Goal: Task Accomplishment & Management: Complete application form

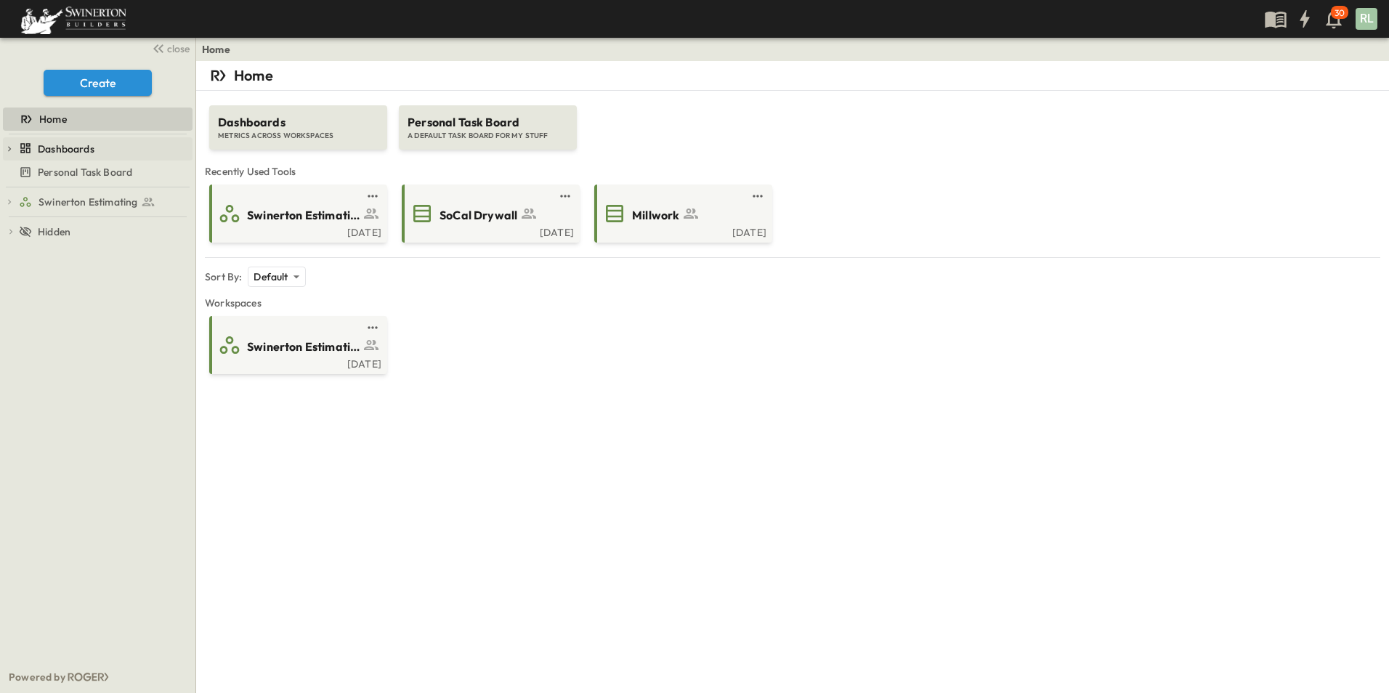
click at [7, 147] on icon "button" at bounding box center [9, 149] width 10 height 10
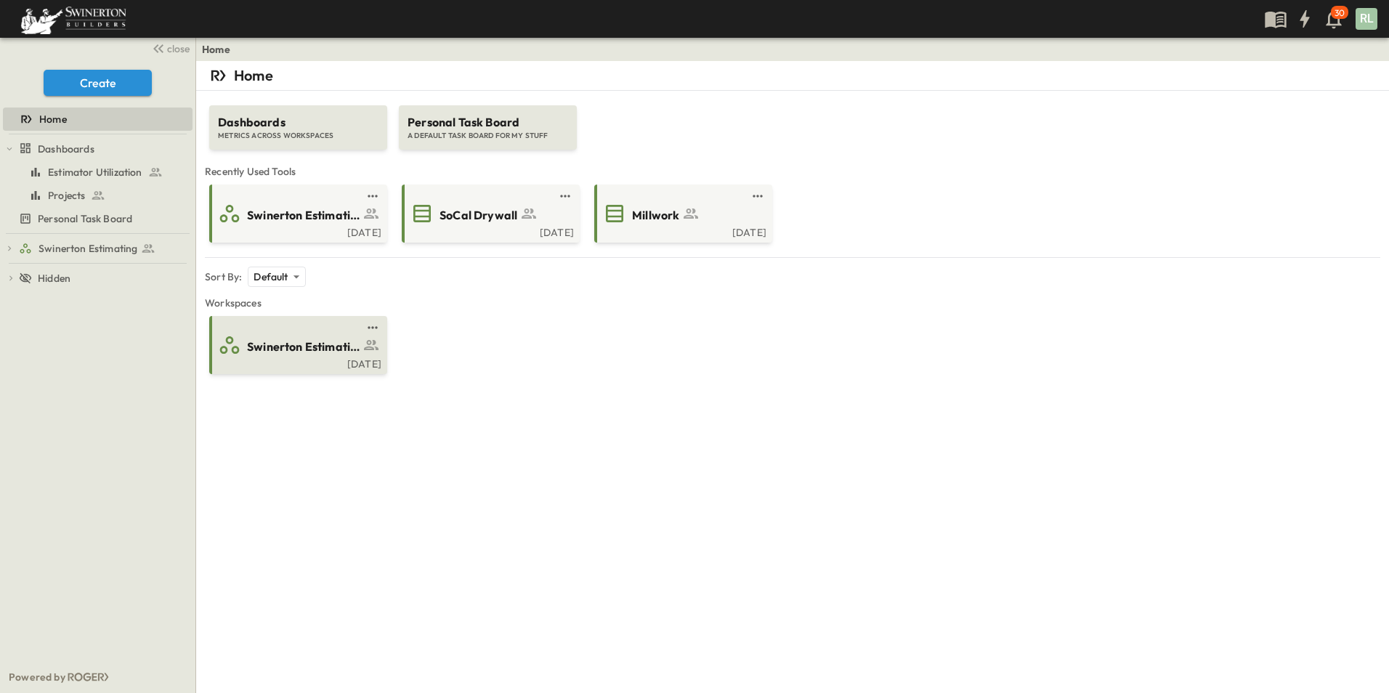
click at [363, 350] on icon at bounding box center [370, 344] width 17 height 17
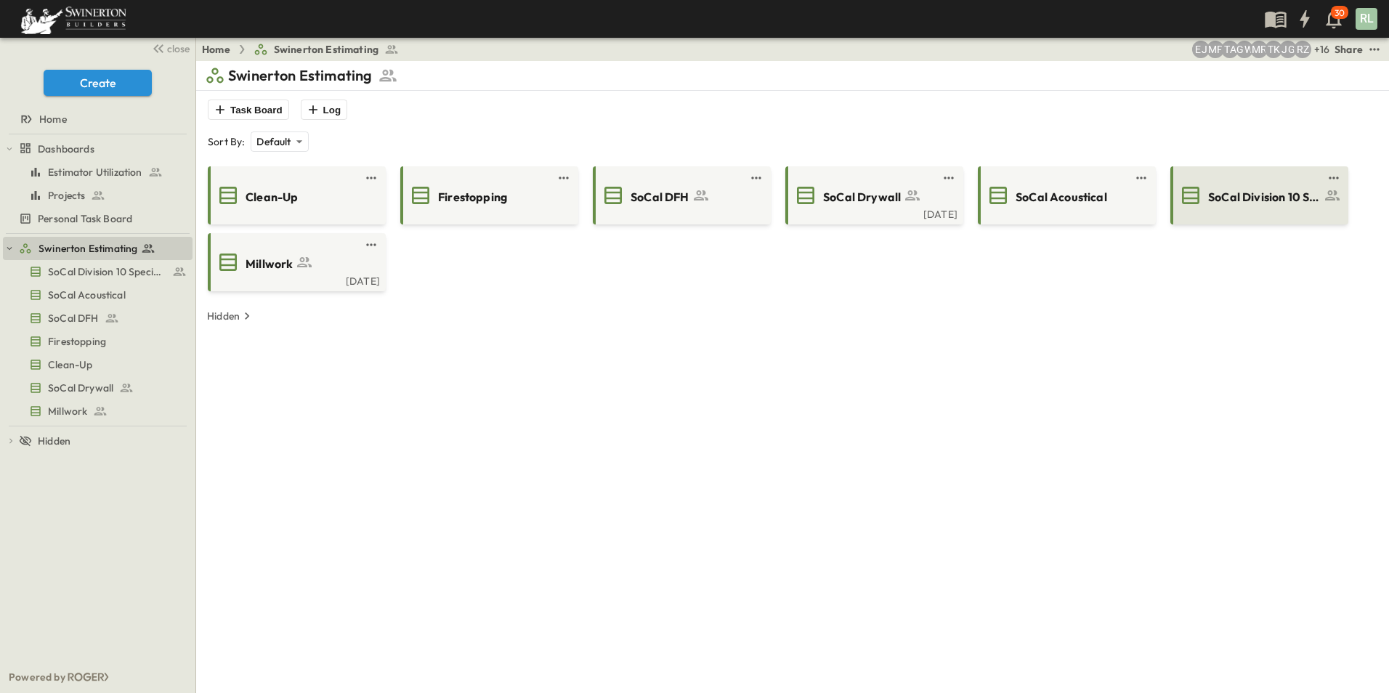
click at [1233, 212] on div at bounding box center [1257, 213] width 169 height 12
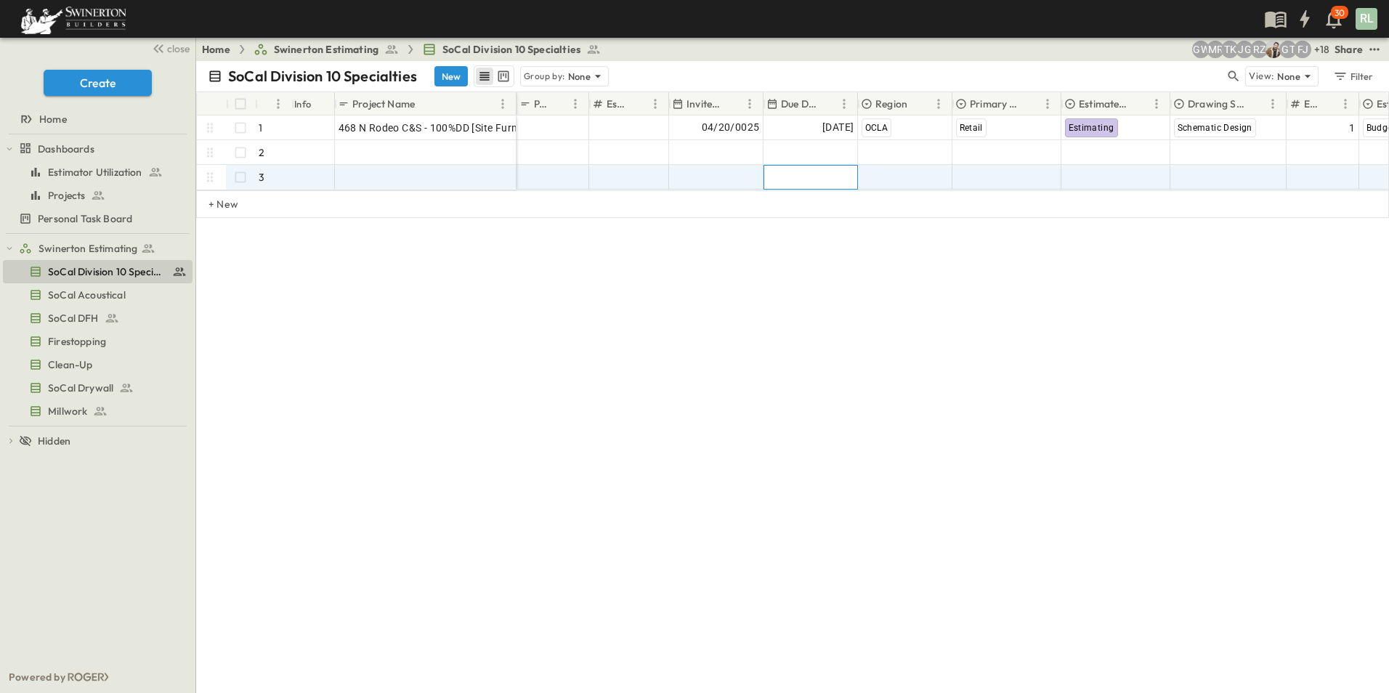
click at [807, 169] on div "Add Date" at bounding box center [810, 177] width 93 height 23
click at [80, 389] on span "SoCal Drywall" at bounding box center [80, 388] width 65 height 15
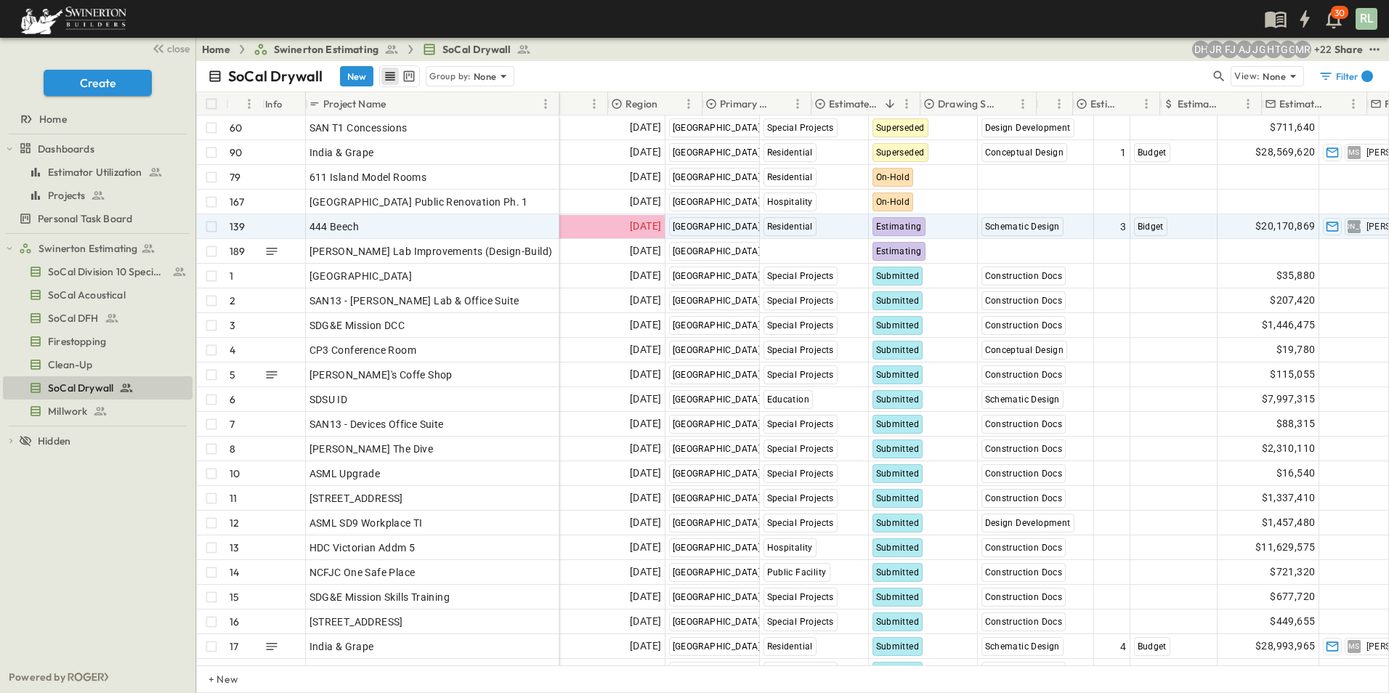
scroll to position [0, 363]
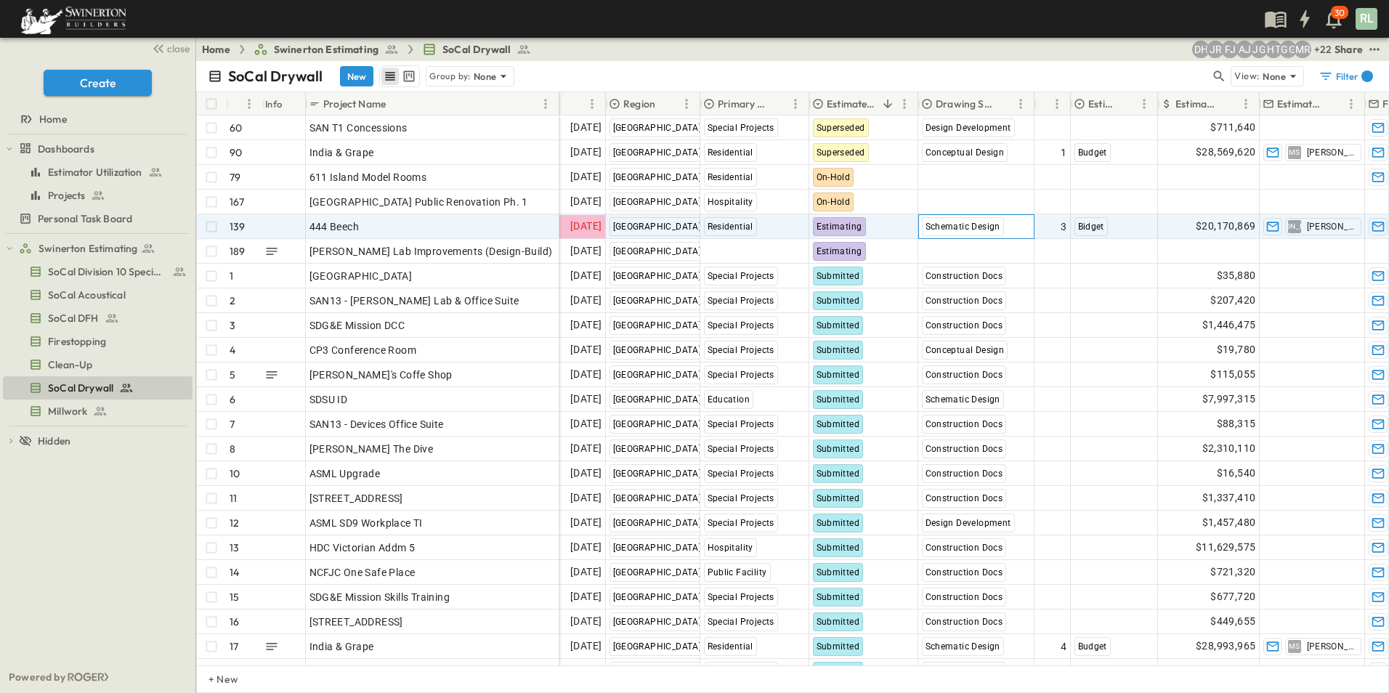
click at [953, 230] on span "Schematic Design" at bounding box center [962, 227] width 75 height 10
click at [975, 309] on span "Design Development" at bounding box center [983, 315] width 83 height 12
click at [1196, 229] on div "$20,170,869" at bounding box center [1208, 226] width 100 height 23
drag, startPoint x: 1254, startPoint y: 224, endPoint x: 1177, endPoint y: 223, distance: 77.0
click at [1220, 231] on input "********" at bounding box center [1217, 236] width 106 height 13
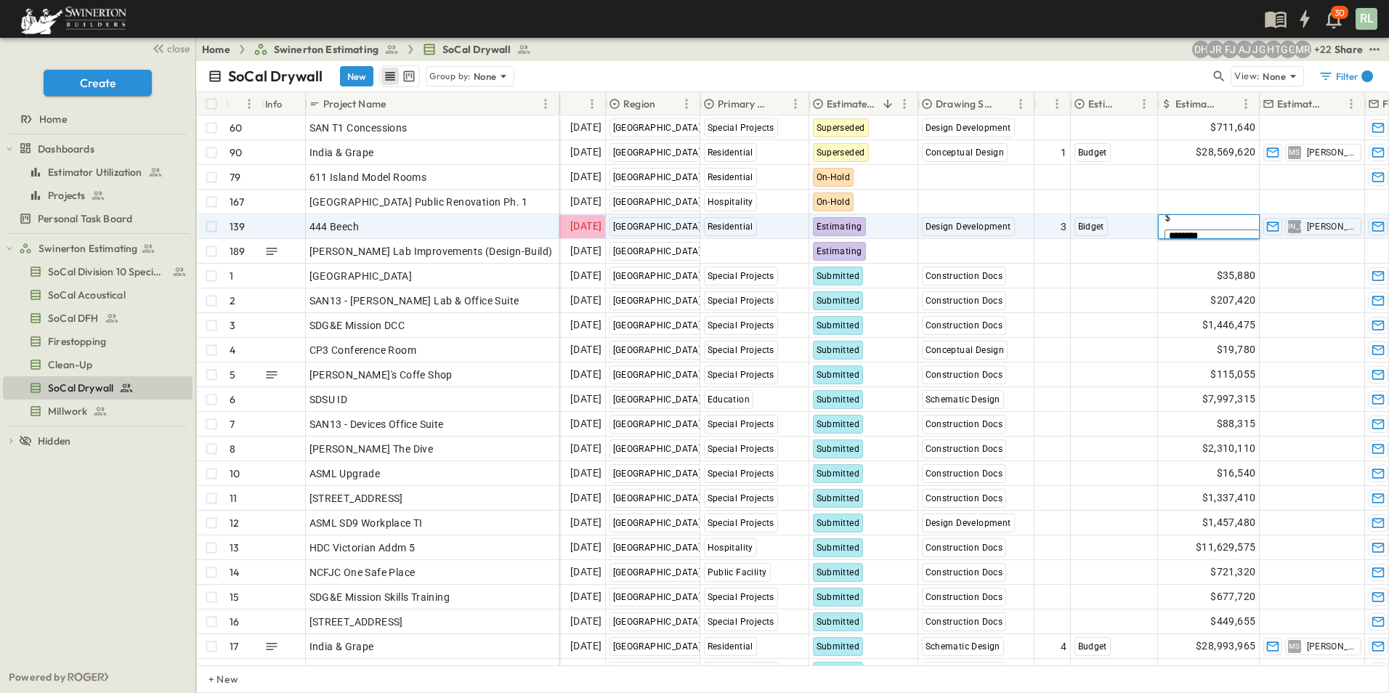
click at [1220, 231] on input "********" at bounding box center [1217, 236] width 106 height 13
click at [1217, 231] on input "********" at bounding box center [1217, 236] width 106 height 13
type input "********"
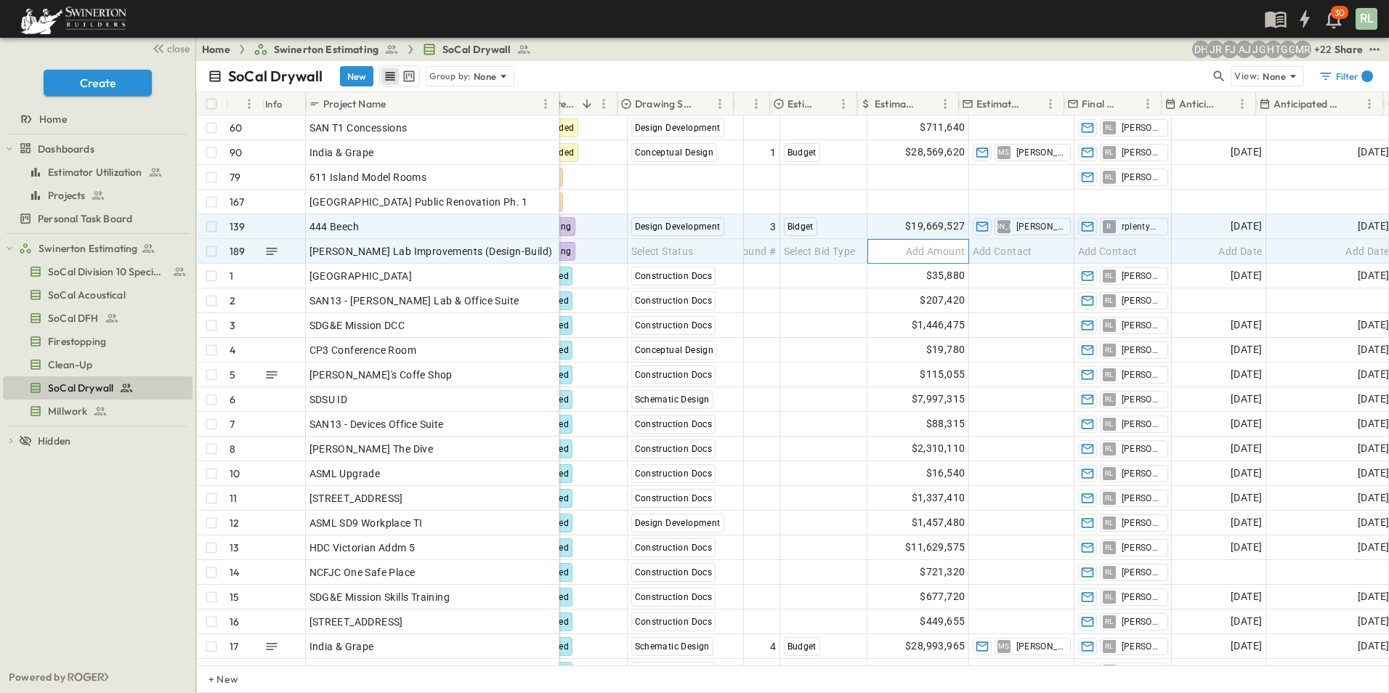
scroll to position [0, 726]
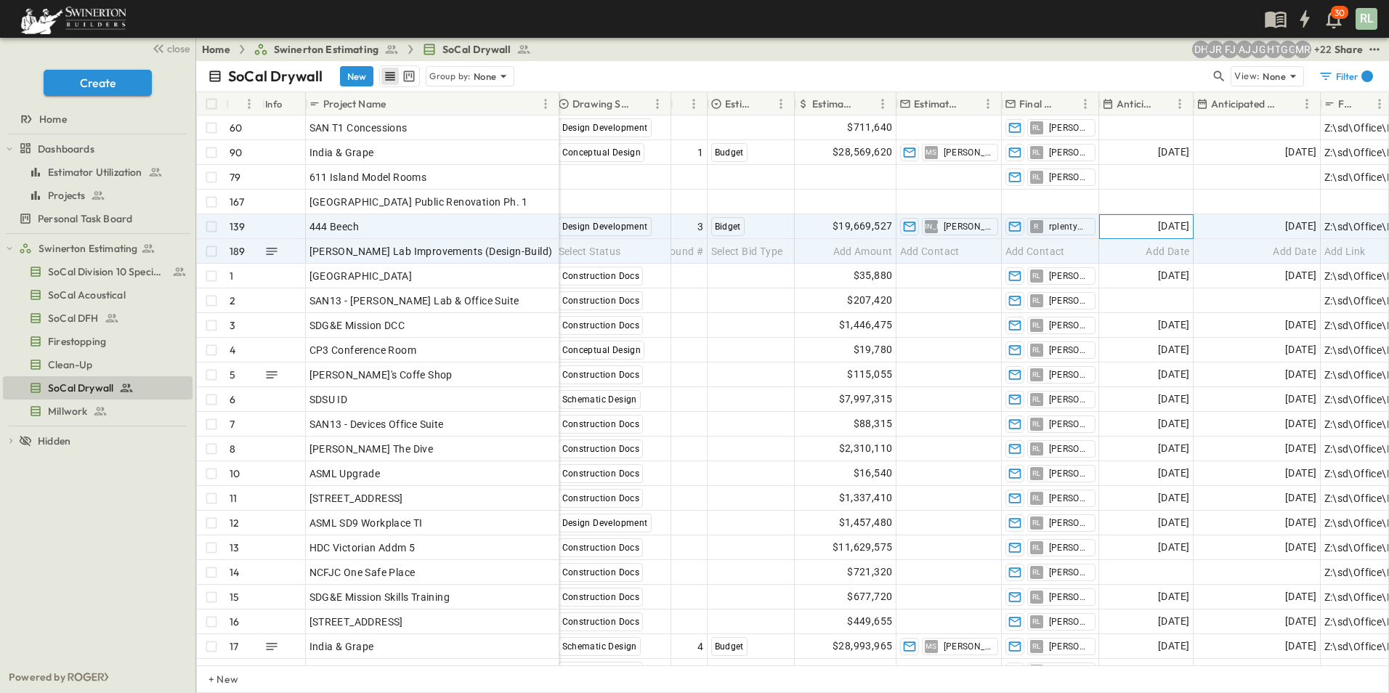
click at [1158, 227] on span "[DATE]" at bounding box center [1173, 226] width 31 height 17
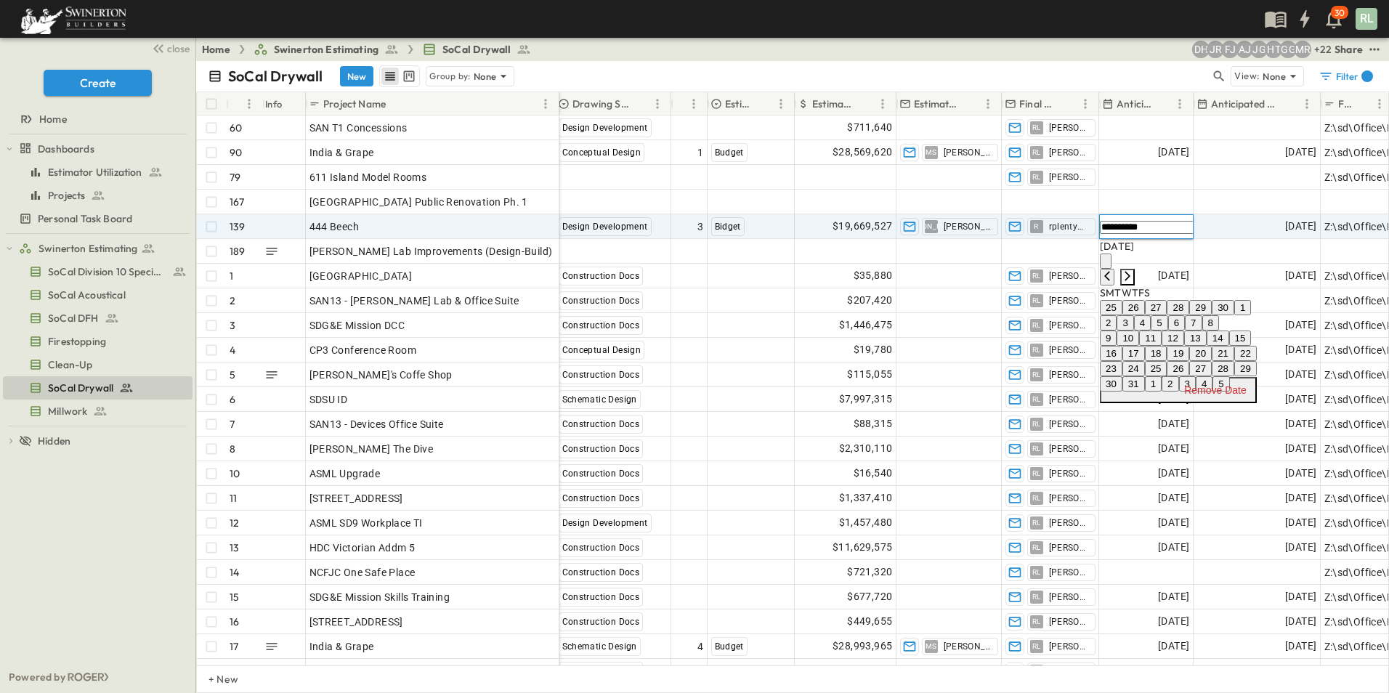
click at [1133, 270] on icon "Next month" at bounding box center [1127, 276] width 12 height 12
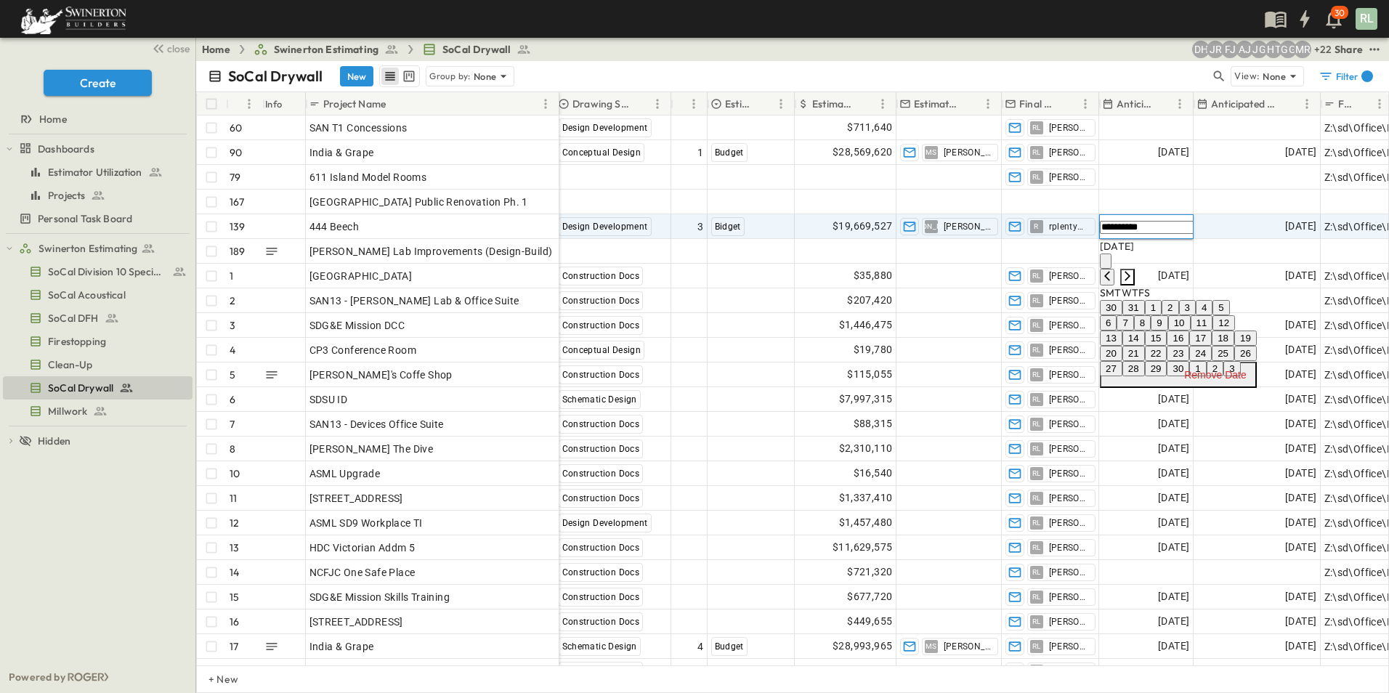
click at [1133, 270] on icon "Next month" at bounding box center [1127, 276] width 12 height 12
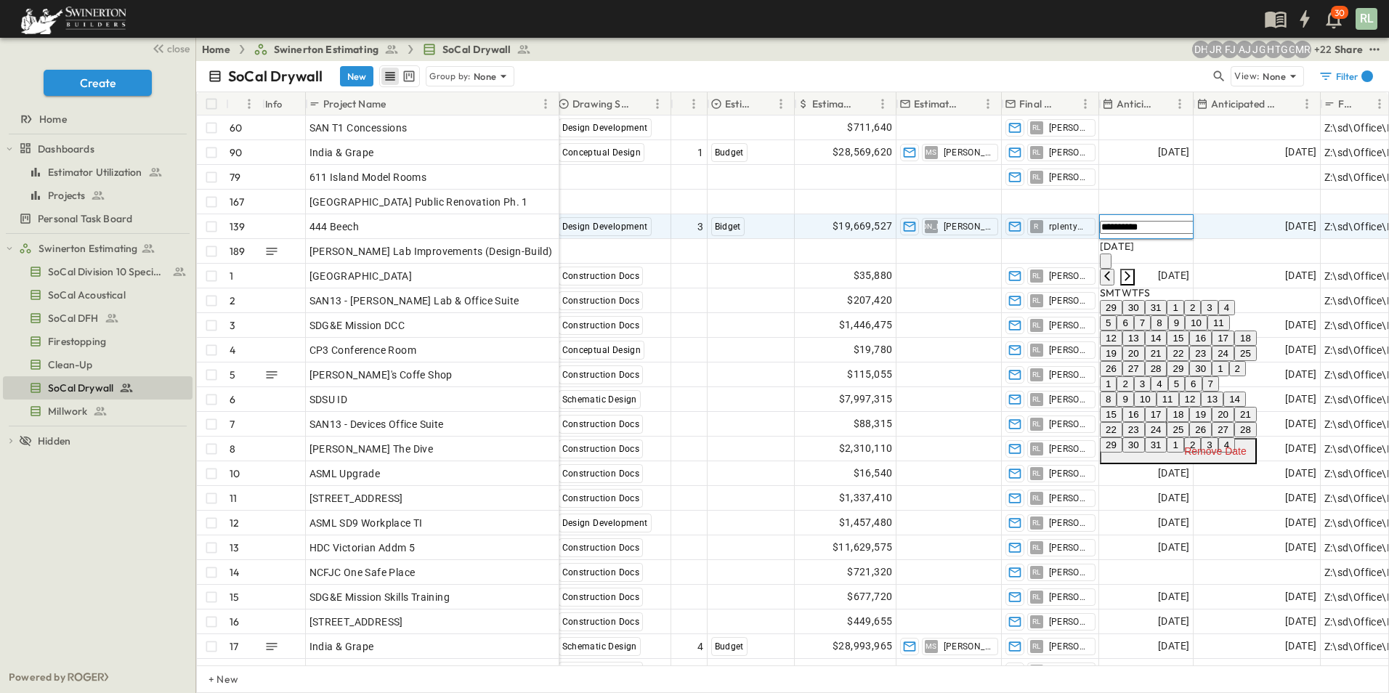
click at [1133, 270] on icon "Next month" at bounding box center [1127, 276] width 12 height 12
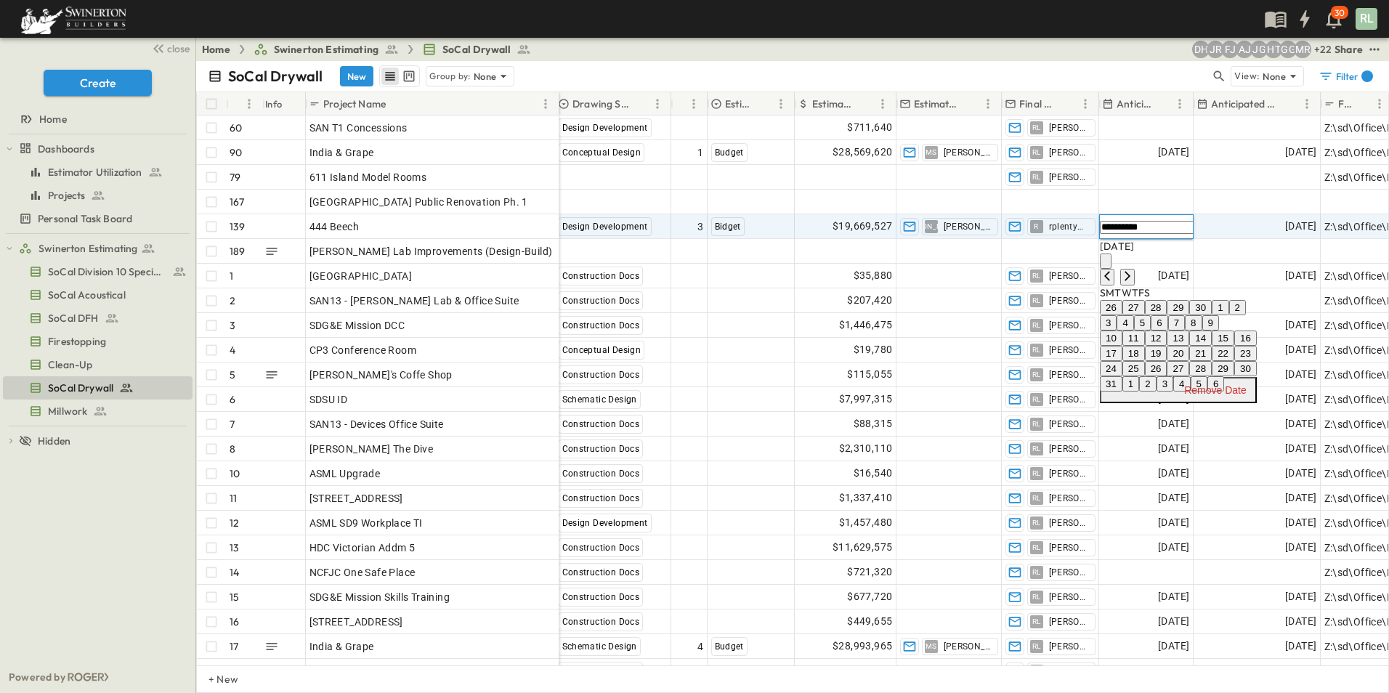
click at [1151, 330] on button "5" at bounding box center [1142, 322] width 17 height 15
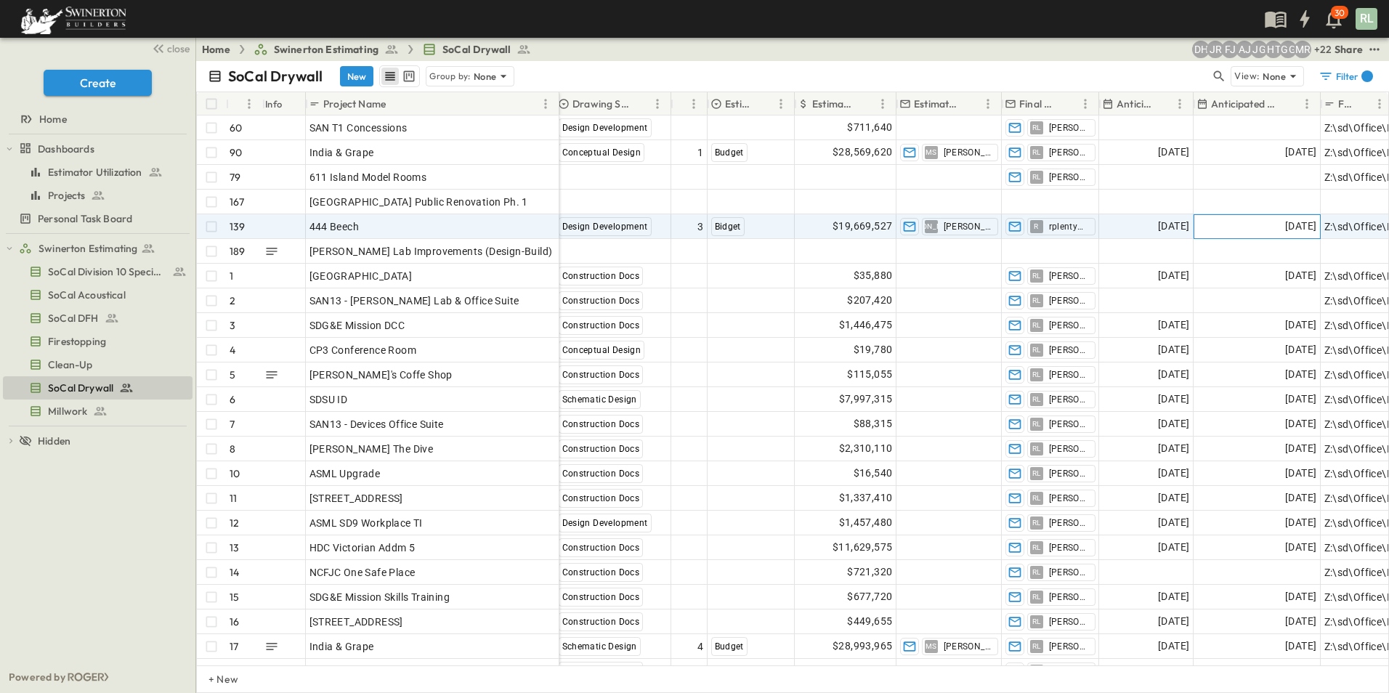
click at [1285, 230] on span "[DATE]" at bounding box center [1300, 226] width 31 height 17
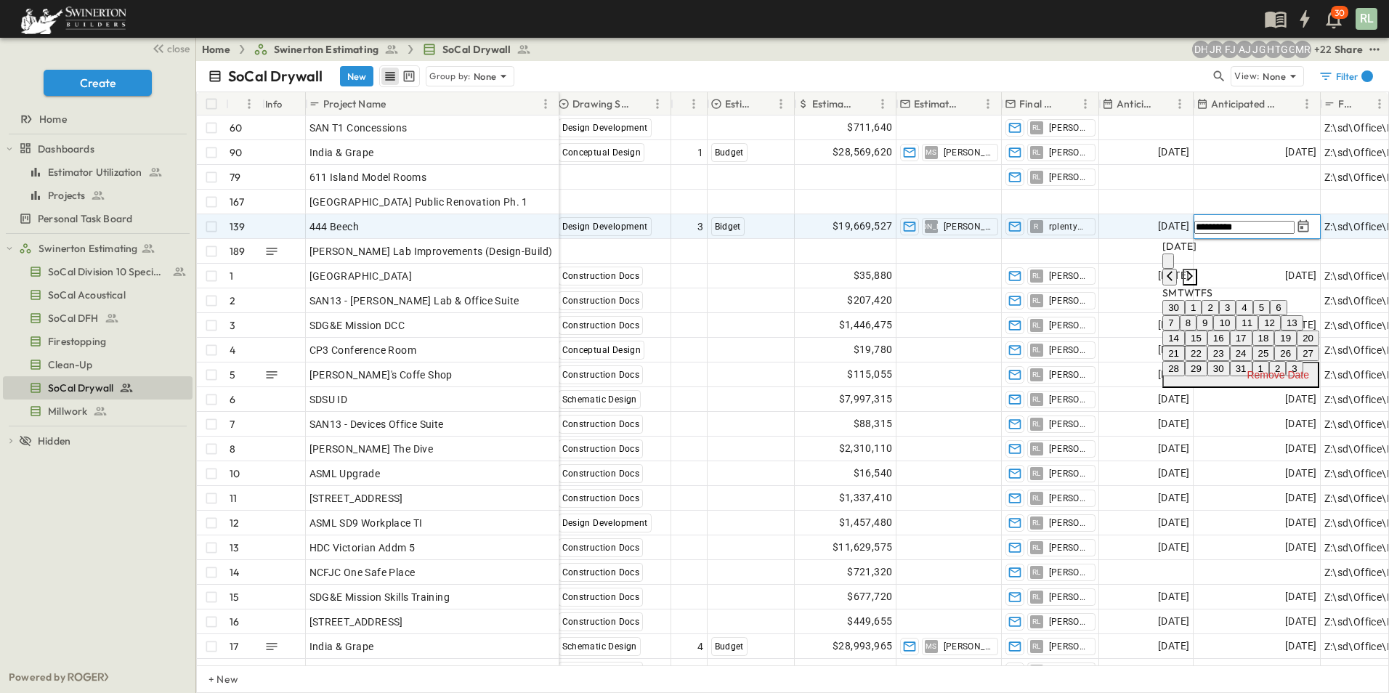
click at [1196, 270] on icon "Next month" at bounding box center [1190, 276] width 12 height 12
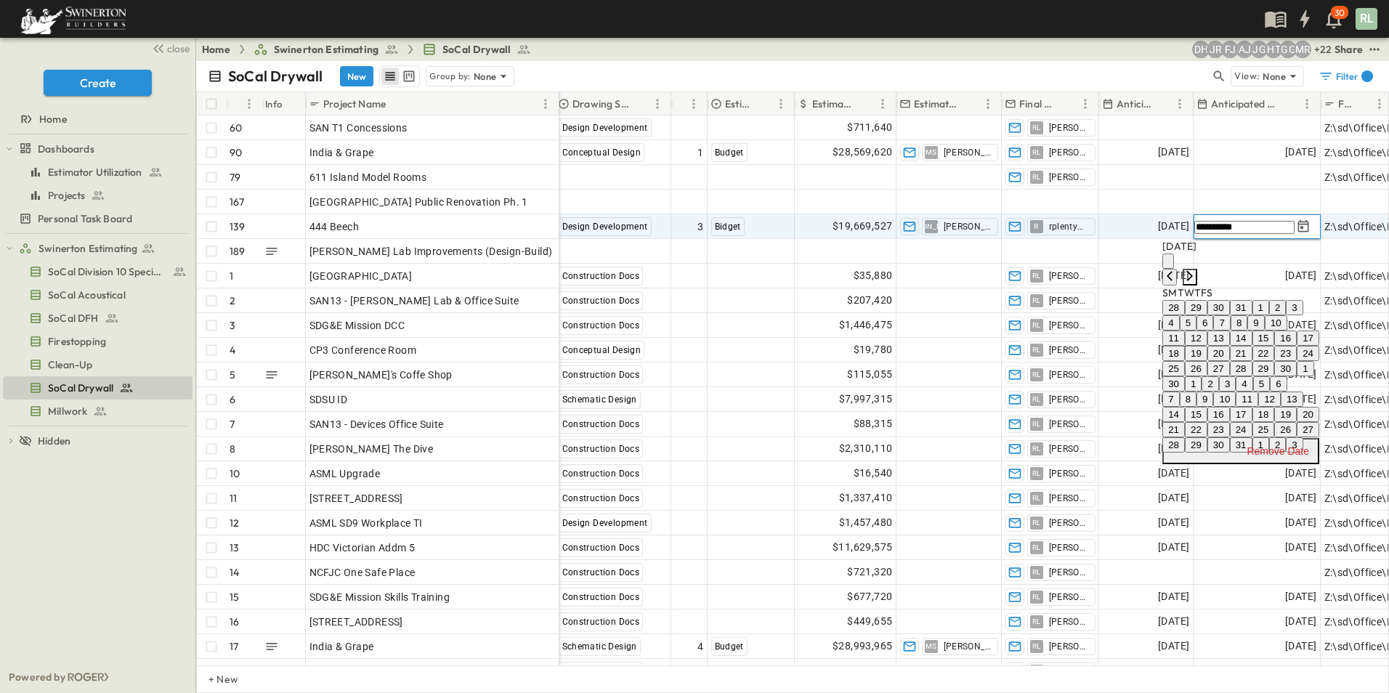
click at [1196, 270] on icon "Next month" at bounding box center [1190, 276] width 12 height 12
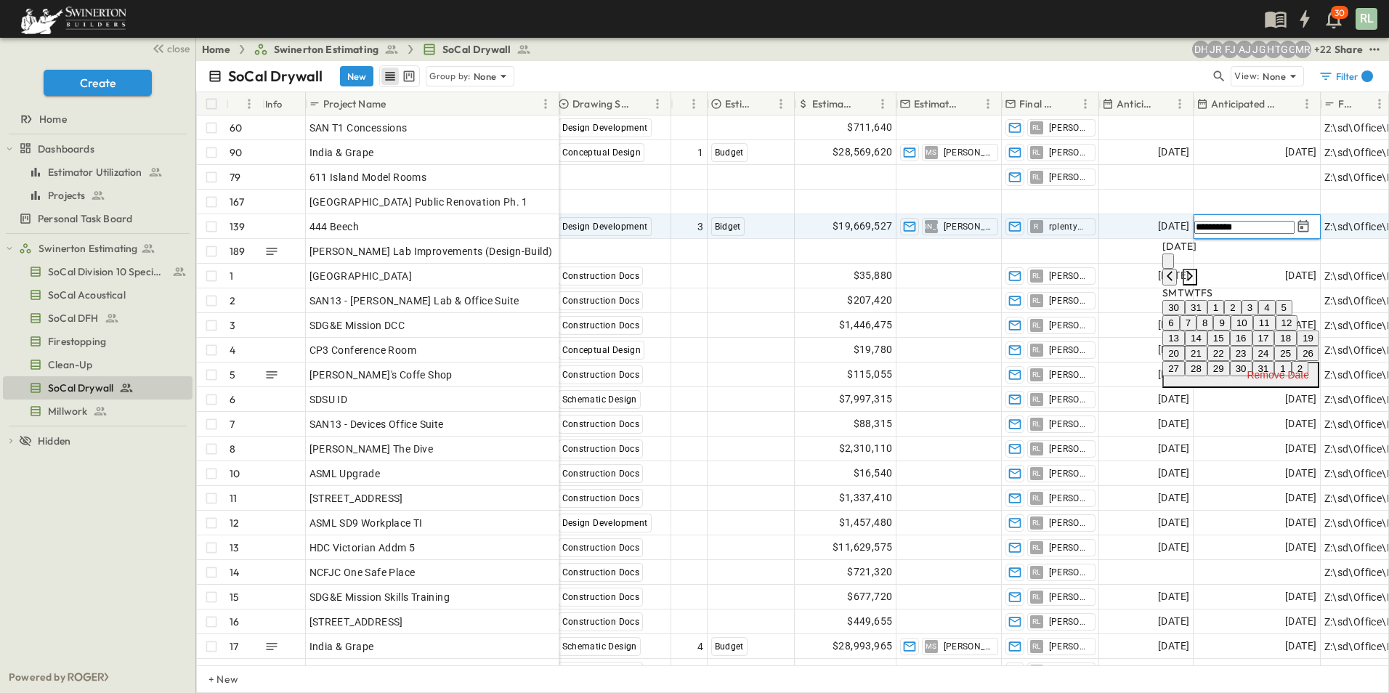
click at [1196, 270] on icon "Next month" at bounding box center [1190, 276] width 12 height 12
click at [1175, 270] on icon "Previous month" at bounding box center [1170, 276] width 12 height 12
click at [1207, 346] on button "12" at bounding box center [1218, 337] width 23 height 15
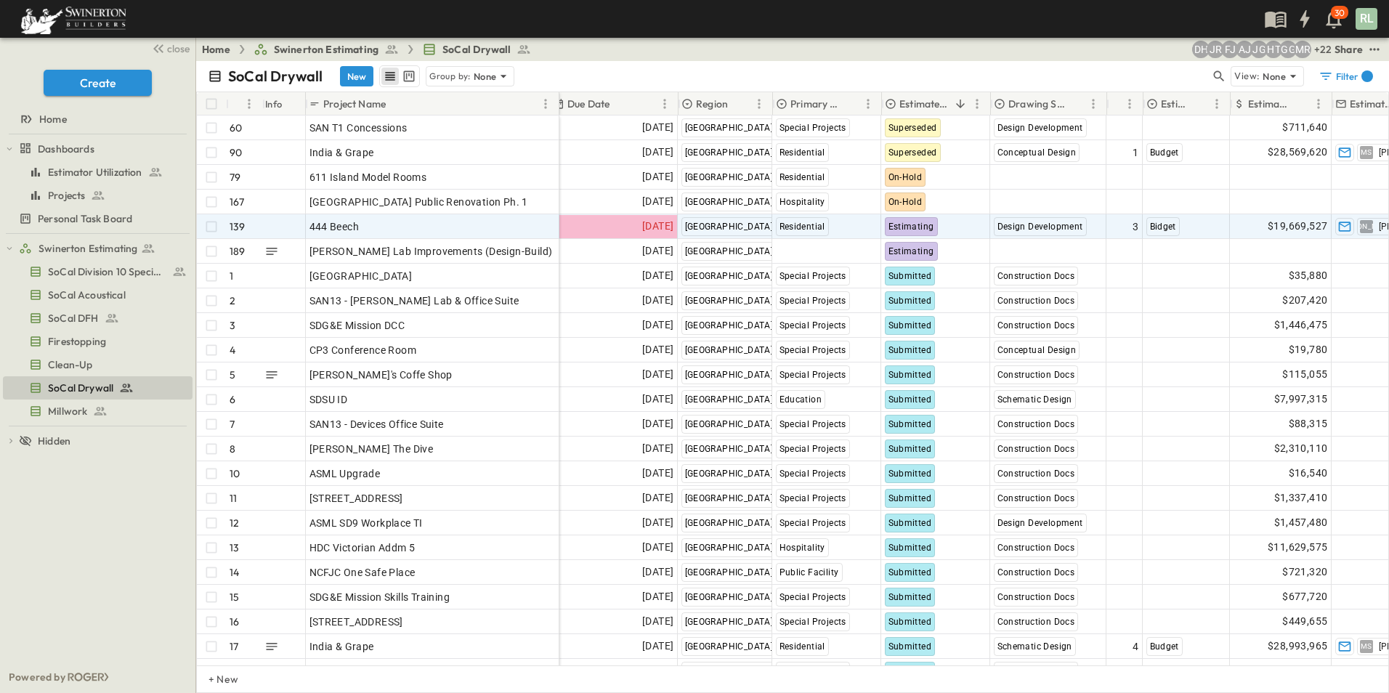
scroll to position [0, 291]
click at [909, 222] on span "Estimating" at bounding box center [912, 227] width 46 height 10
click at [936, 435] on span "Submitted" at bounding box center [926, 441] width 41 height 12
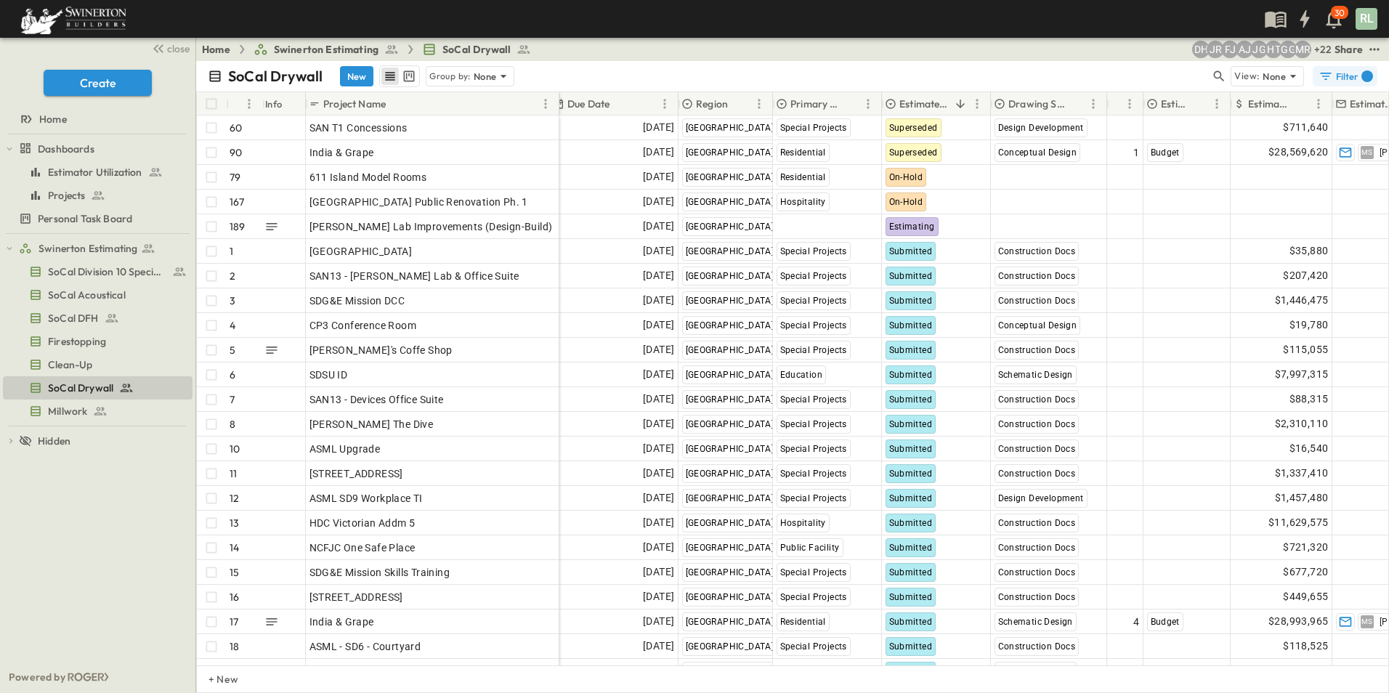
click at [1340, 80] on div "Filter 1" at bounding box center [1345, 76] width 54 height 15
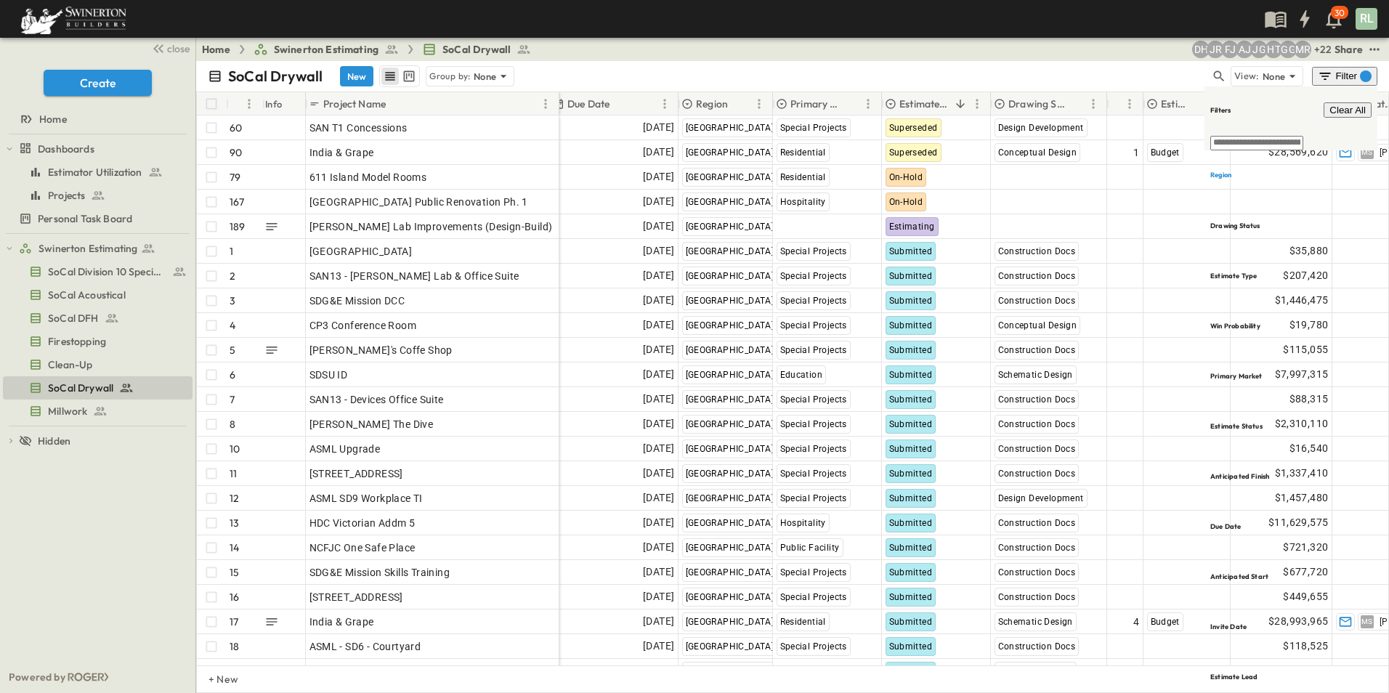
click at [1342, 105] on span "Clear All" at bounding box center [1347, 110] width 36 height 11
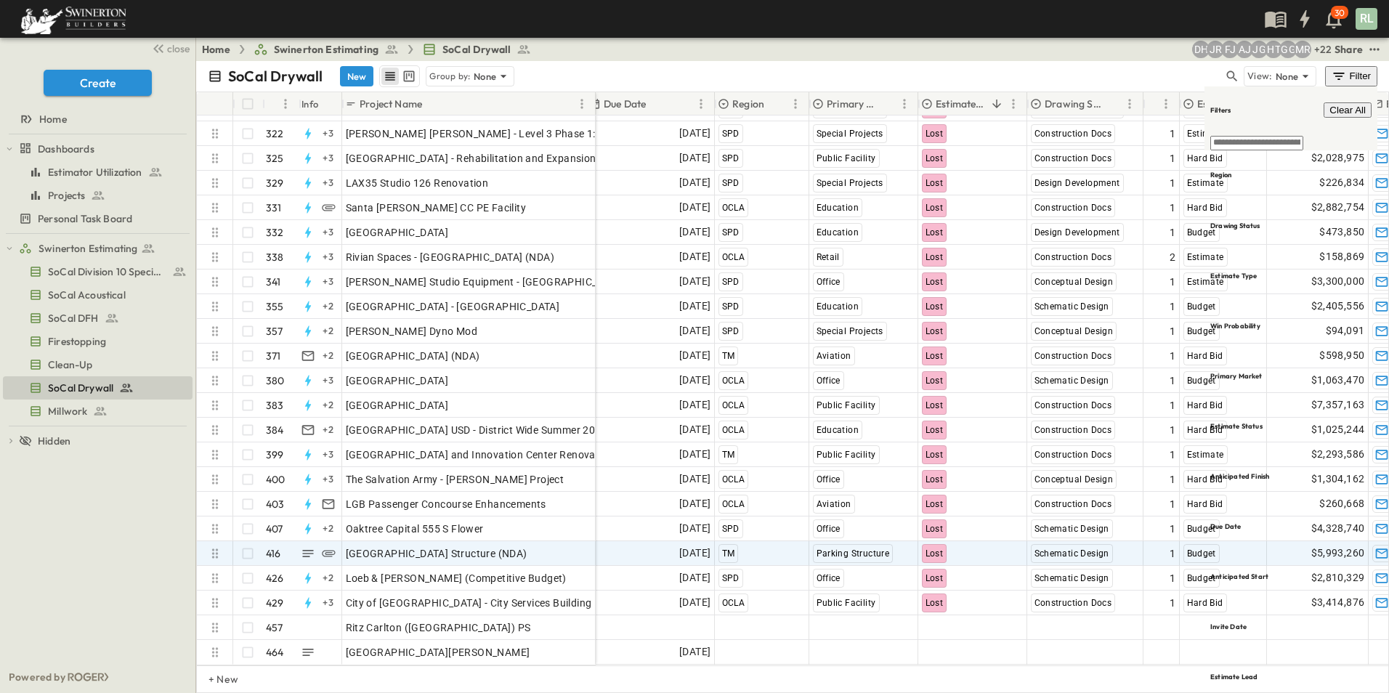
scroll to position [10920, 291]
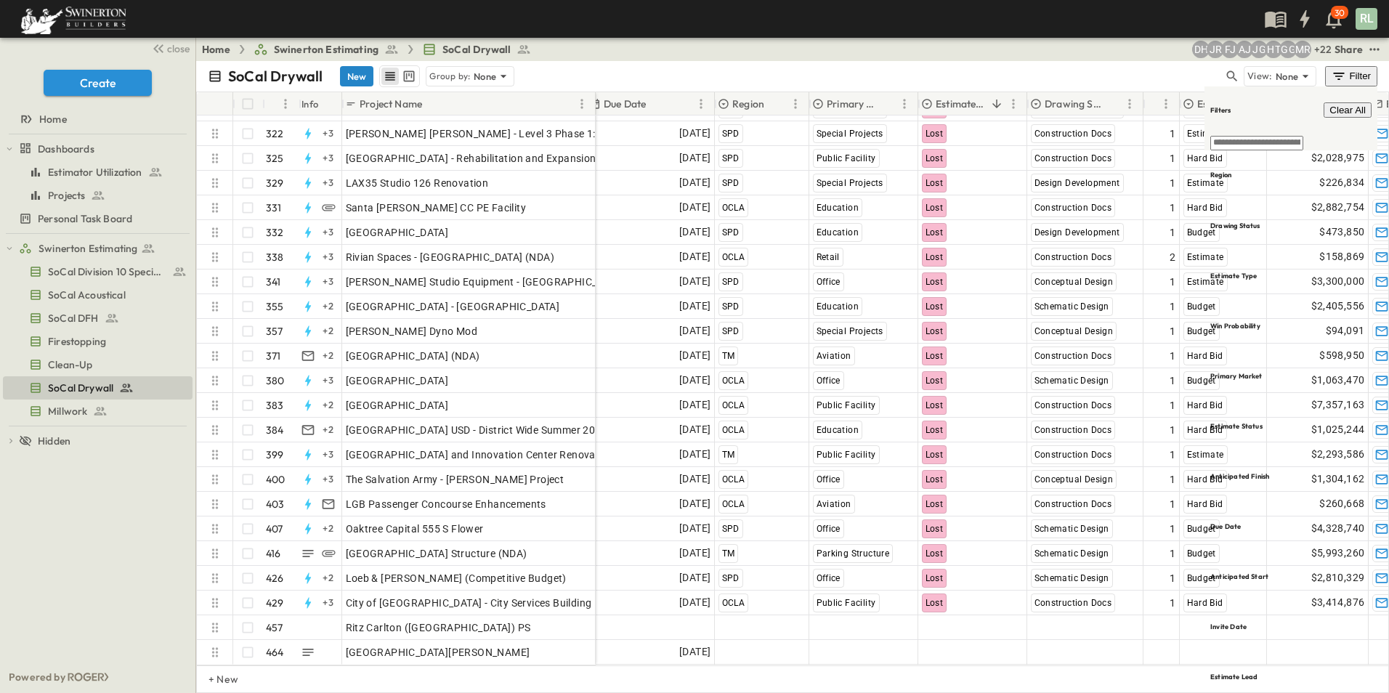
click at [355, 78] on button "New" at bounding box center [356, 76] width 33 height 20
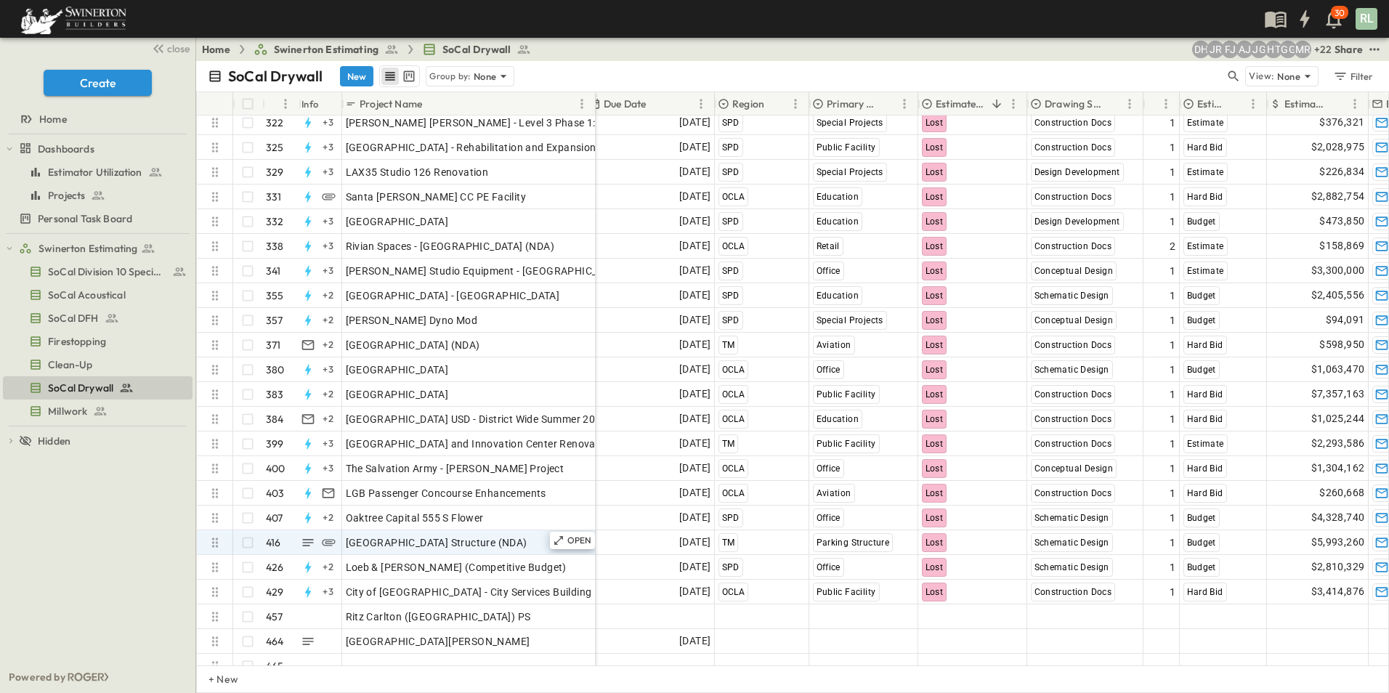
scroll to position [10944, 291]
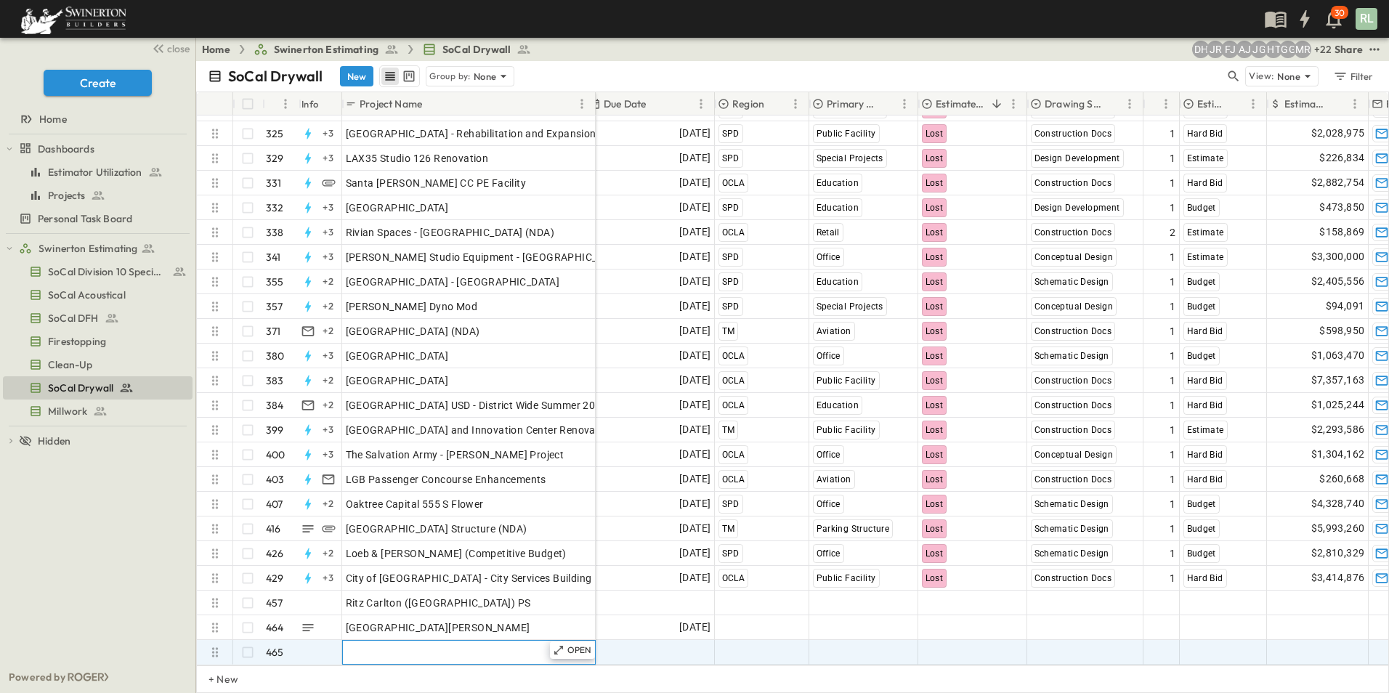
click at [386, 645] on span "Add Name" at bounding box center [370, 652] width 49 height 15
type input "**********"
click at [747, 645] on span "Select Region" at bounding box center [750, 652] width 64 height 15
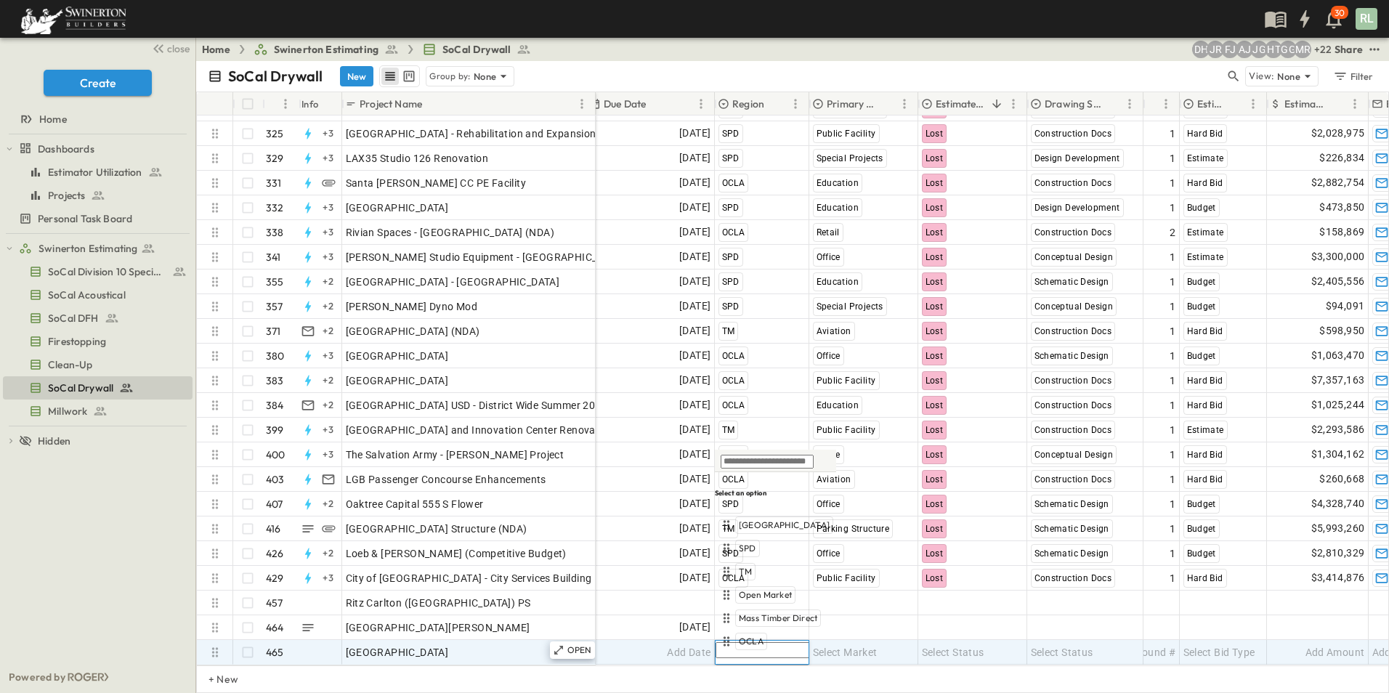
scroll to position [10945, 291]
click at [756, 526] on span "[GEOGRAPHIC_DATA]" at bounding box center [784, 525] width 91 height 12
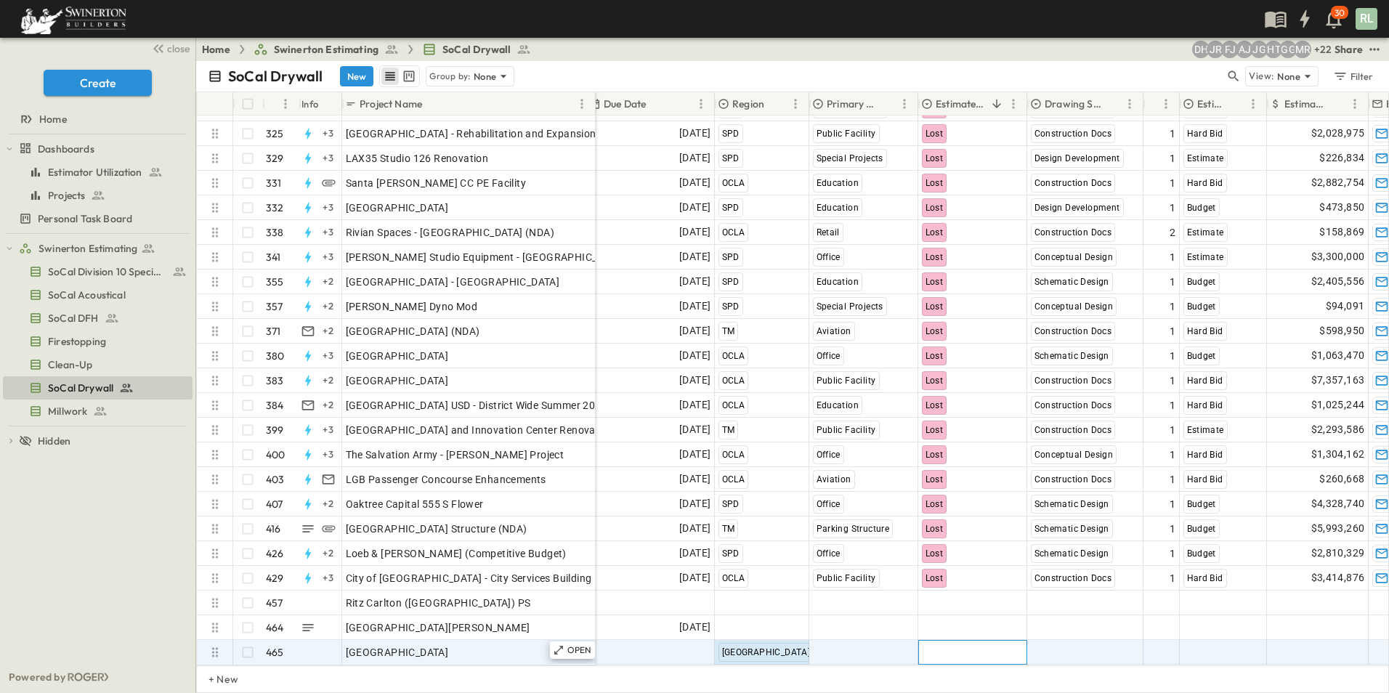
click at [946, 645] on span "Select Status" at bounding box center [953, 652] width 62 height 15
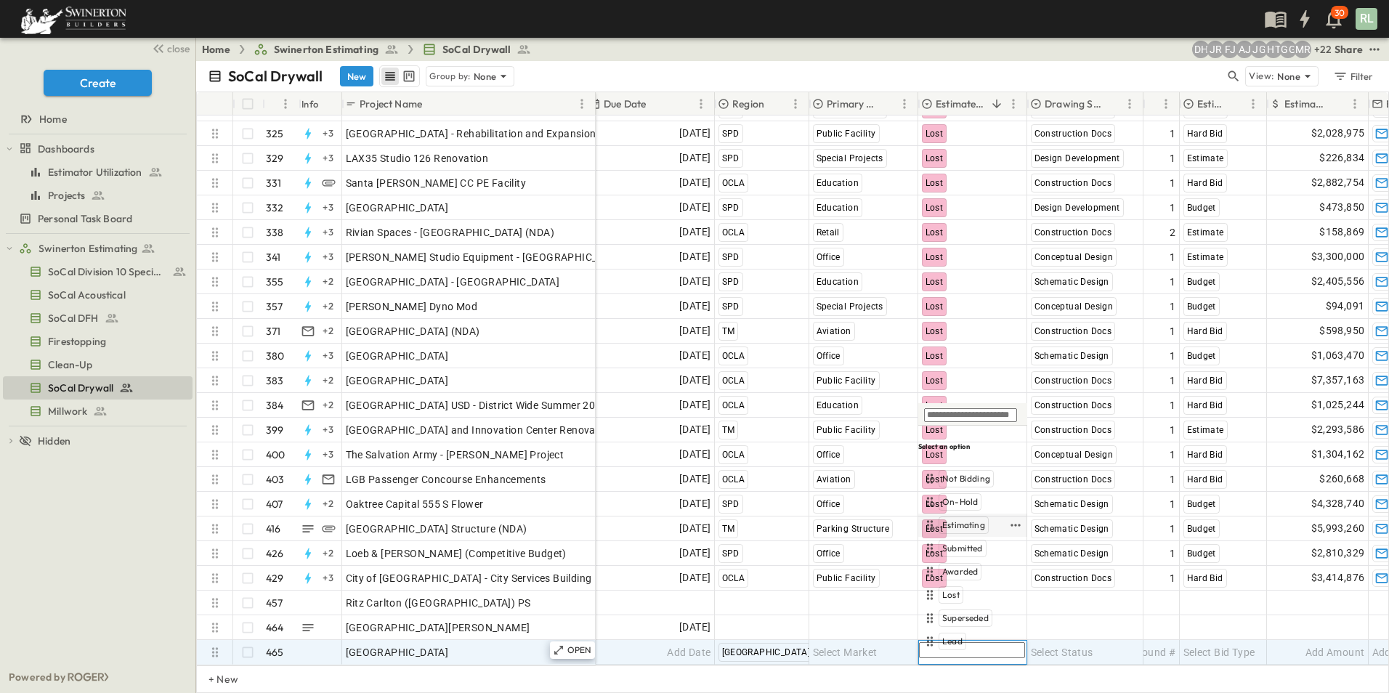
click at [967, 524] on span "Estimating" at bounding box center [963, 525] width 43 height 12
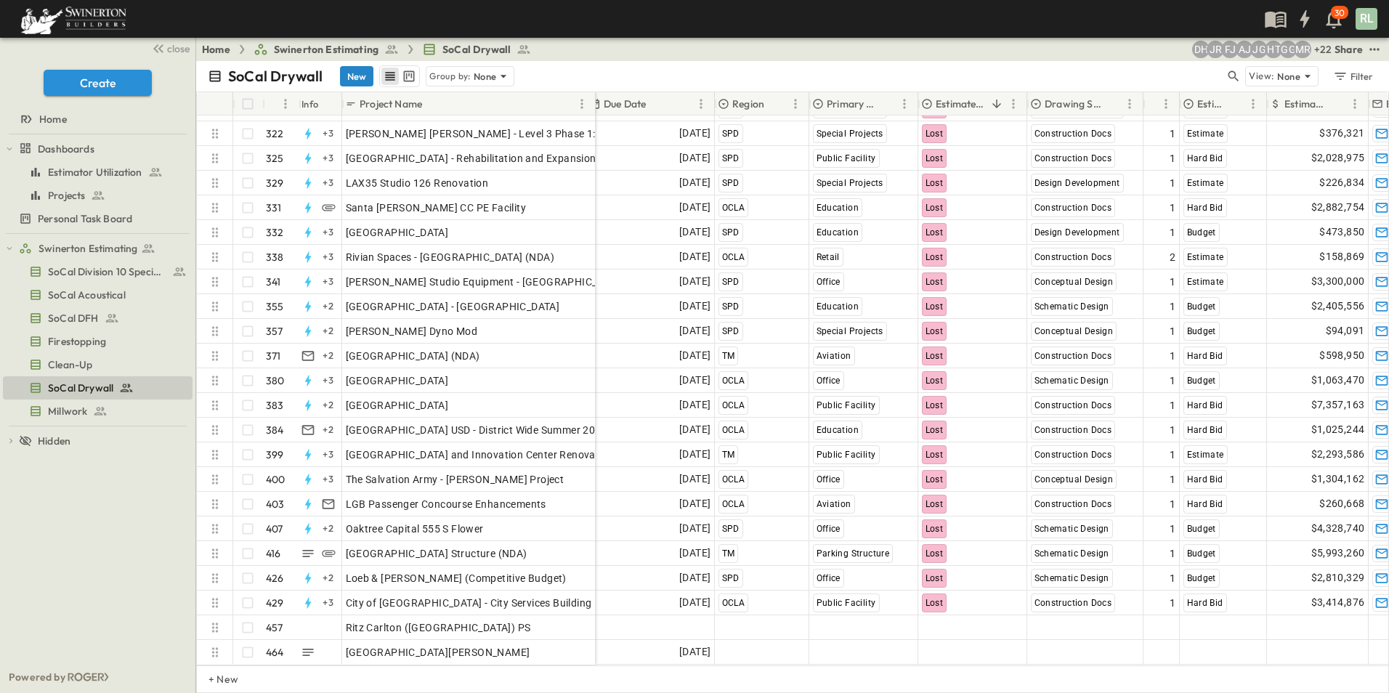
click at [351, 78] on button "New" at bounding box center [356, 76] width 33 height 20
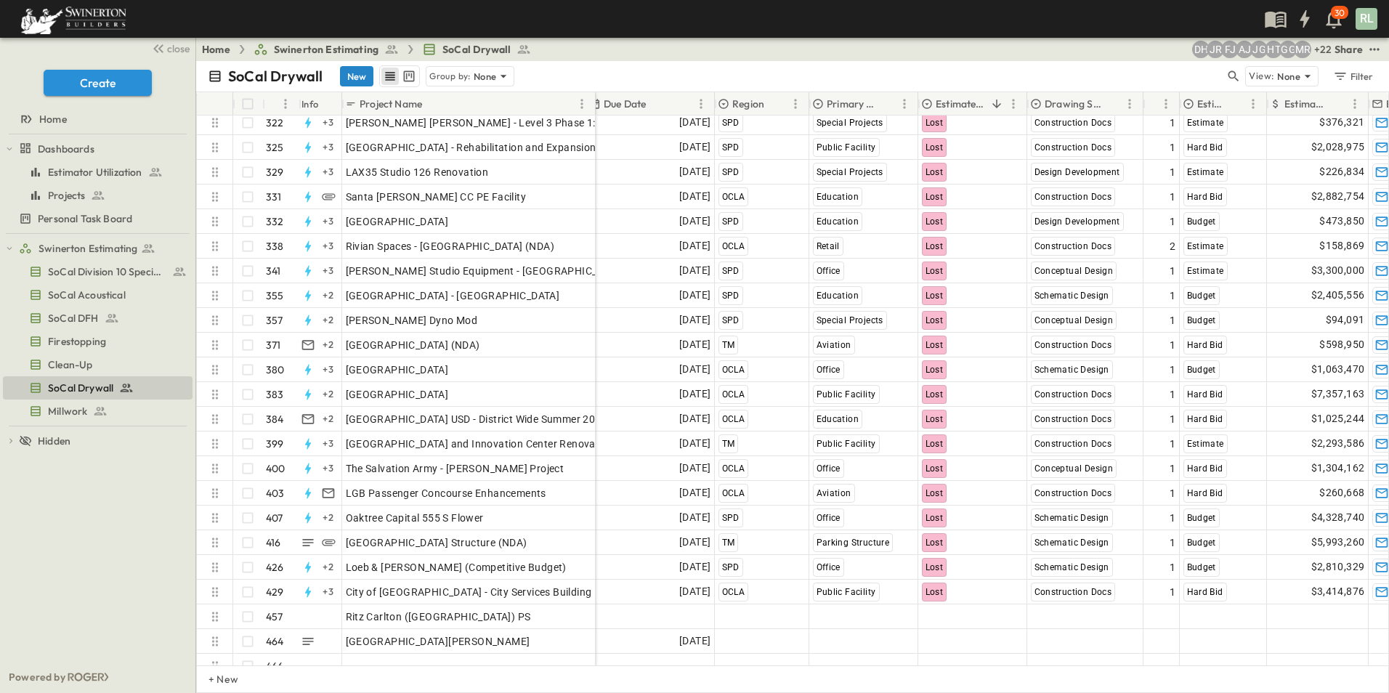
scroll to position [10969, 291]
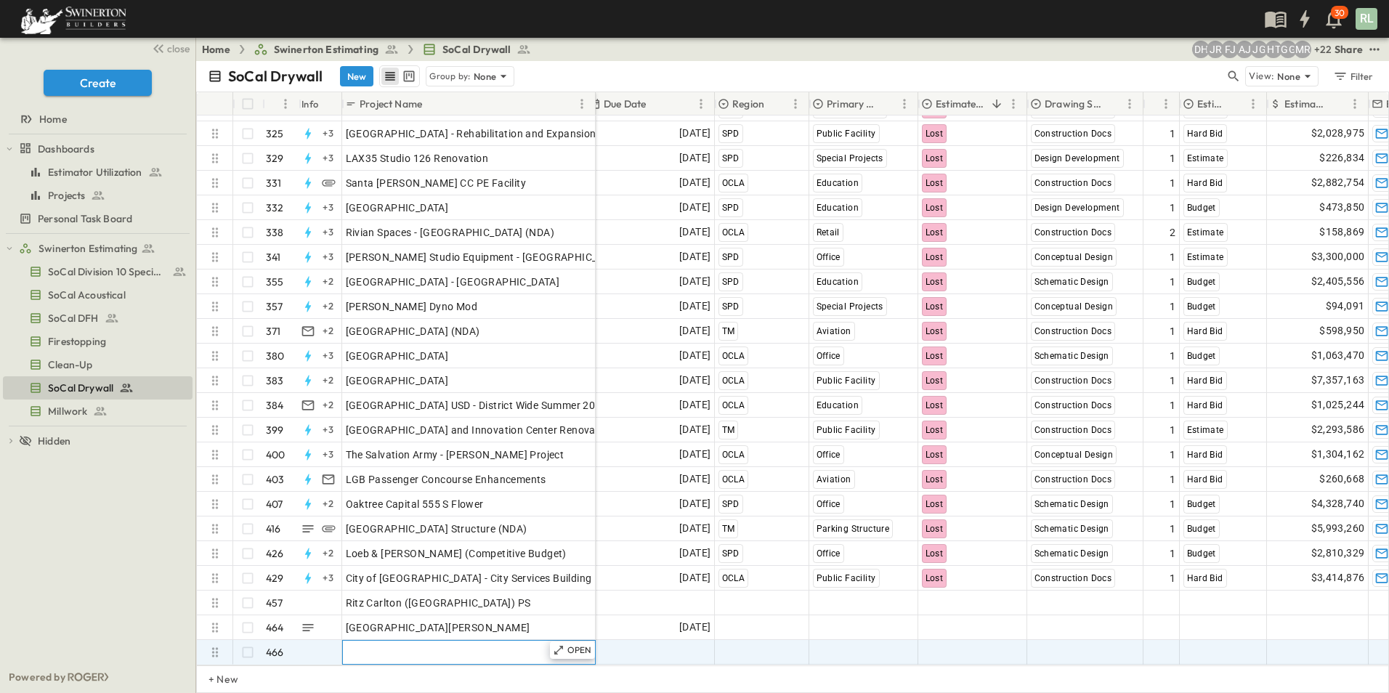
click at [399, 642] on div "Add Name" at bounding box center [469, 652] width 246 height 20
type input "**********"
click at [769, 645] on span "Select Region" at bounding box center [750, 652] width 64 height 15
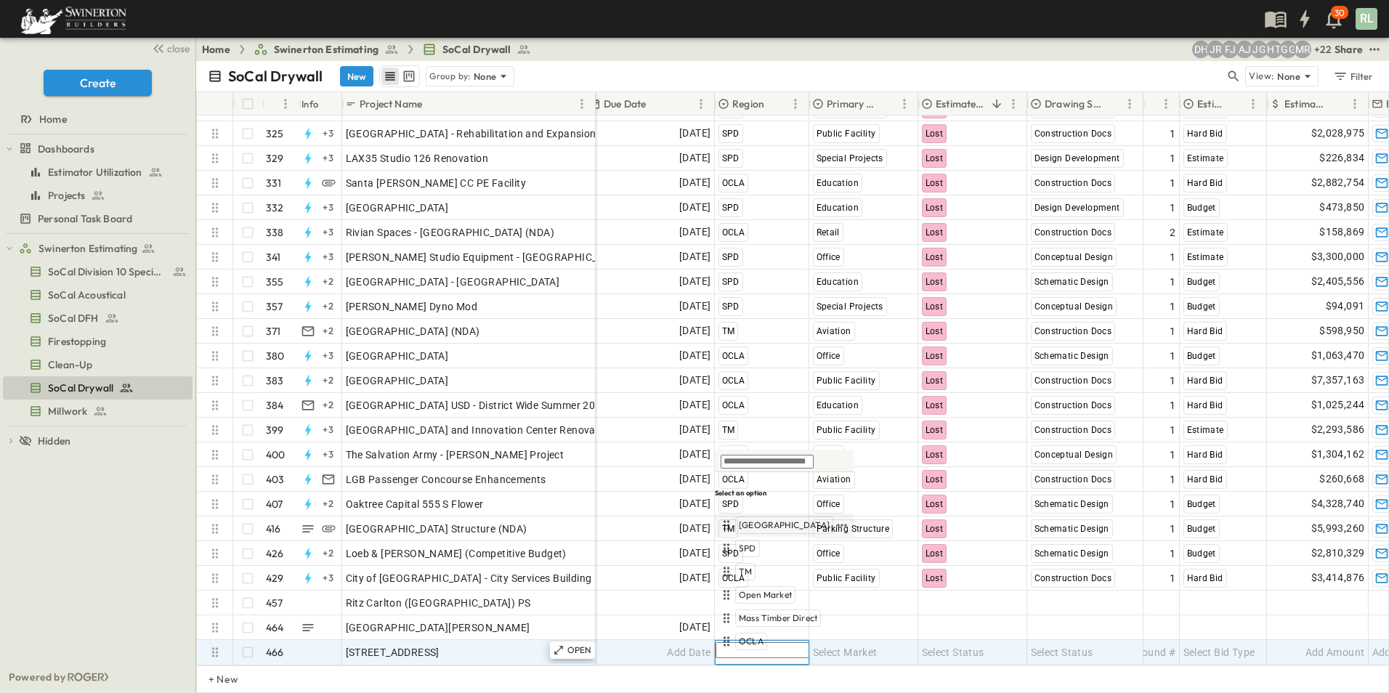
click at [760, 530] on span "[GEOGRAPHIC_DATA]" at bounding box center [784, 525] width 91 height 12
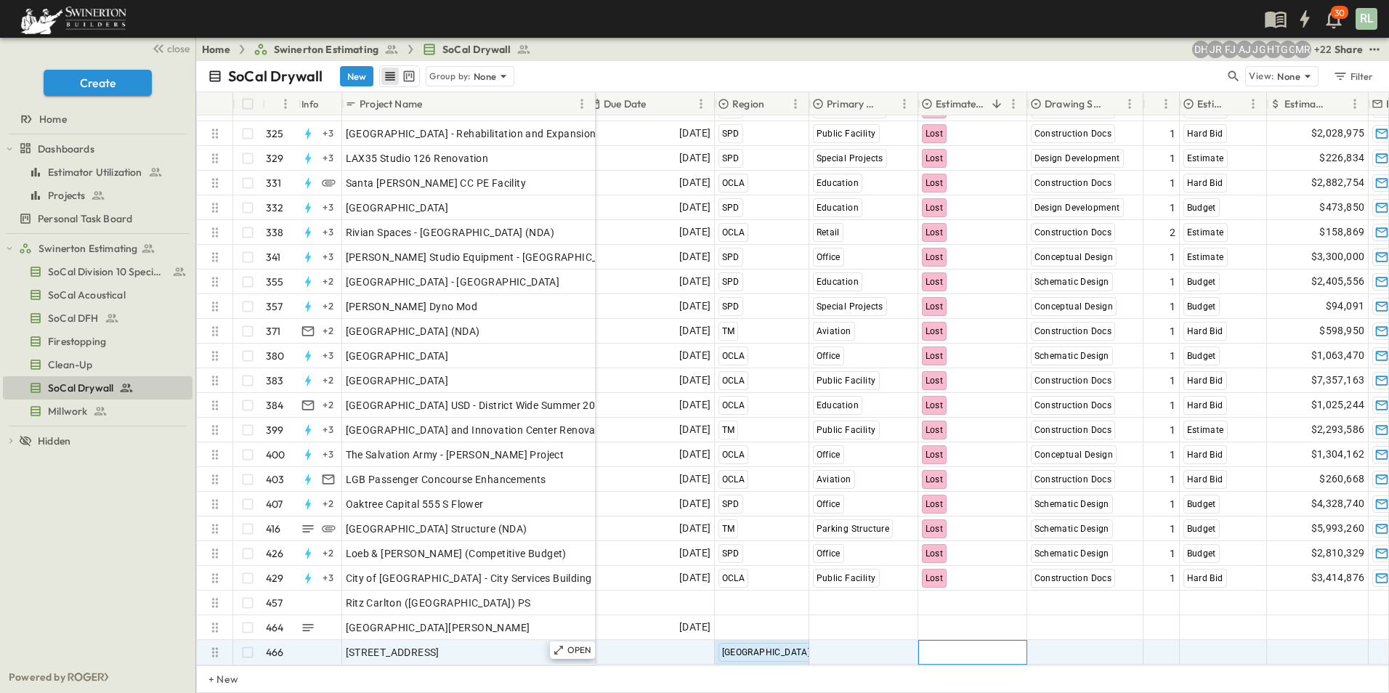
click at [979, 645] on span "Select Status" at bounding box center [953, 652] width 62 height 15
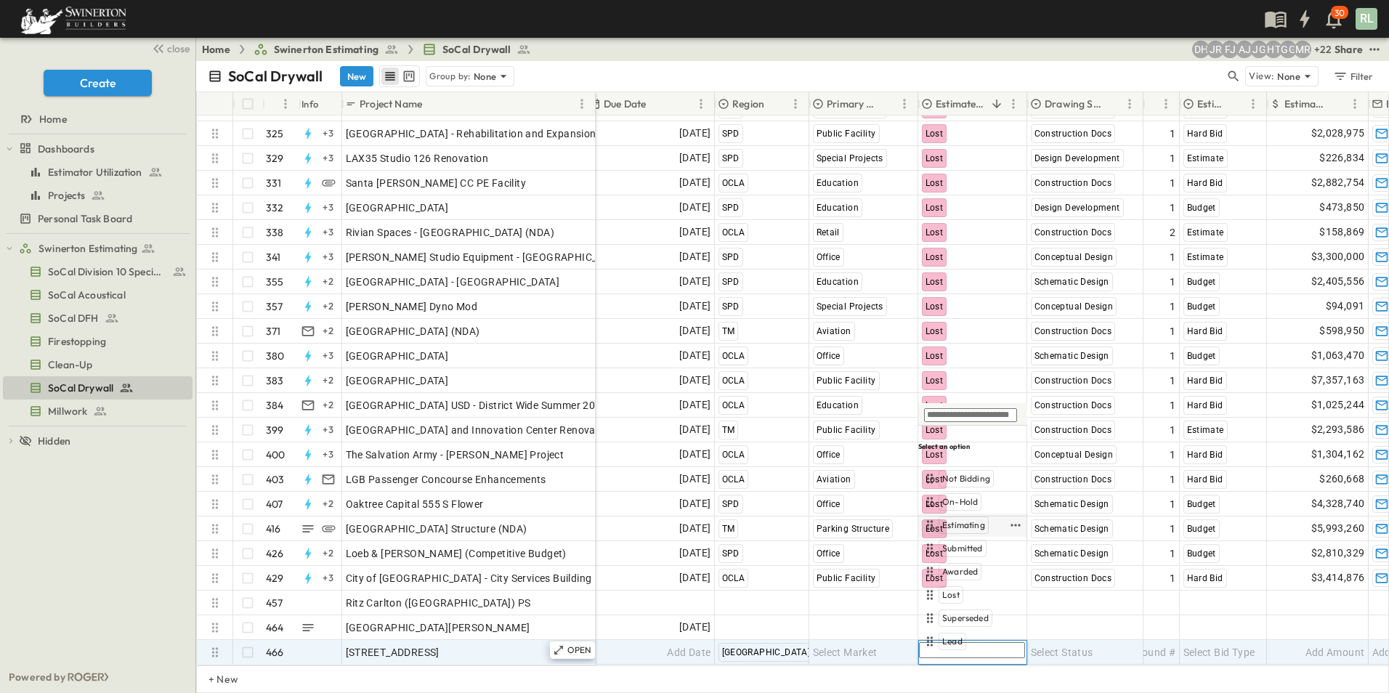
click at [967, 524] on span "Estimating" at bounding box center [963, 525] width 43 height 12
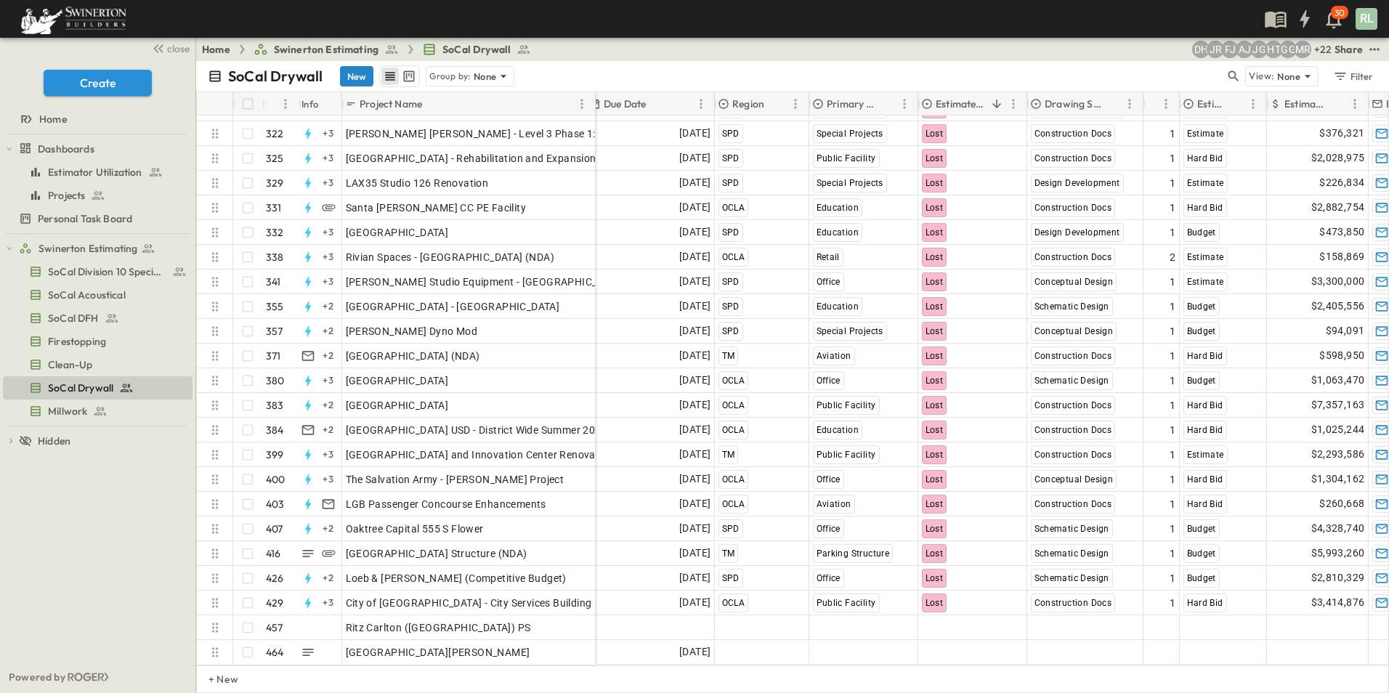
click at [351, 75] on button "New" at bounding box center [356, 76] width 33 height 20
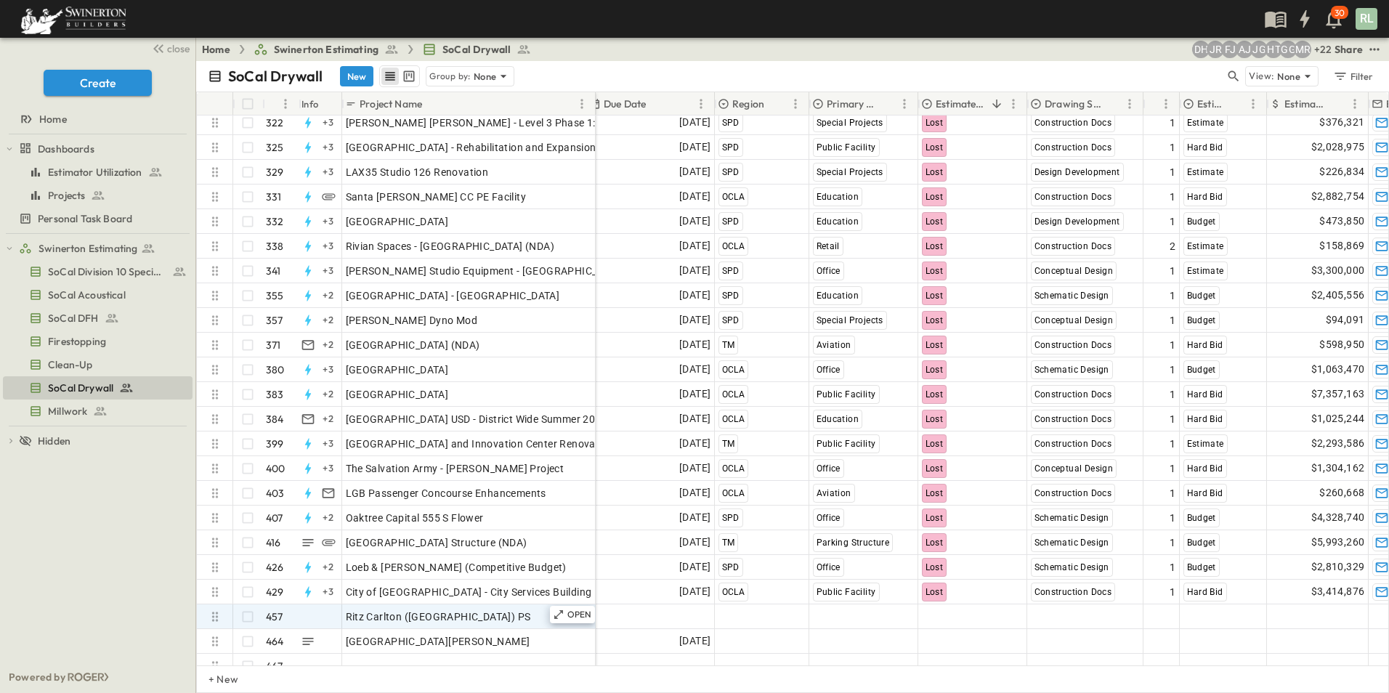
scroll to position [10994, 291]
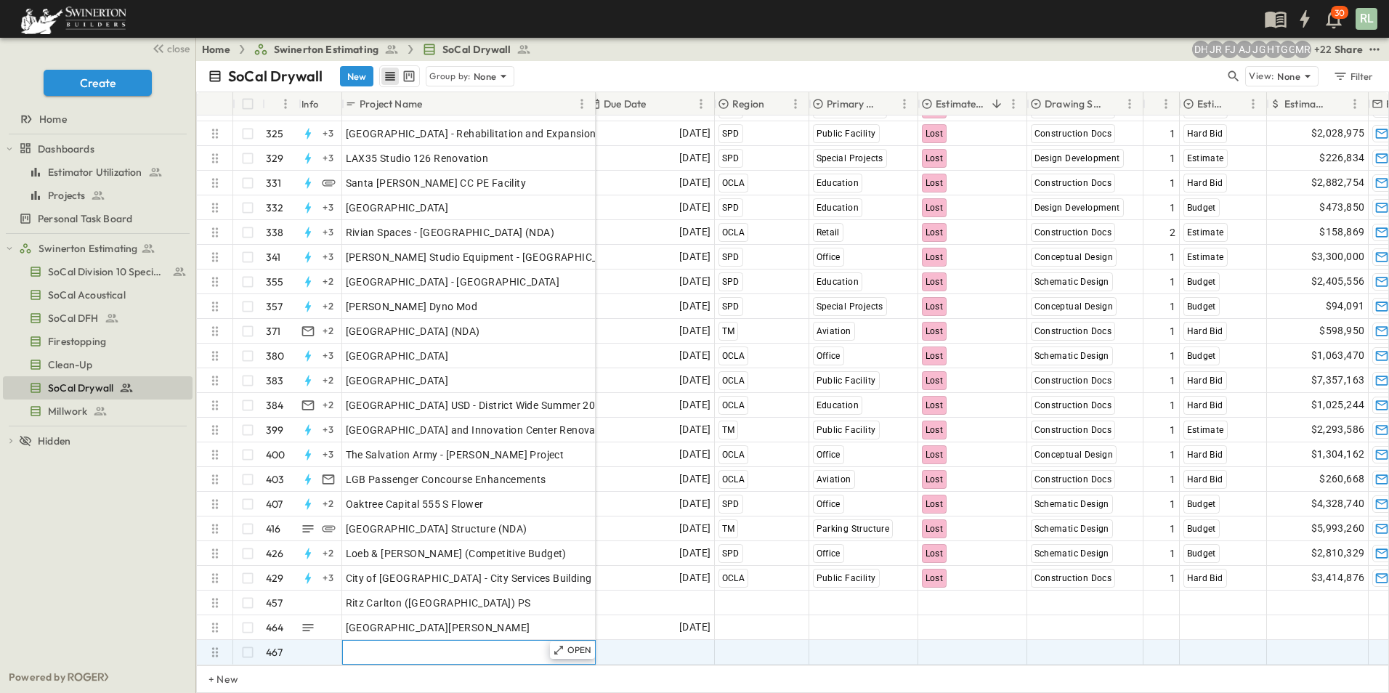
click at [389, 645] on span "Add Name" at bounding box center [370, 652] width 49 height 15
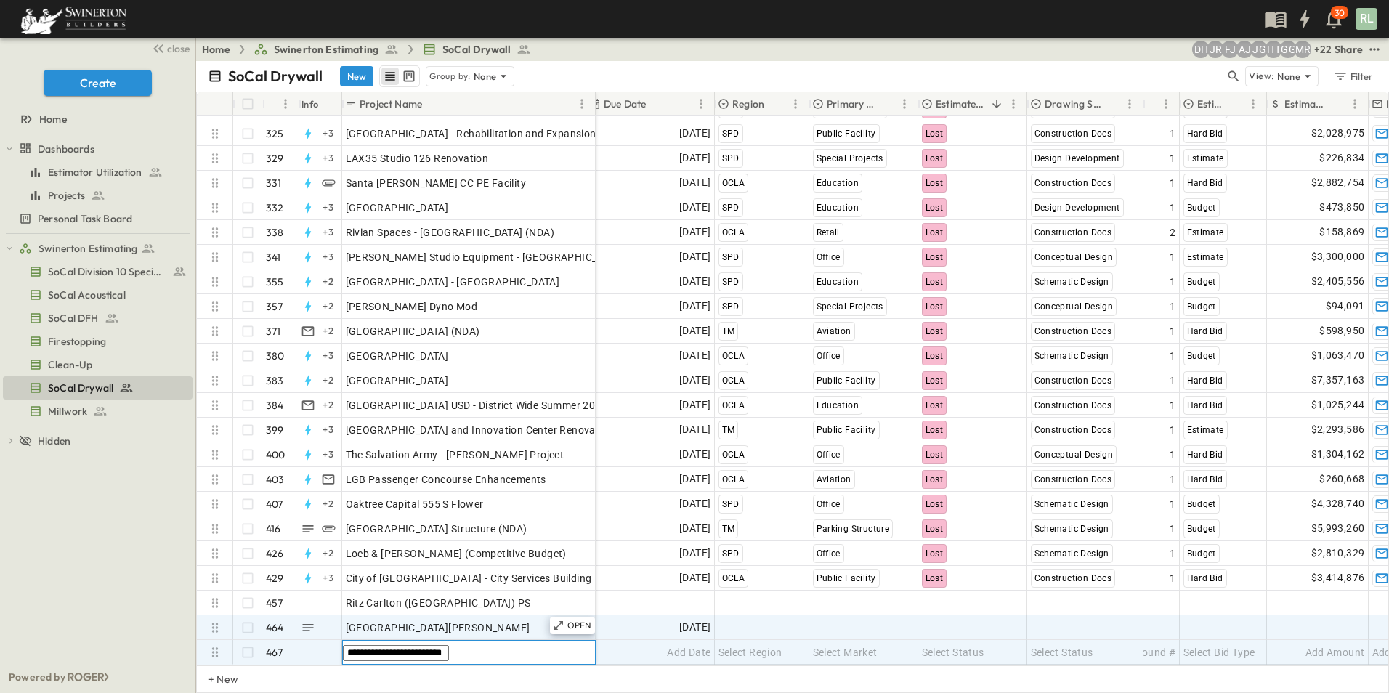
type input "**********"
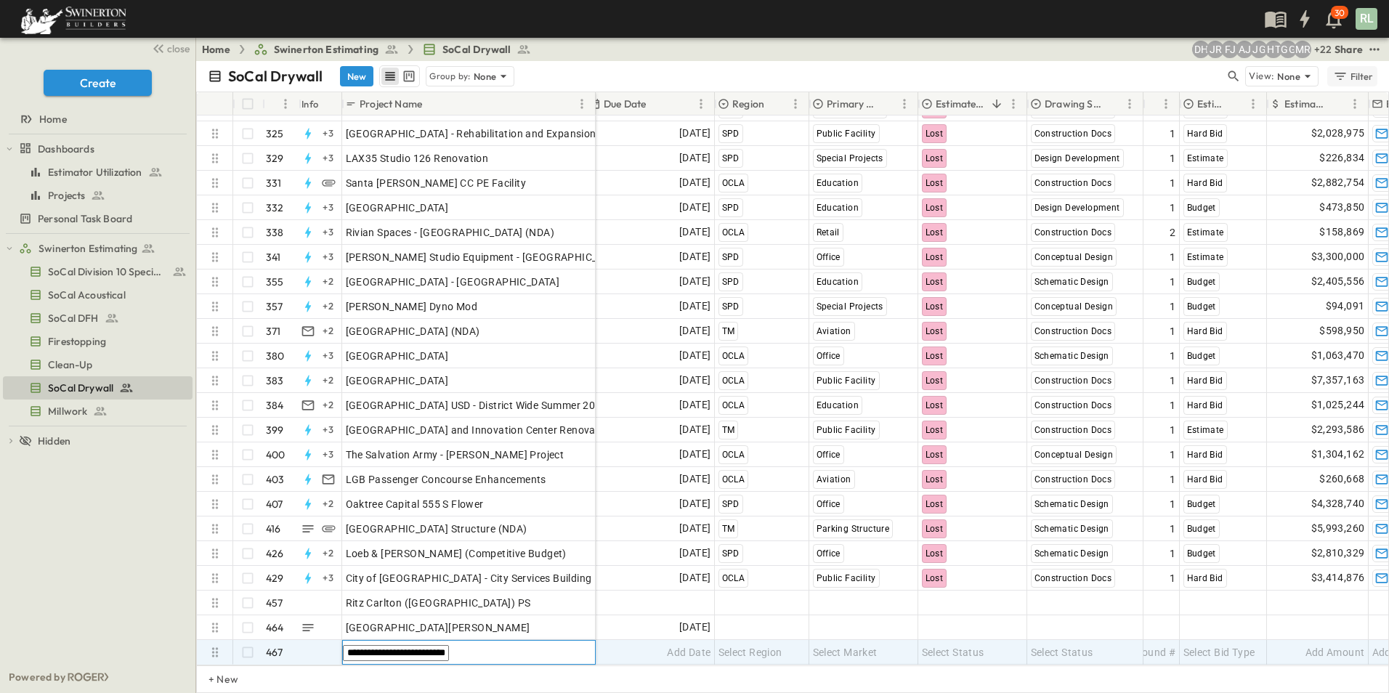
click at [1360, 82] on div "Filter" at bounding box center [1352, 76] width 41 height 16
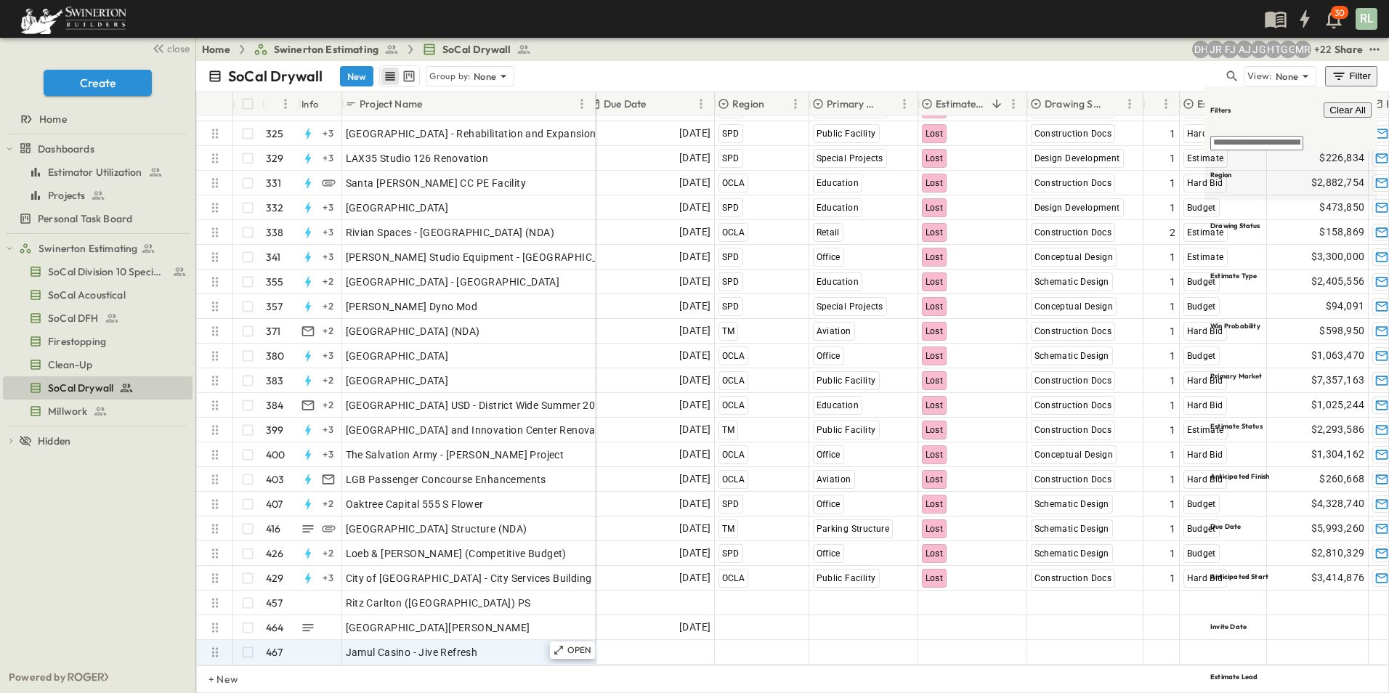
click at [1256, 150] on div "Region" at bounding box center [1290, 175] width 173 height 50
click at [1137, 113] on span "[GEOGRAPHIC_DATA]" at bounding box center [1156, 108] width 86 height 12
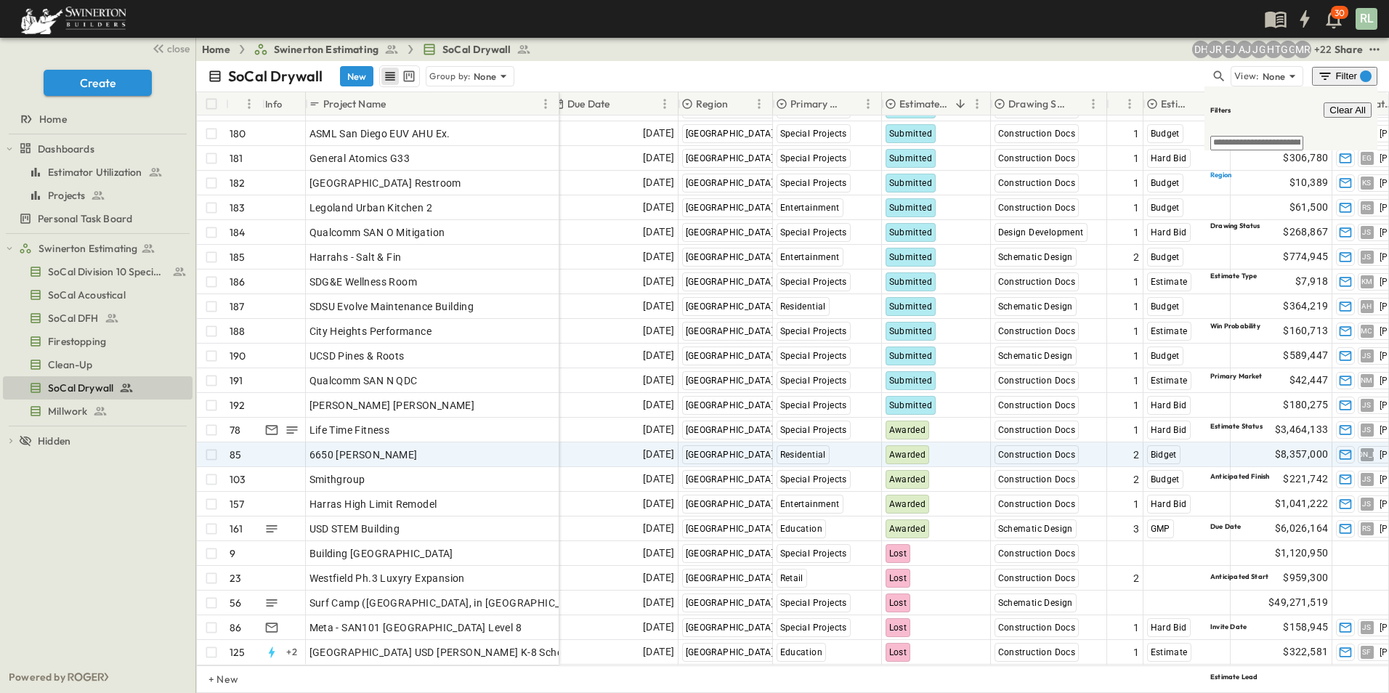
scroll to position [4252, 291]
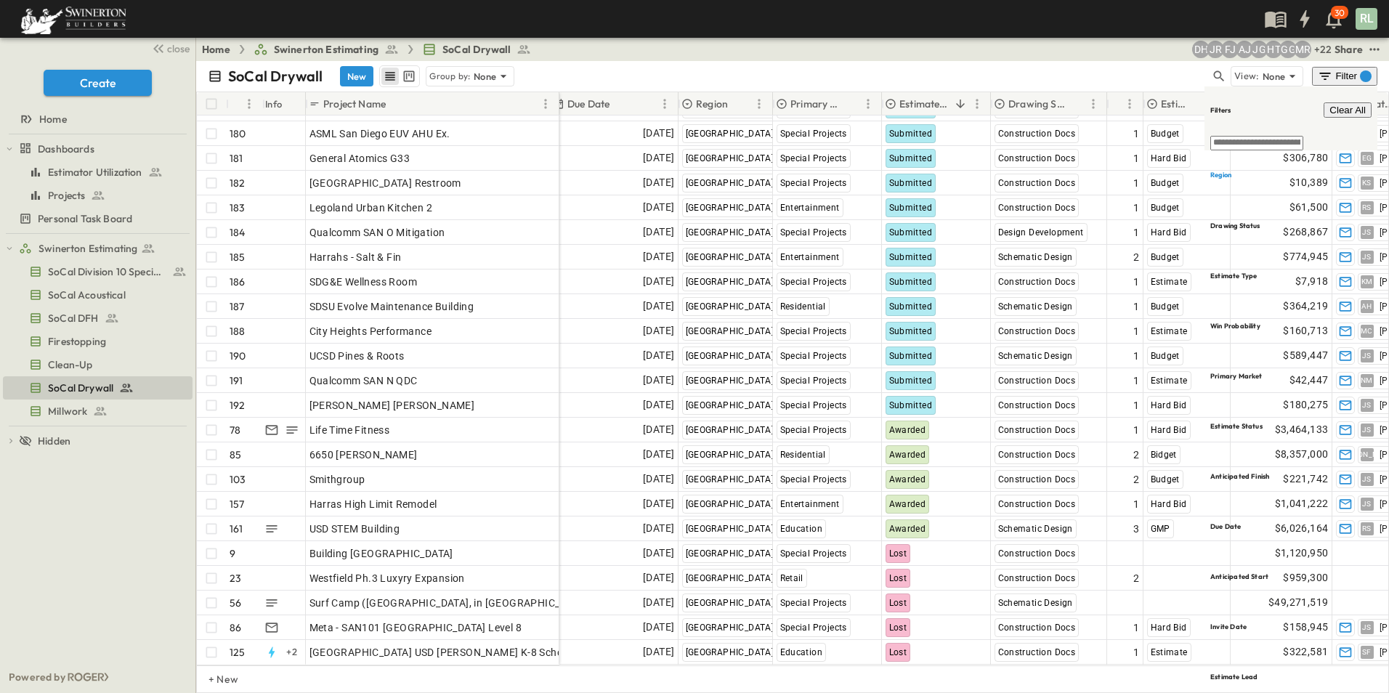
click at [389, 107] on div "Project Name" at bounding box center [423, 103] width 228 height 23
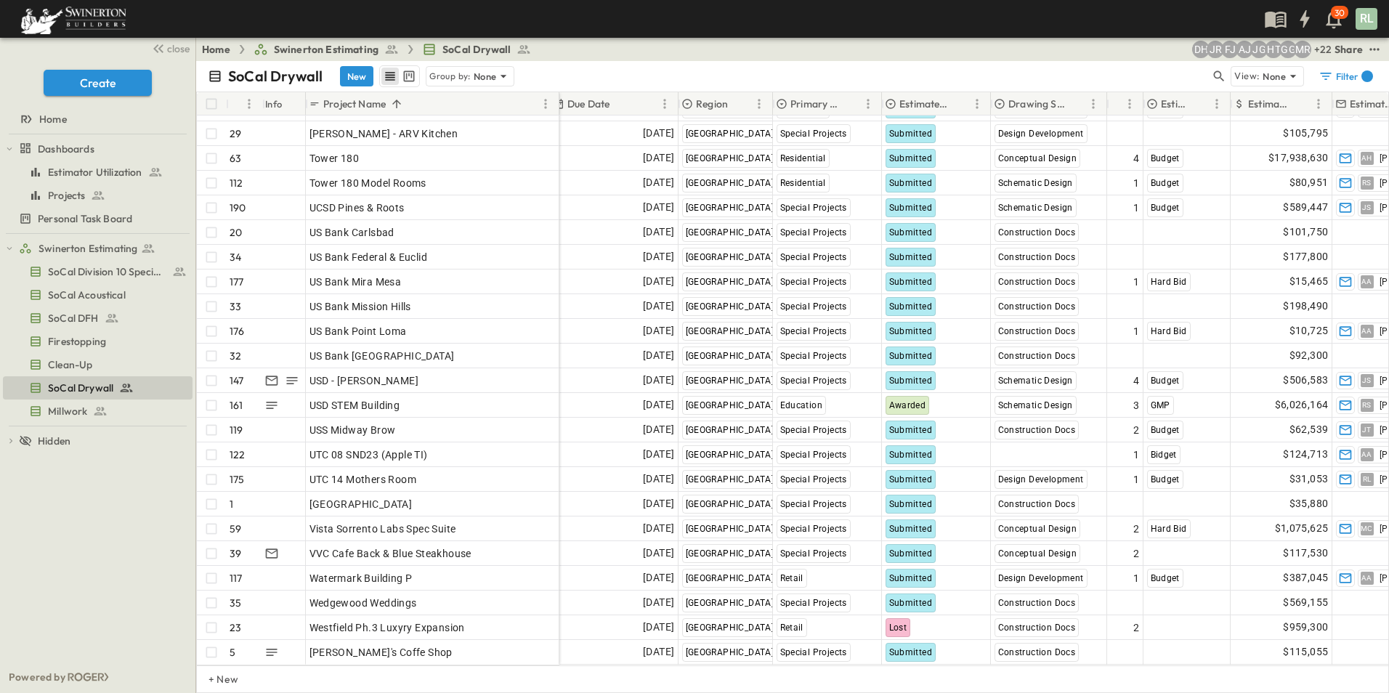
click at [357, 106] on p "Project Name" at bounding box center [354, 104] width 62 height 15
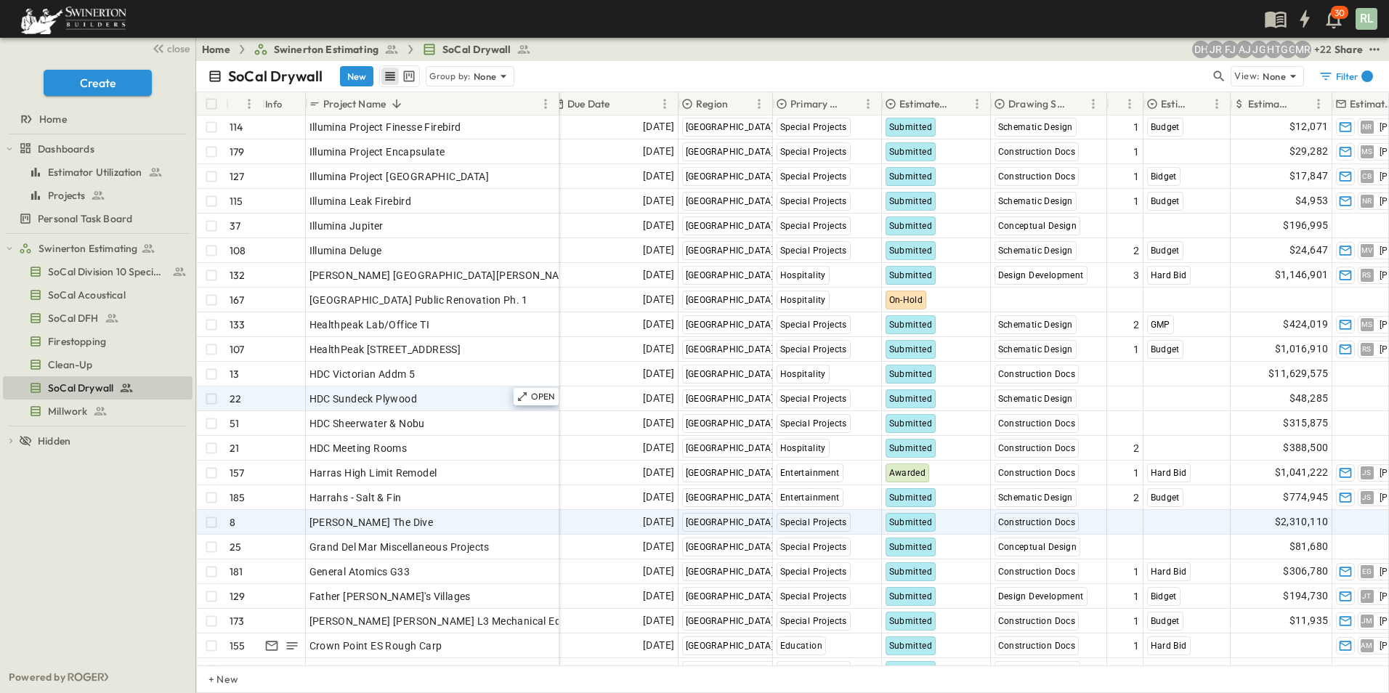
scroll to position [2945, 291]
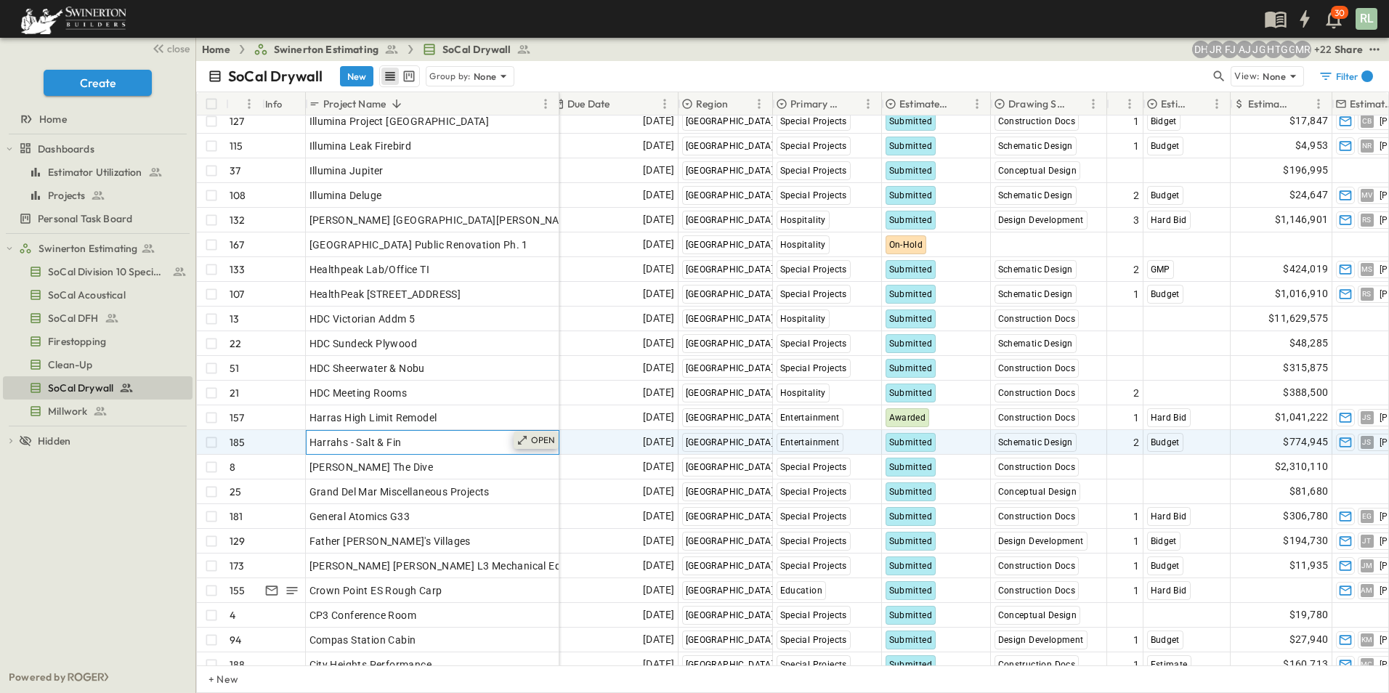
click at [524, 439] on icon at bounding box center [522, 440] width 12 height 12
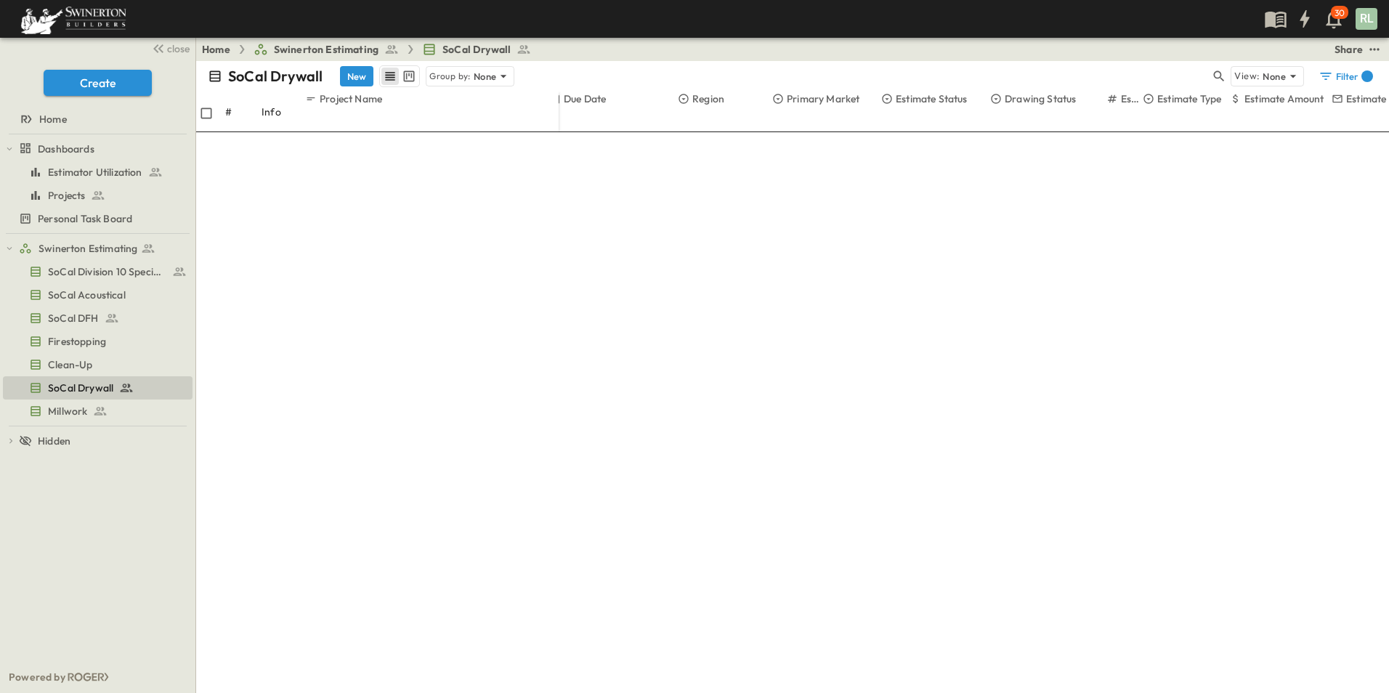
scroll to position [243, 0]
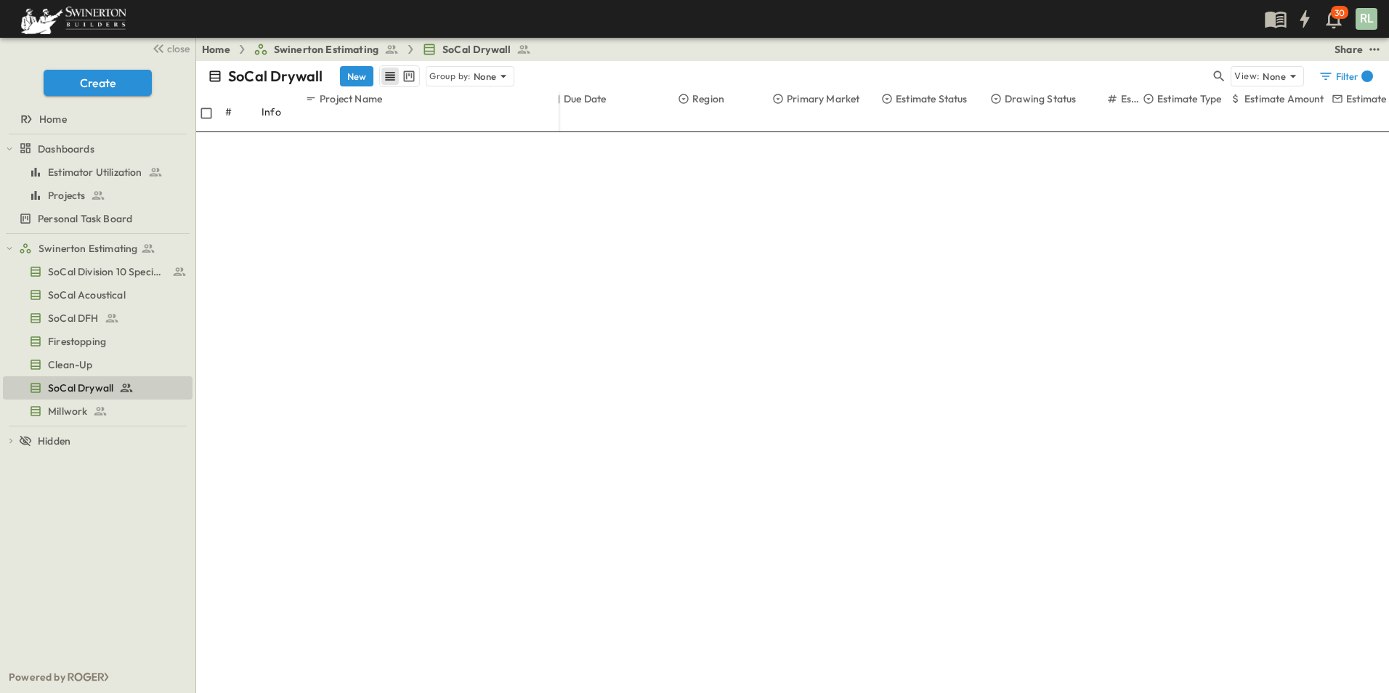
click at [1036, 239] on span "Estimating" at bounding box center [1031, 245] width 43 height 12
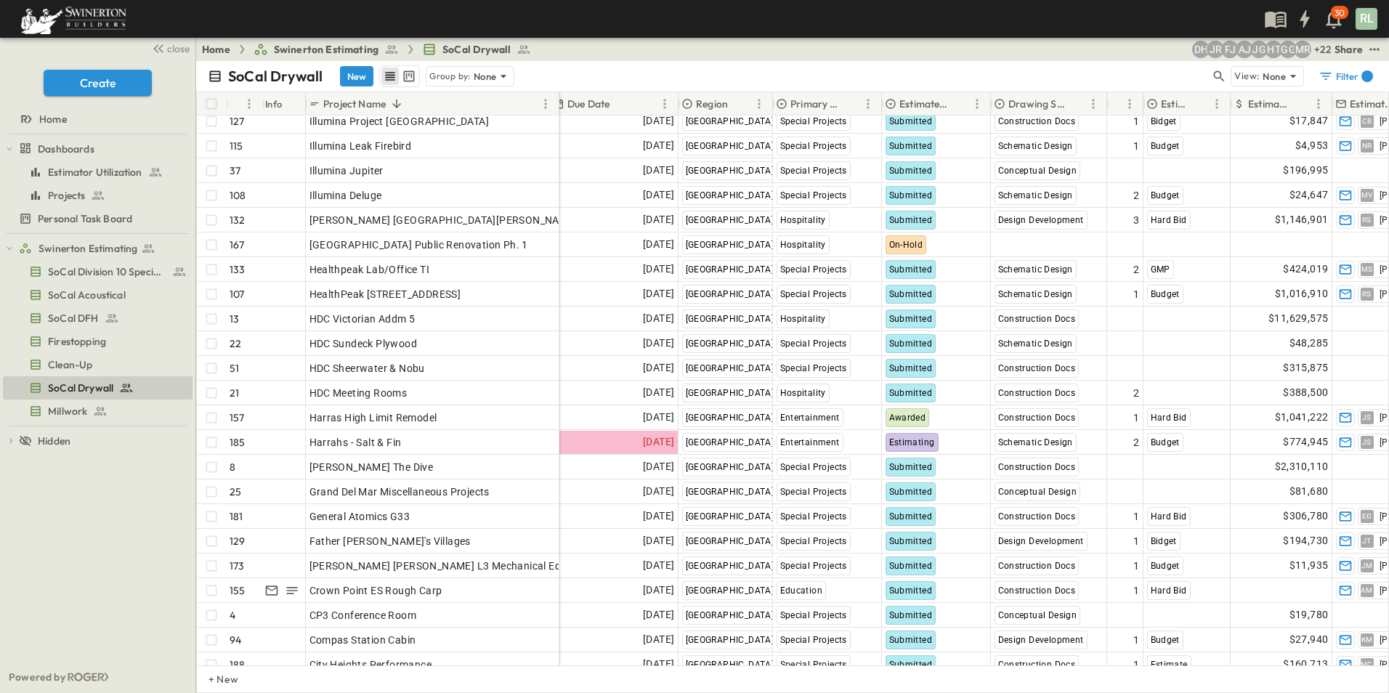
click at [923, 107] on p "Estimate Status" at bounding box center [924, 104] width 50 height 15
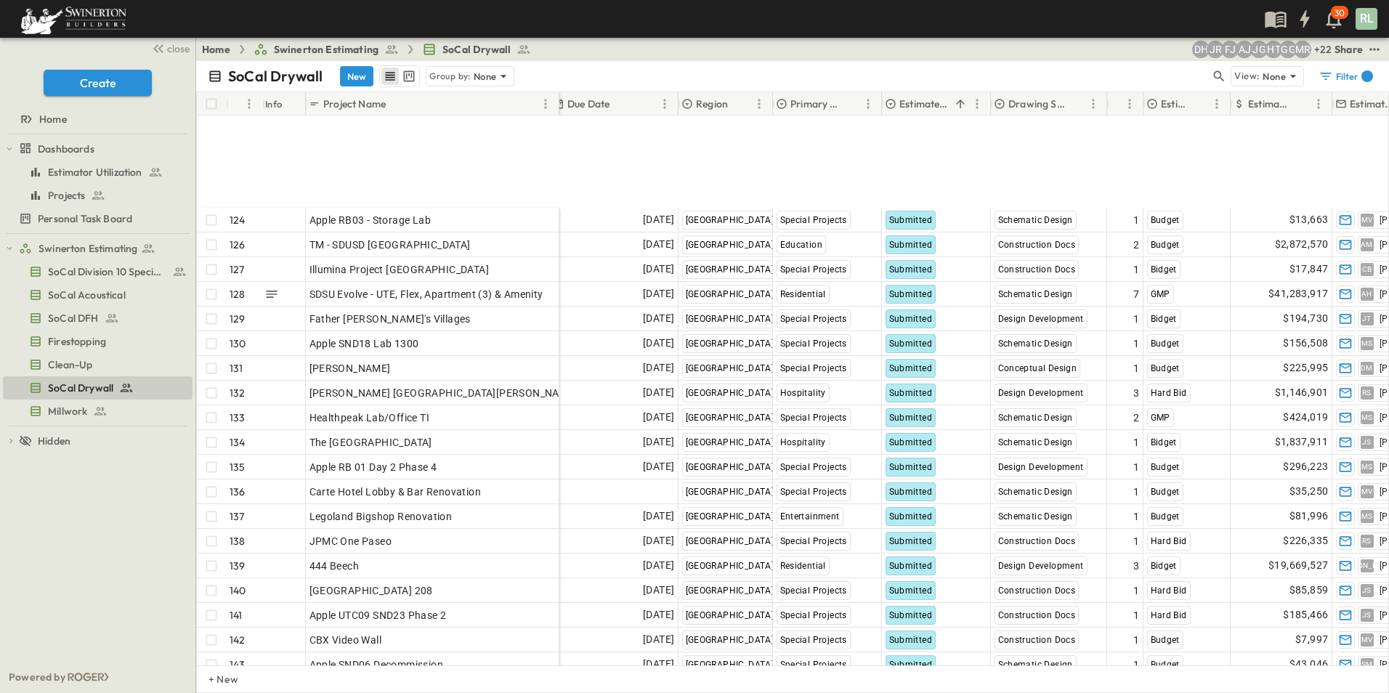
scroll to position [3093, 291]
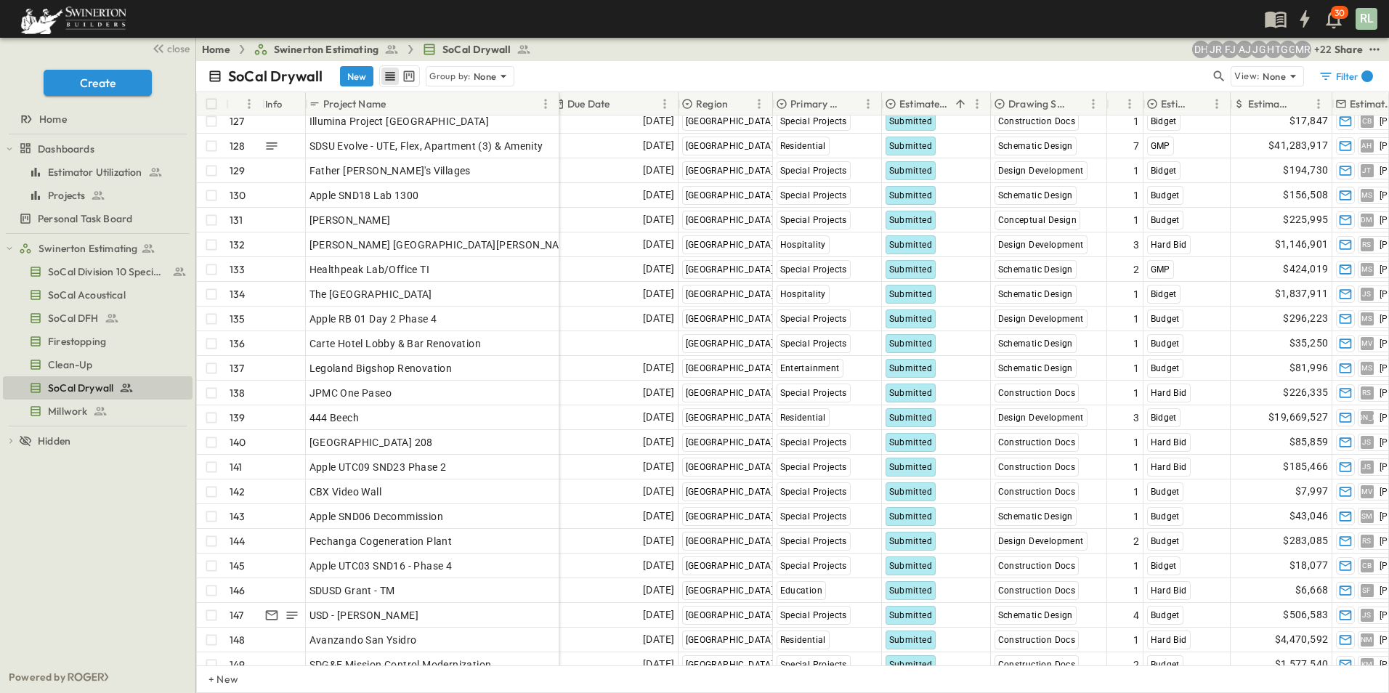
click at [921, 105] on p "Estimate Status" at bounding box center [924, 104] width 50 height 15
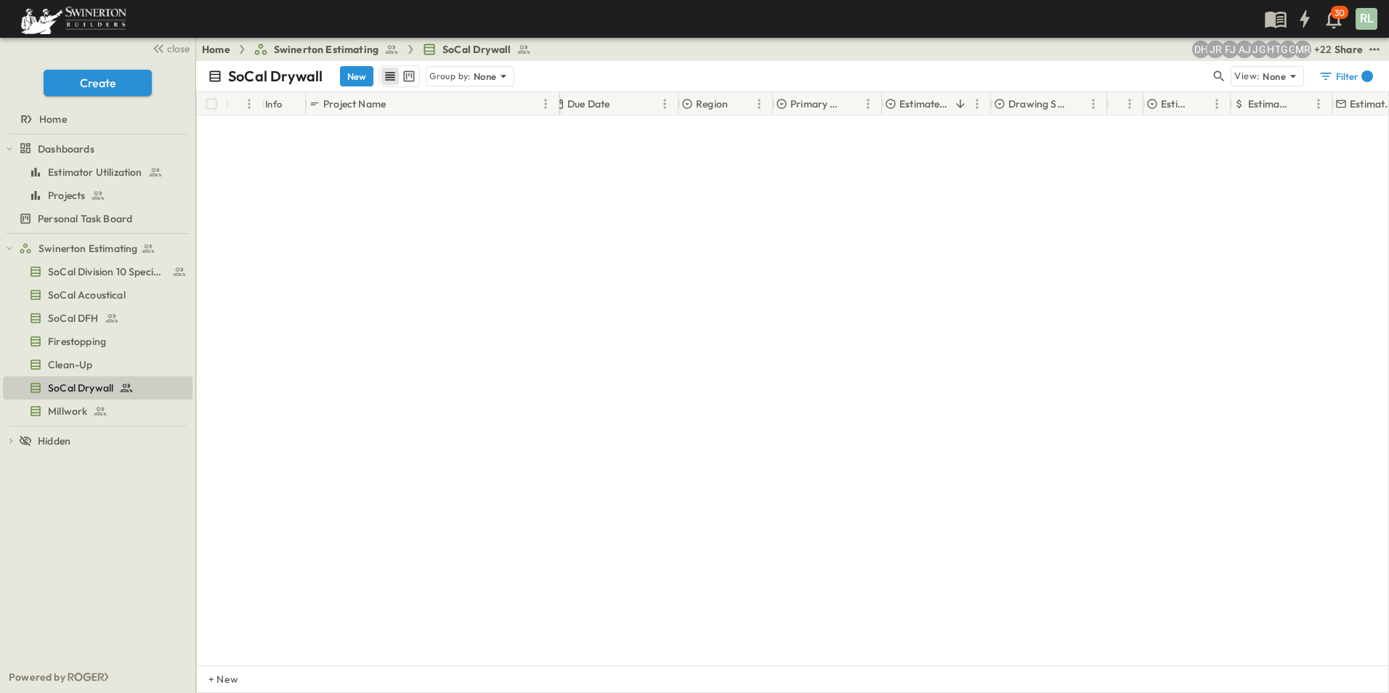
scroll to position [0, 291]
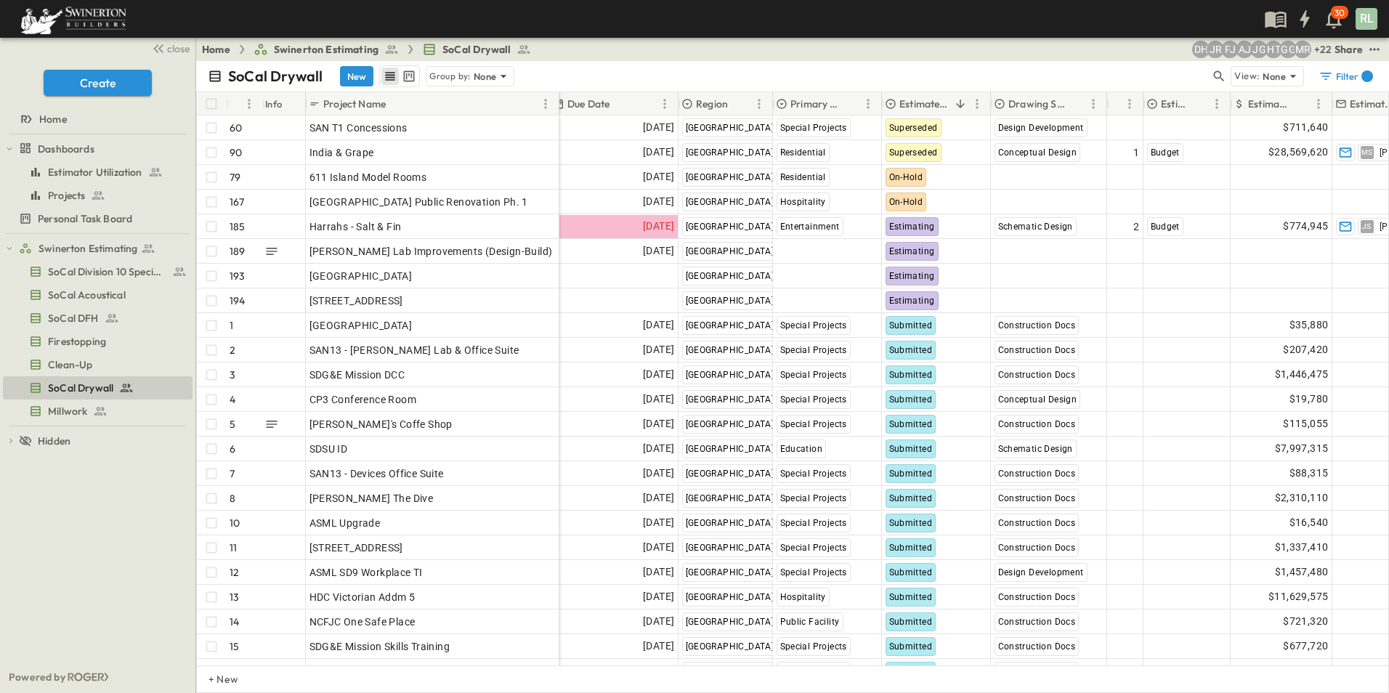
click at [386, 101] on p "Project Name" at bounding box center [354, 104] width 62 height 15
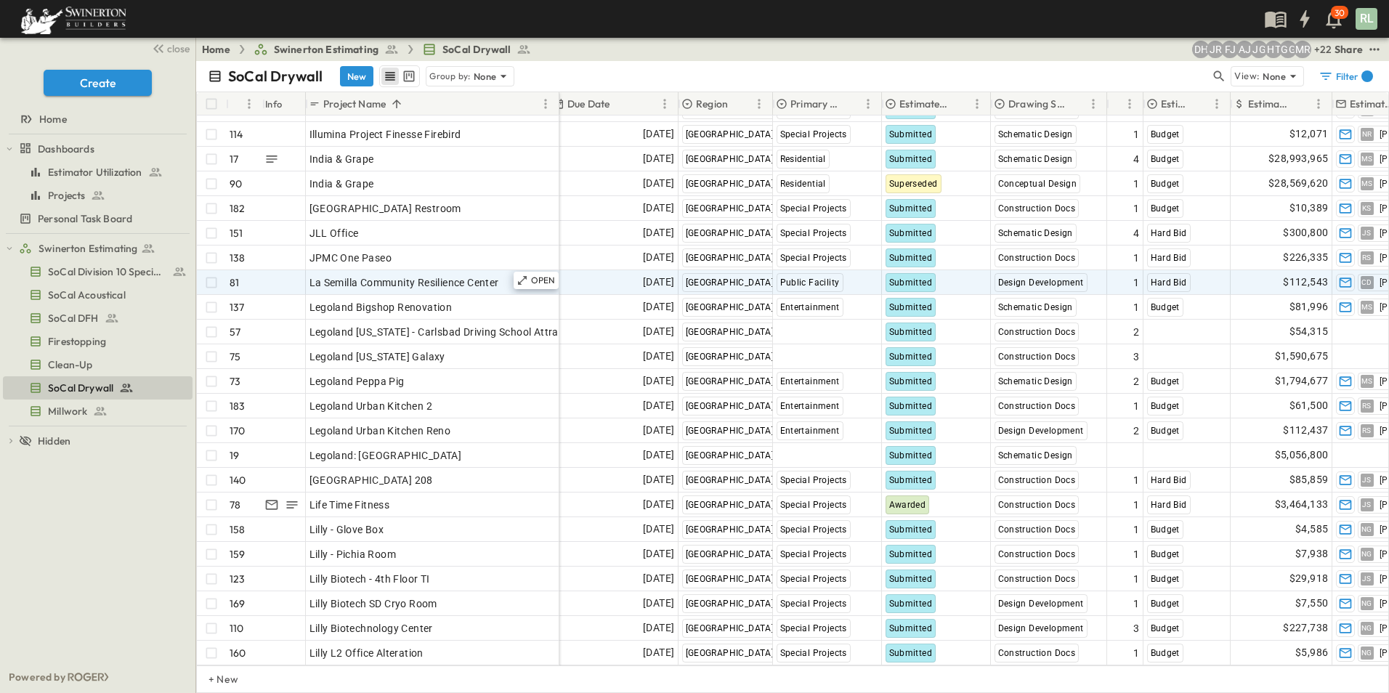
scroll to position [1816, 291]
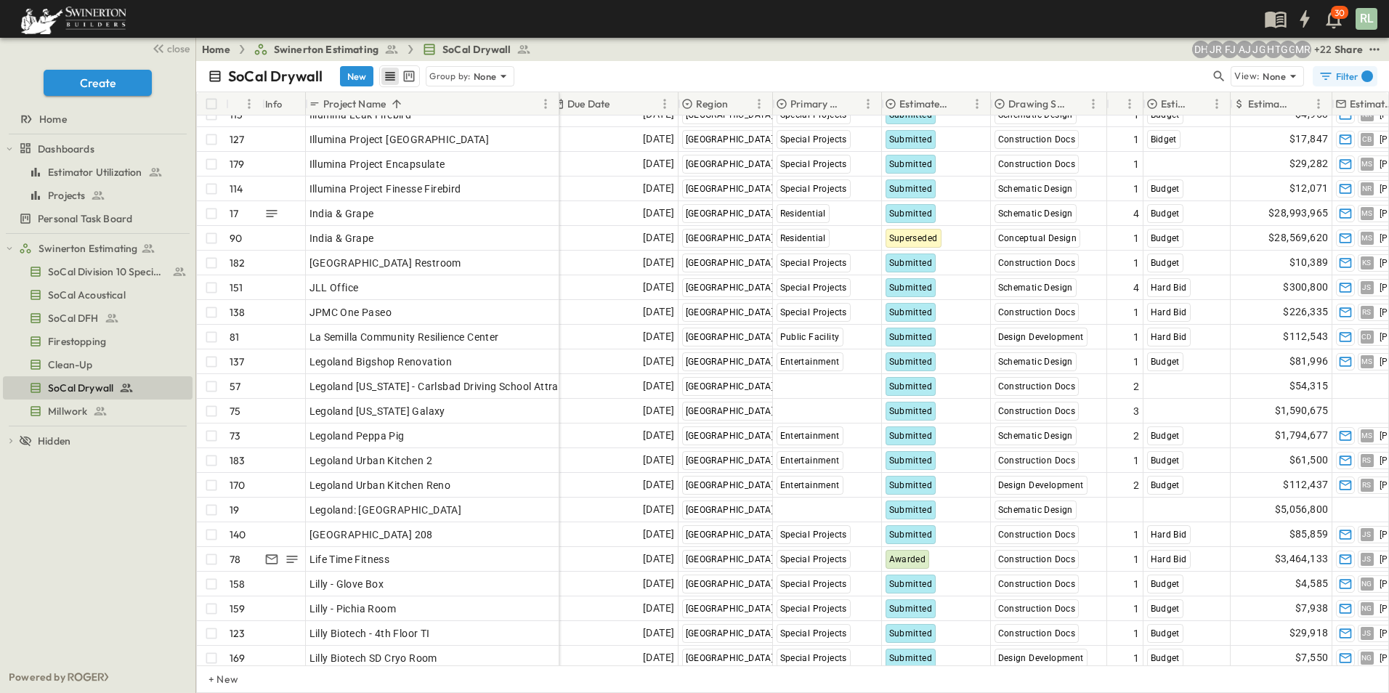
click at [1346, 78] on div "Filter 1" at bounding box center [1345, 76] width 54 height 15
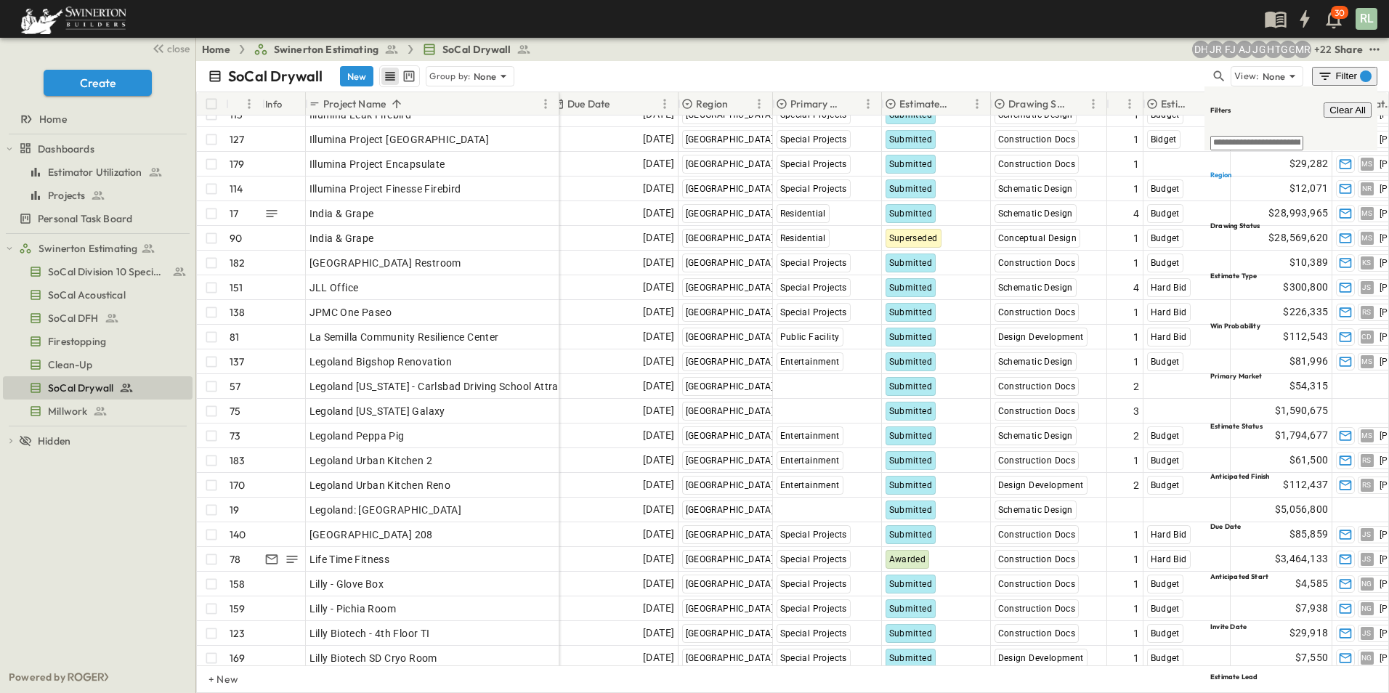
click at [1355, 105] on span "Clear All" at bounding box center [1347, 110] width 36 height 11
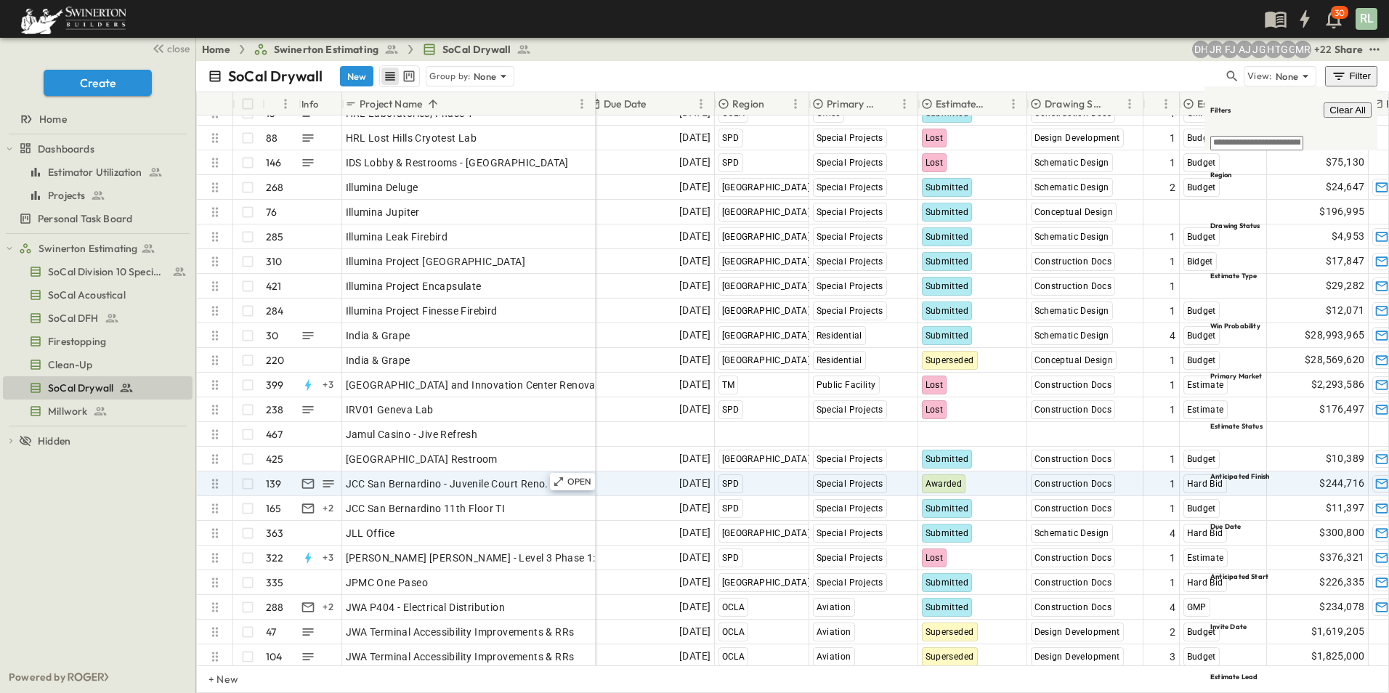
scroll to position [4428, 291]
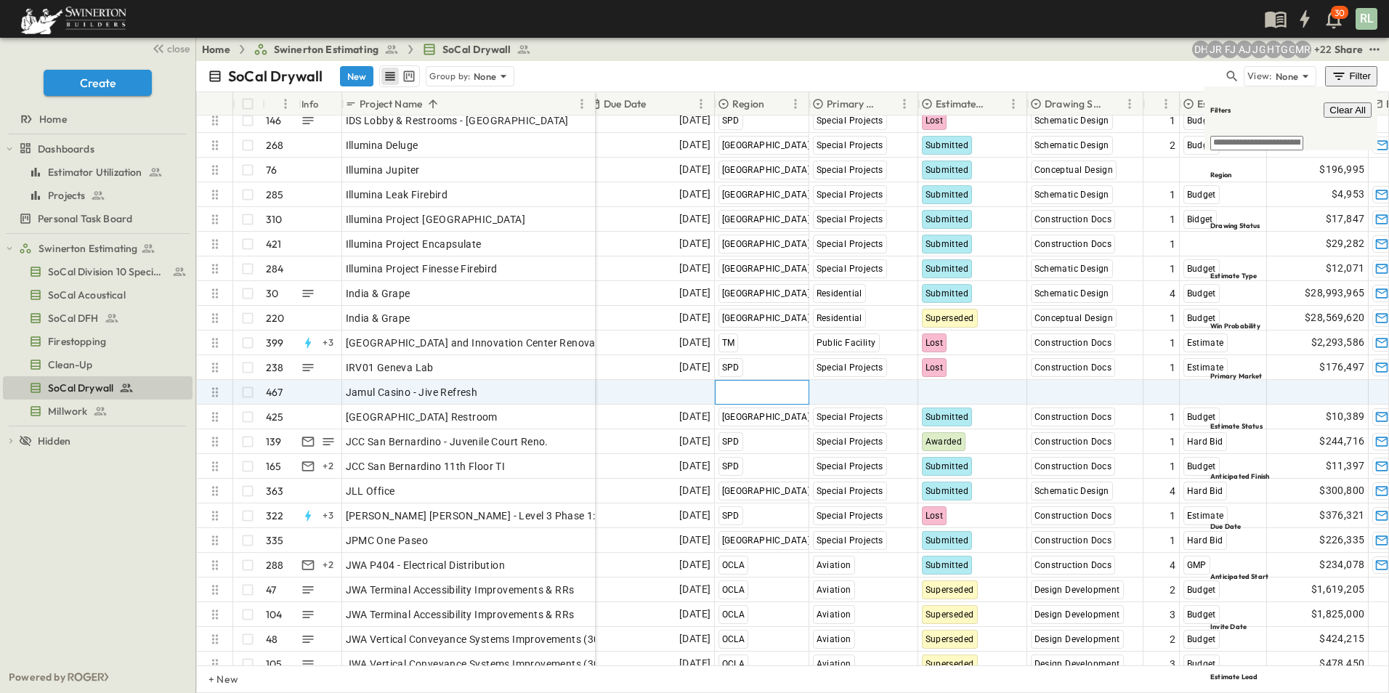
click at [758, 397] on span "Select Region" at bounding box center [750, 392] width 64 height 15
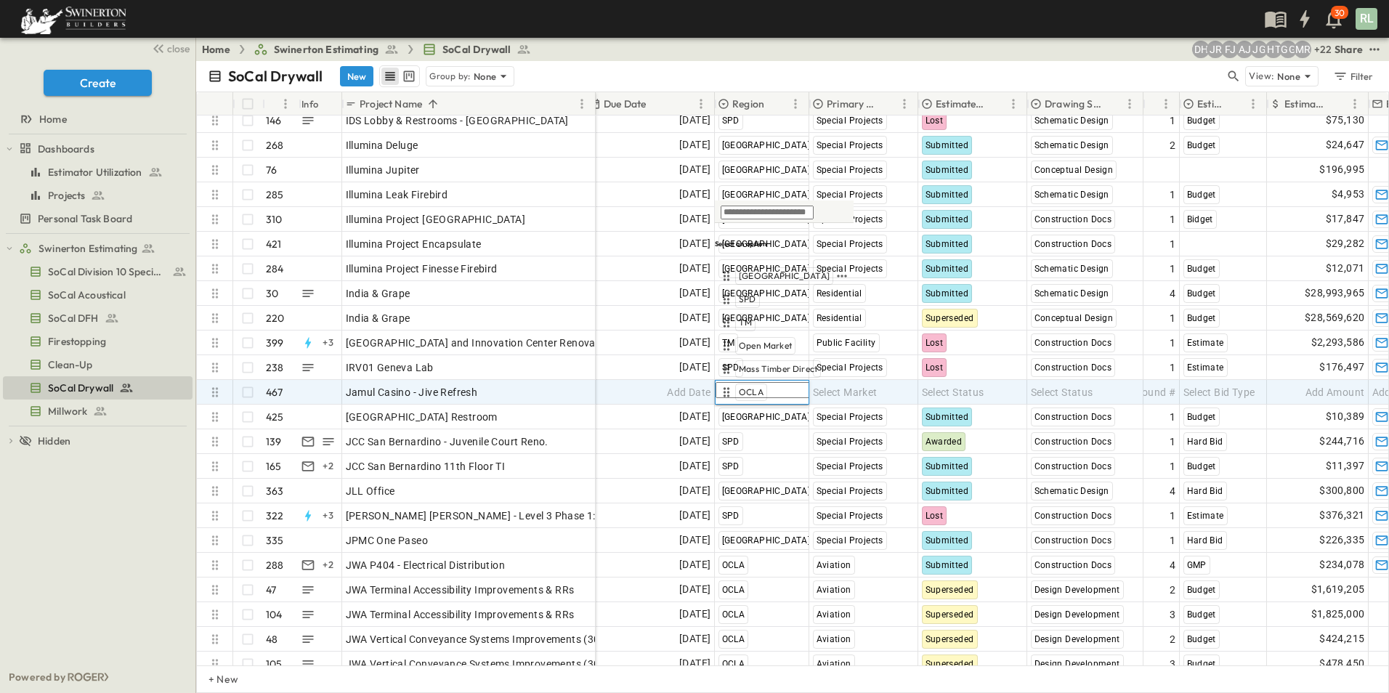
click at [752, 274] on span "[GEOGRAPHIC_DATA]" at bounding box center [784, 276] width 91 height 12
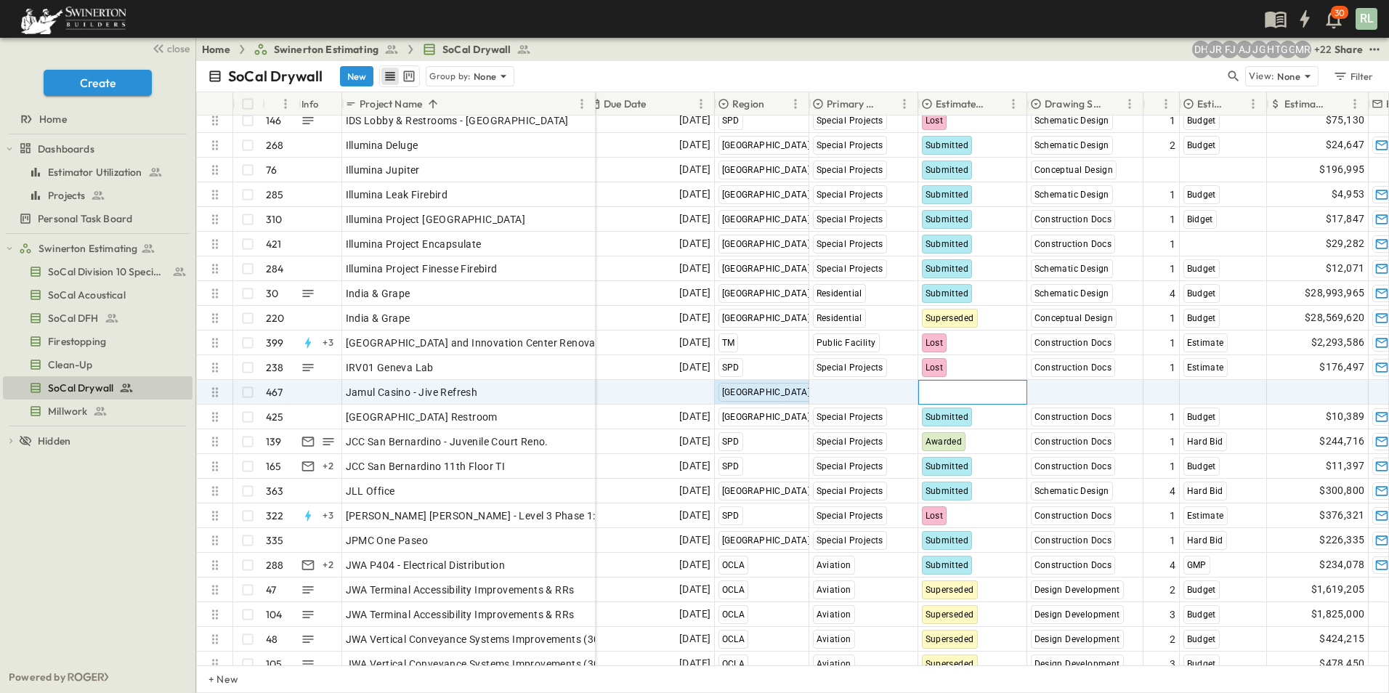
click at [951, 389] on span "Select Status" at bounding box center [953, 392] width 62 height 15
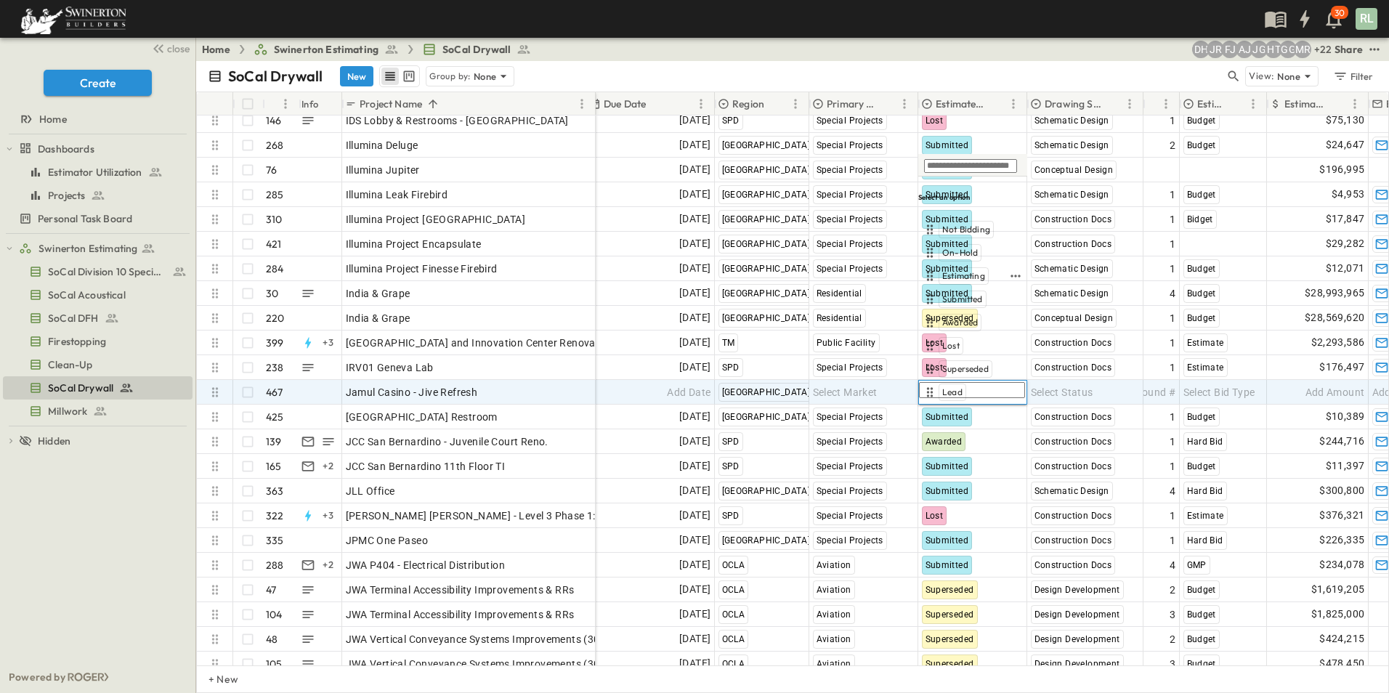
click at [967, 273] on span "Estimating" at bounding box center [963, 276] width 43 height 12
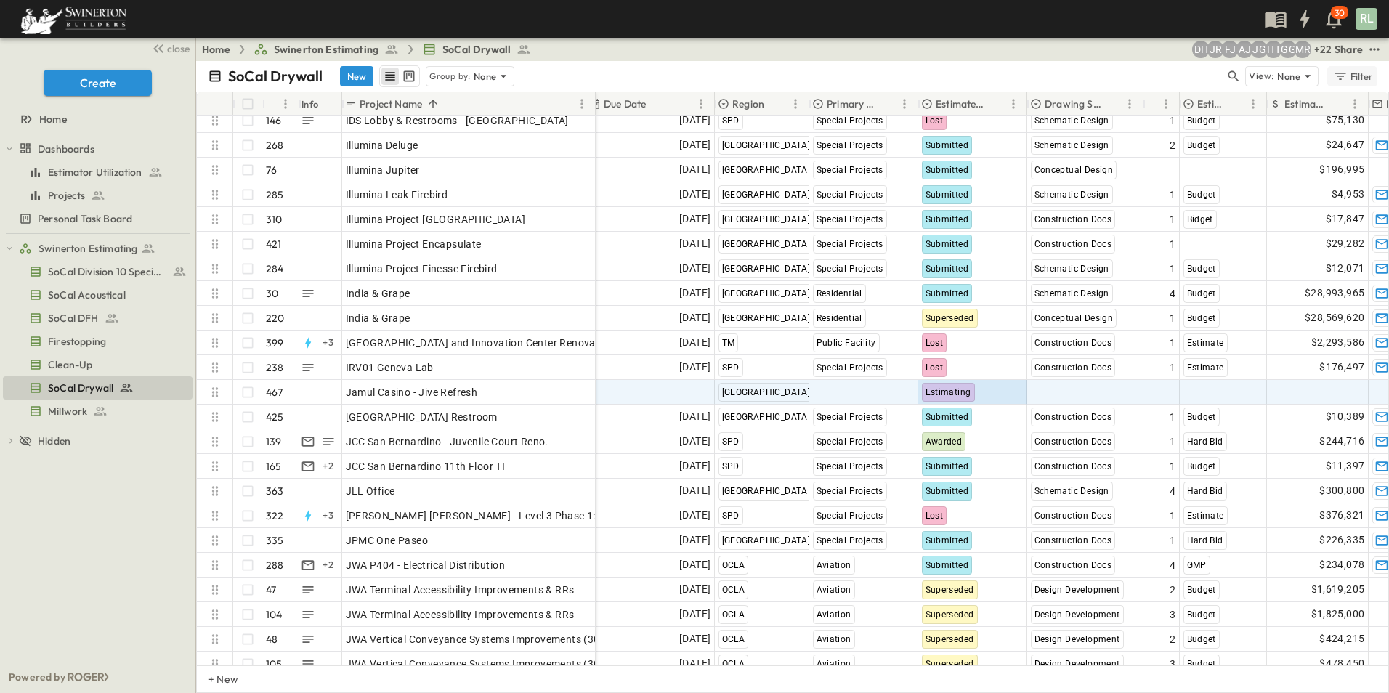
click at [1346, 76] on icon "button" at bounding box center [1340, 76] width 15 height 15
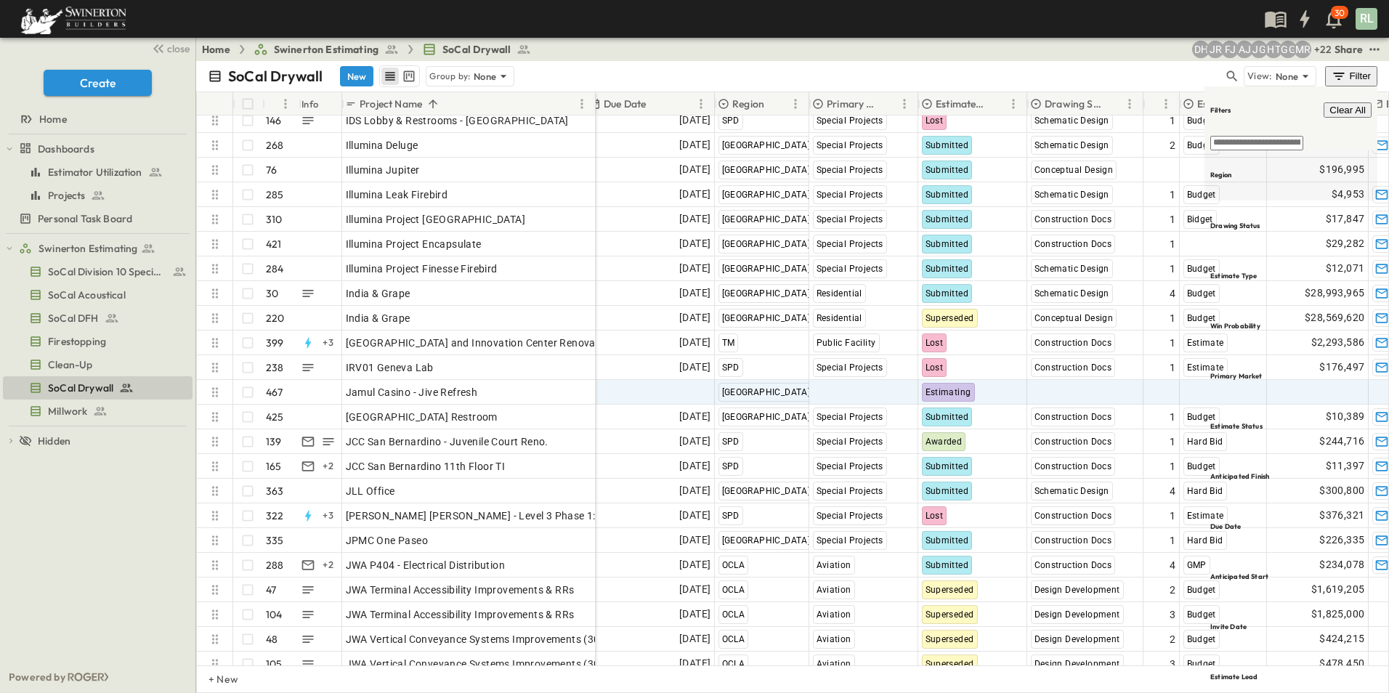
click at [1231, 170] on h6 "Region" at bounding box center [1220, 174] width 21 height 9
click at [1132, 109] on span "[GEOGRAPHIC_DATA]" at bounding box center [1156, 108] width 86 height 12
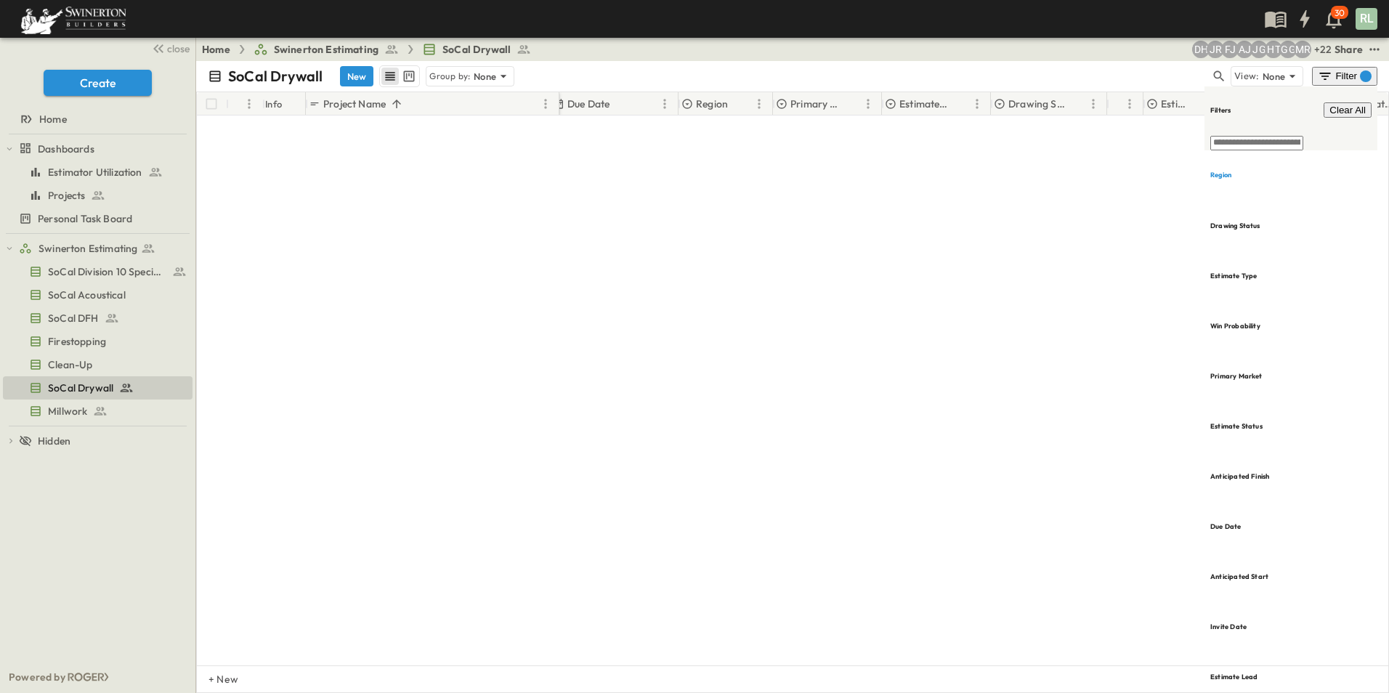
scroll to position [0, 291]
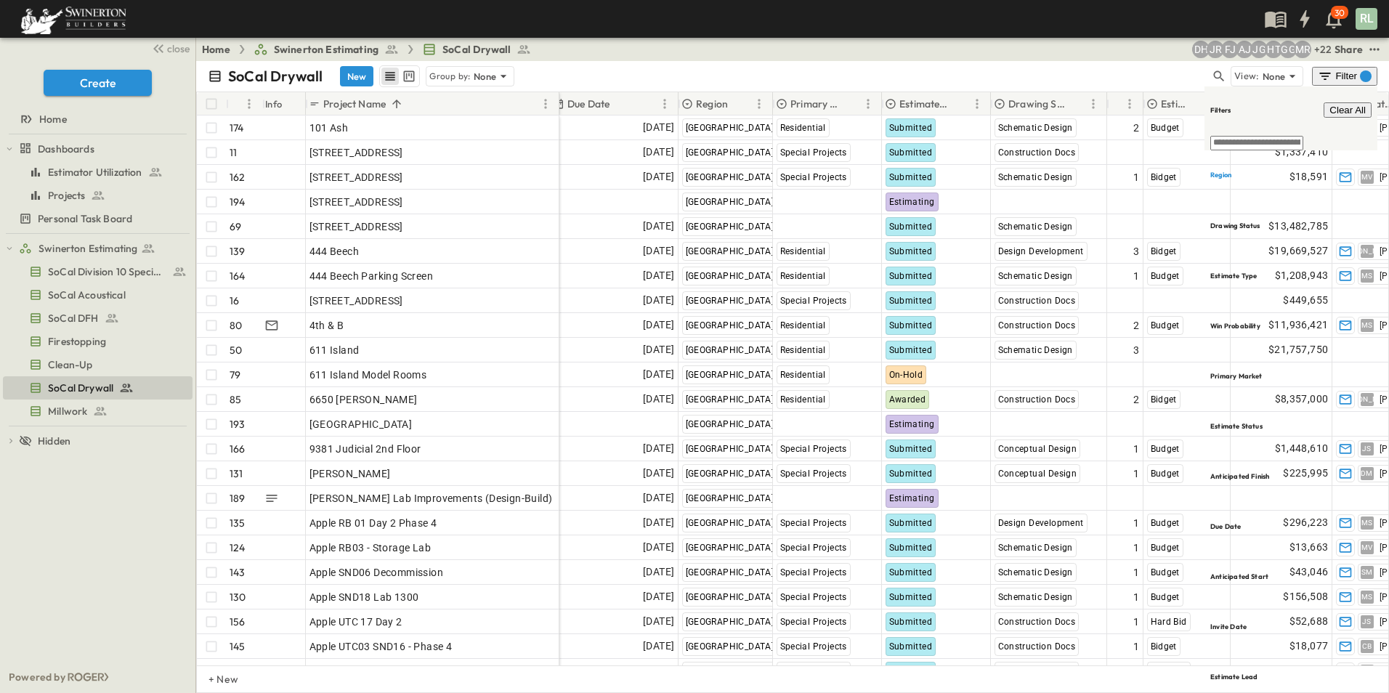
click at [938, 108] on p "Estimate Status" at bounding box center [924, 104] width 50 height 15
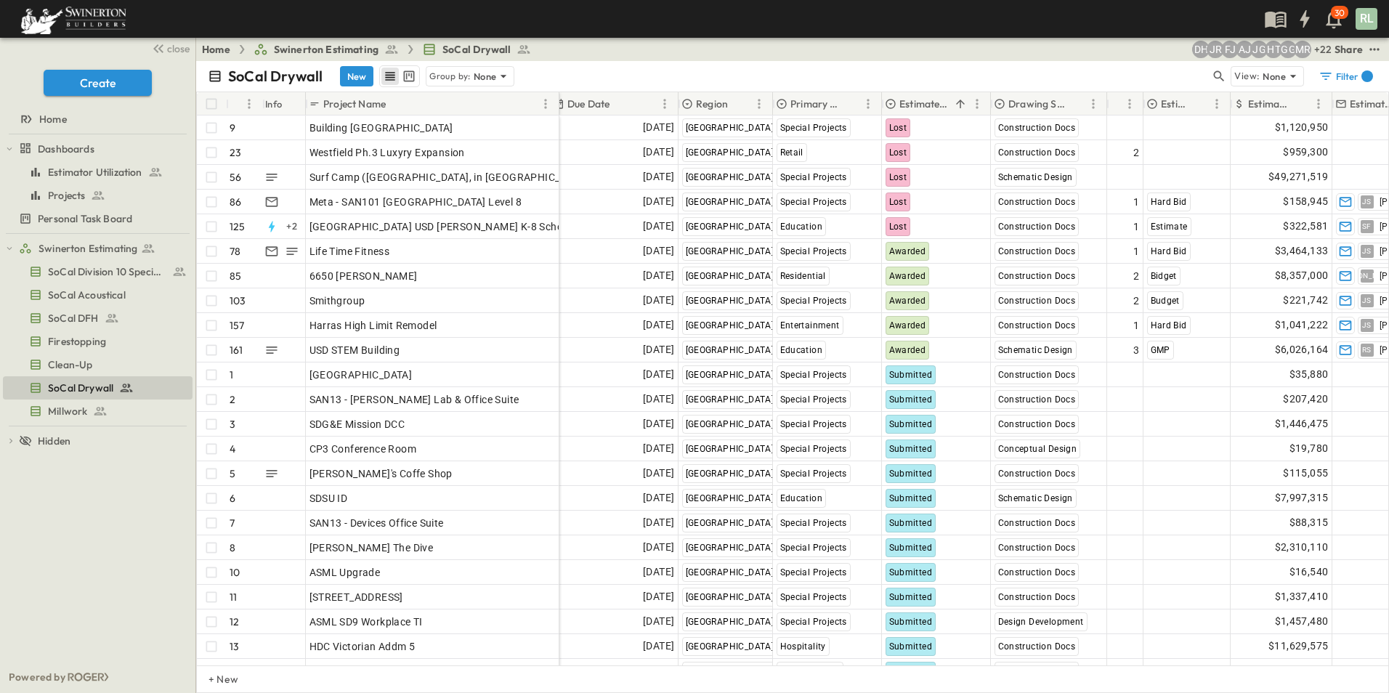
click at [926, 101] on p "Estimate Status" at bounding box center [924, 104] width 50 height 15
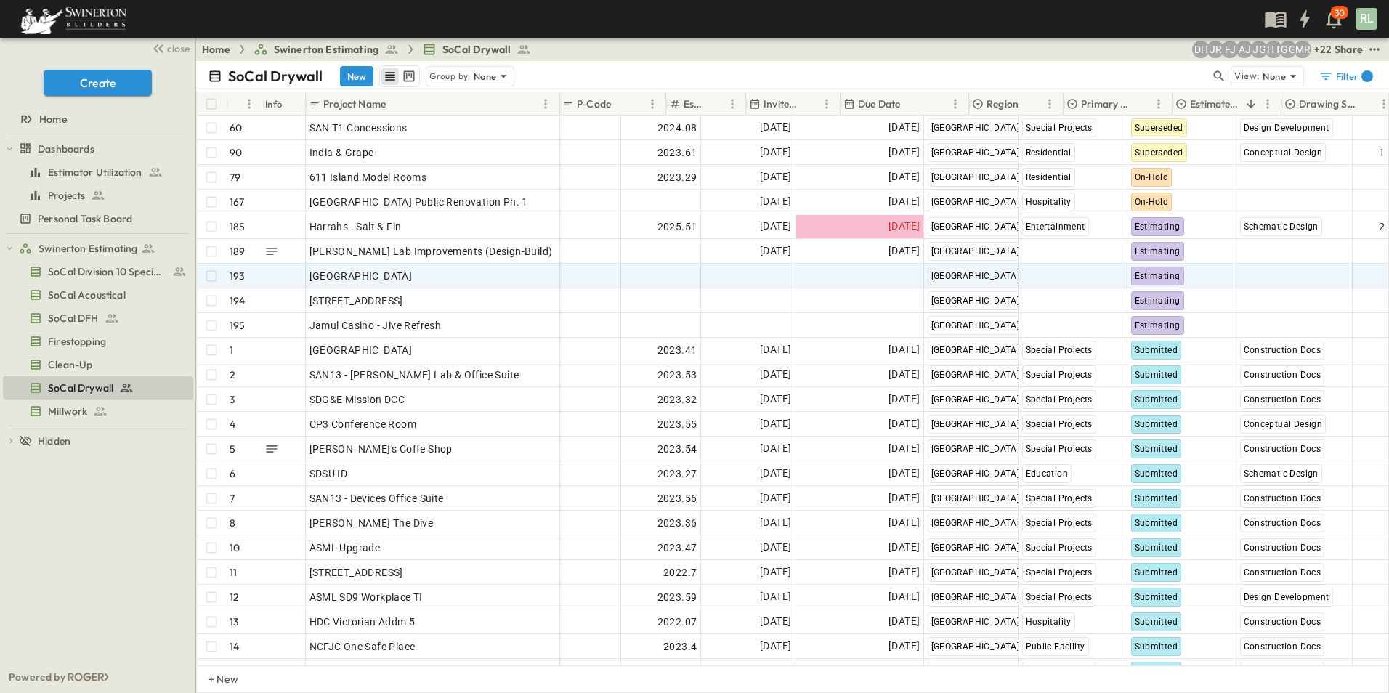
scroll to position [0, 0]
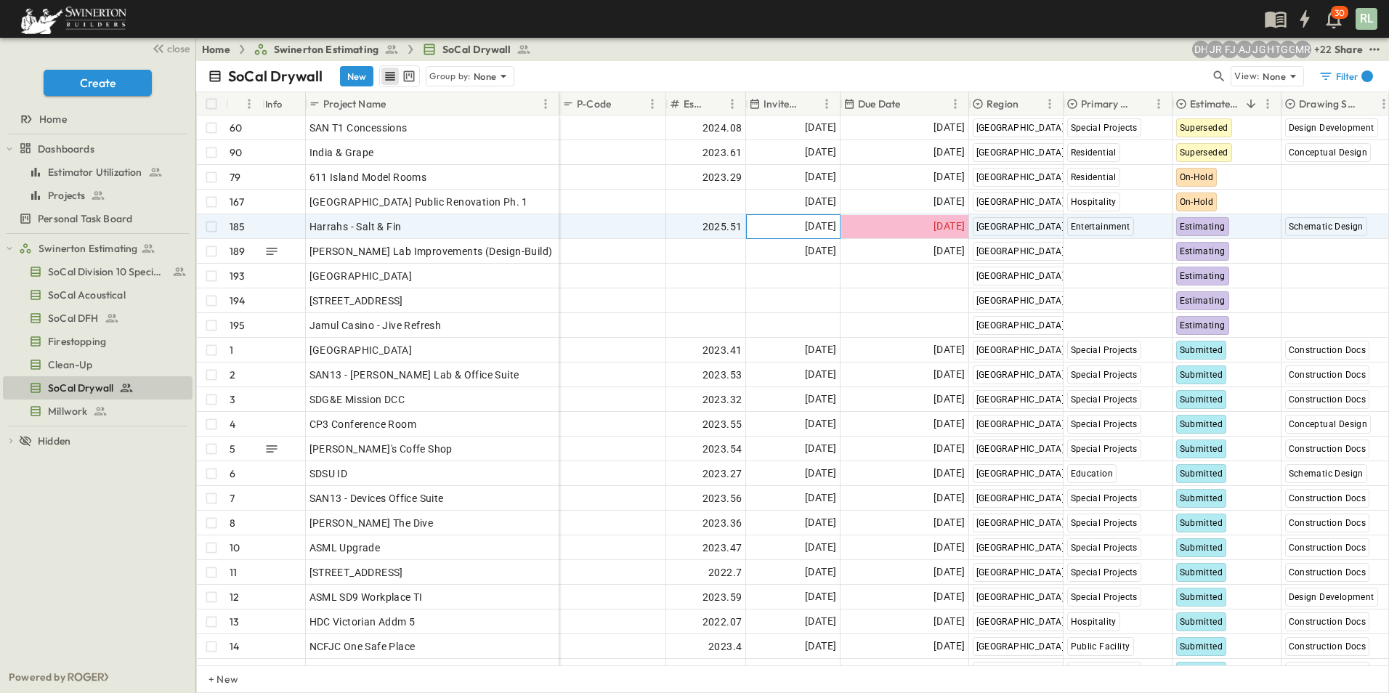
click at [805, 226] on span "[DATE]" at bounding box center [820, 226] width 31 height 17
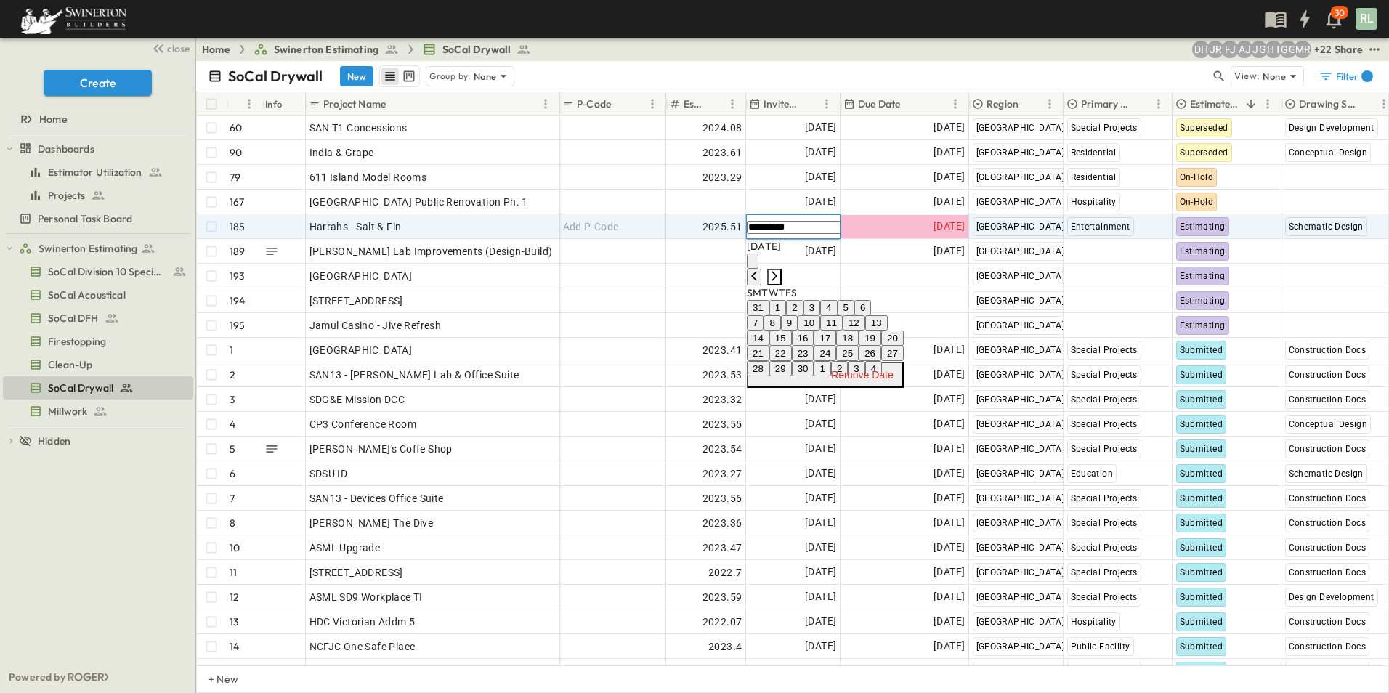
click at [777, 271] on icon "Next month" at bounding box center [774, 275] width 6 height 9
click at [792, 346] on button "13" at bounding box center [780, 337] width 23 height 15
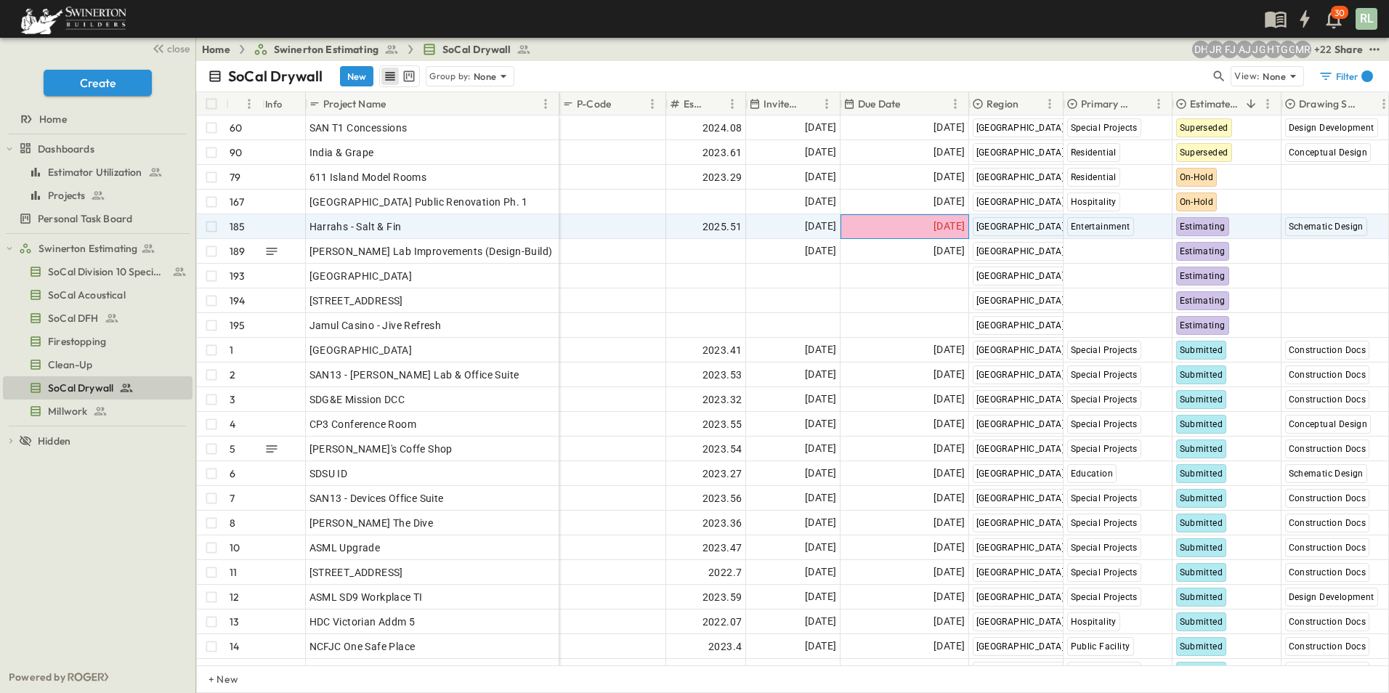
click at [933, 230] on span "[DATE]" at bounding box center [948, 226] width 31 height 17
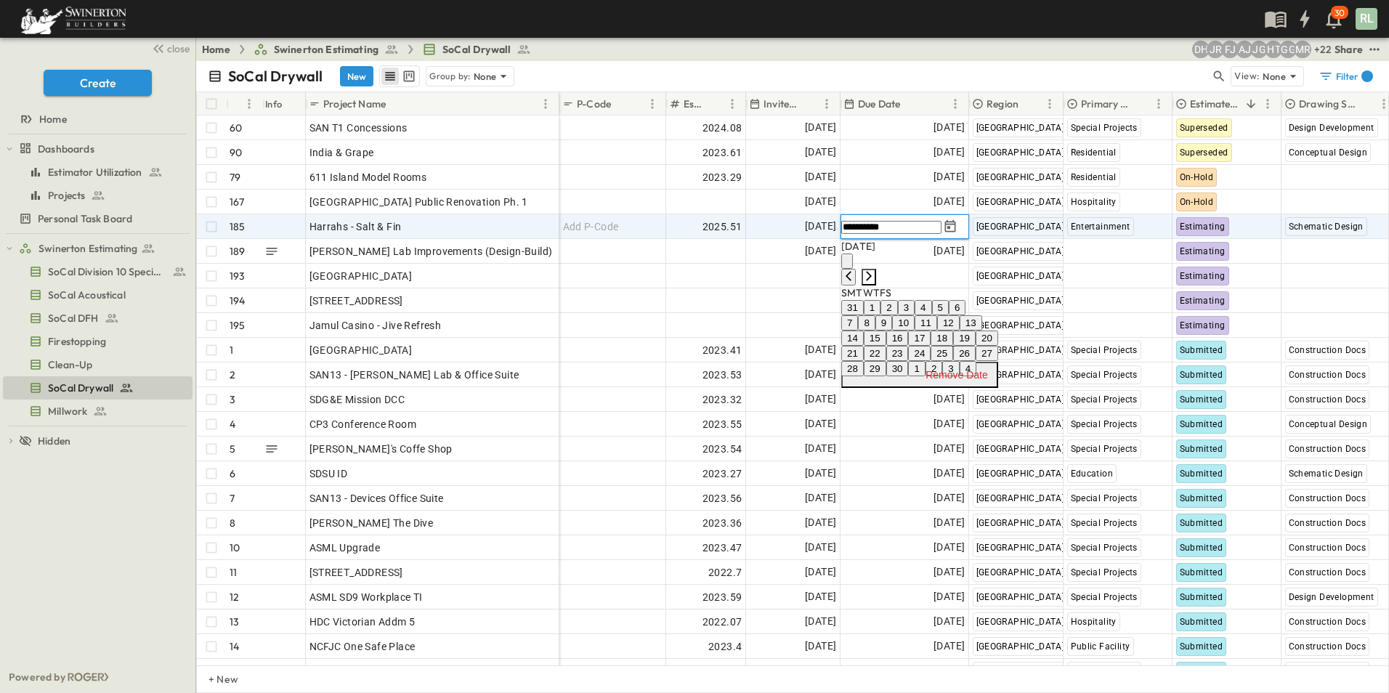
click at [874, 270] on icon "Next month" at bounding box center [869, 276] width 12 height 12
click at [975, 346] on button "17" at bounding box center [964, 337] width 23 height 15
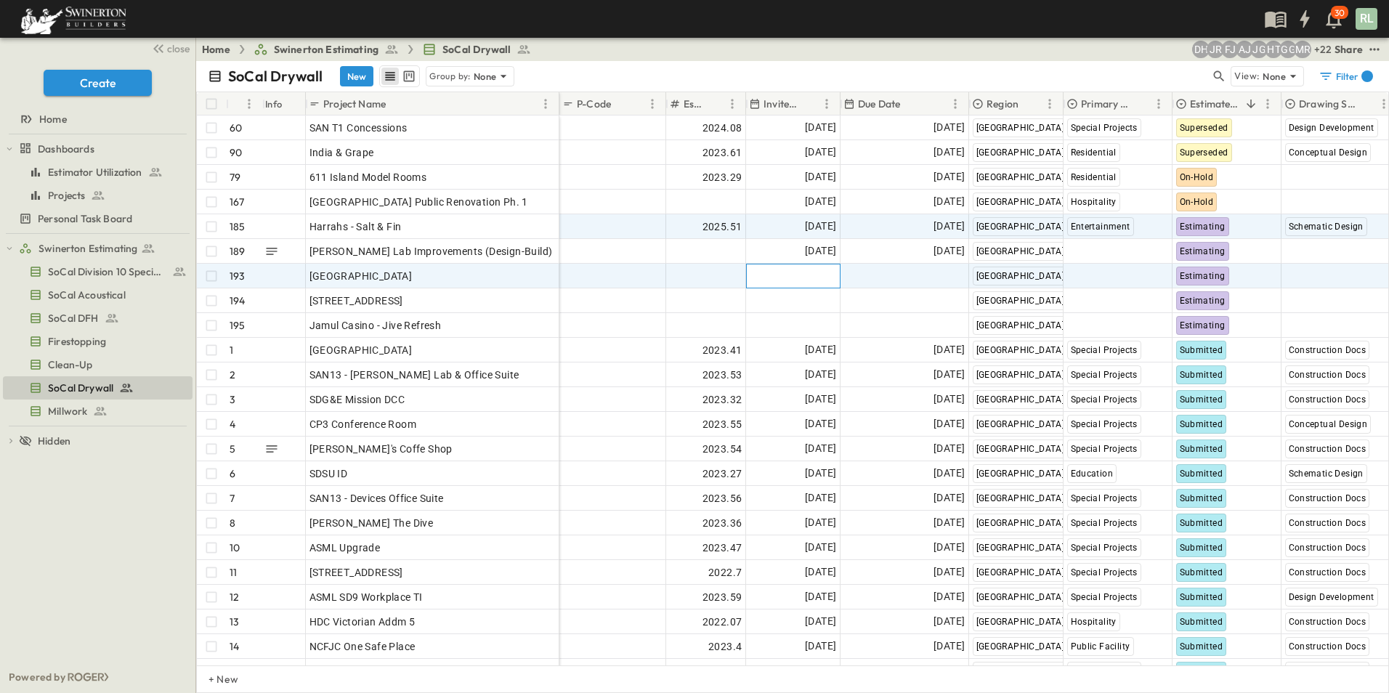
click at [821, 278] on span "Add Date" at bounding box center [814, 276] width 44 height 15
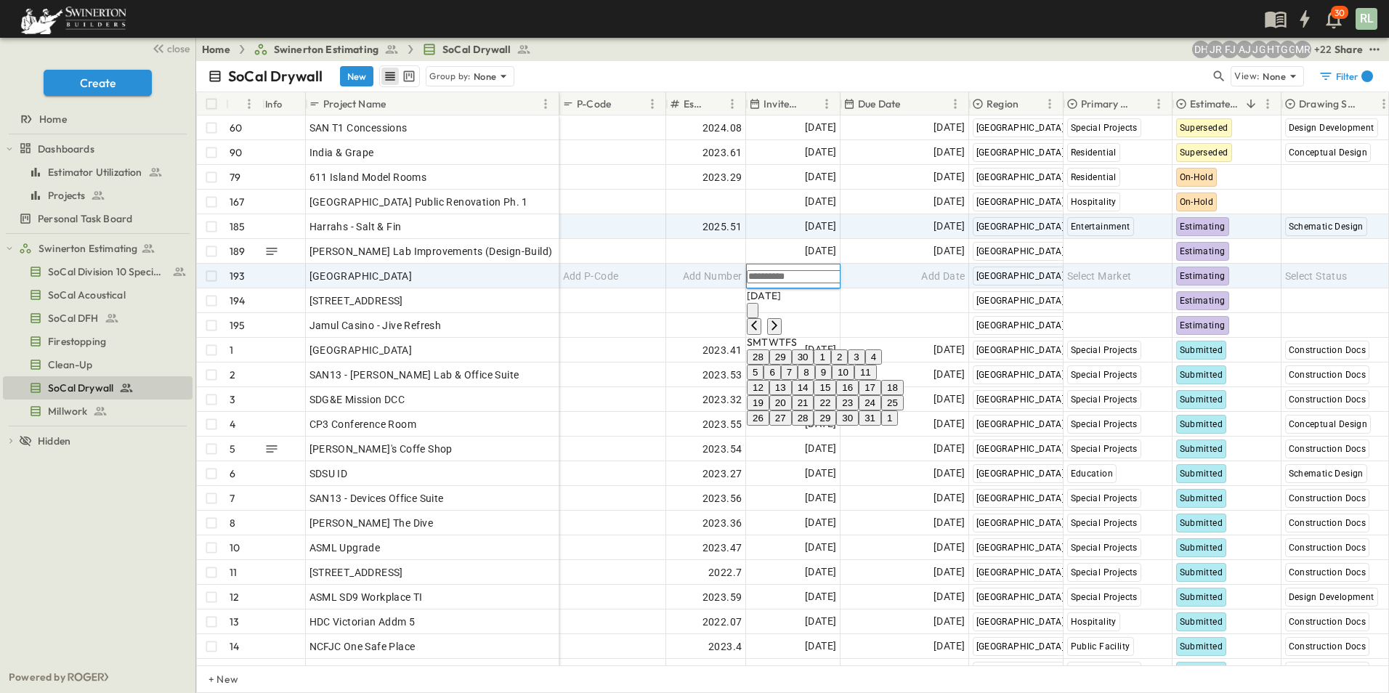
click at [854, 380] on button "10" at bounding box center [843, 372] width 23 height 15
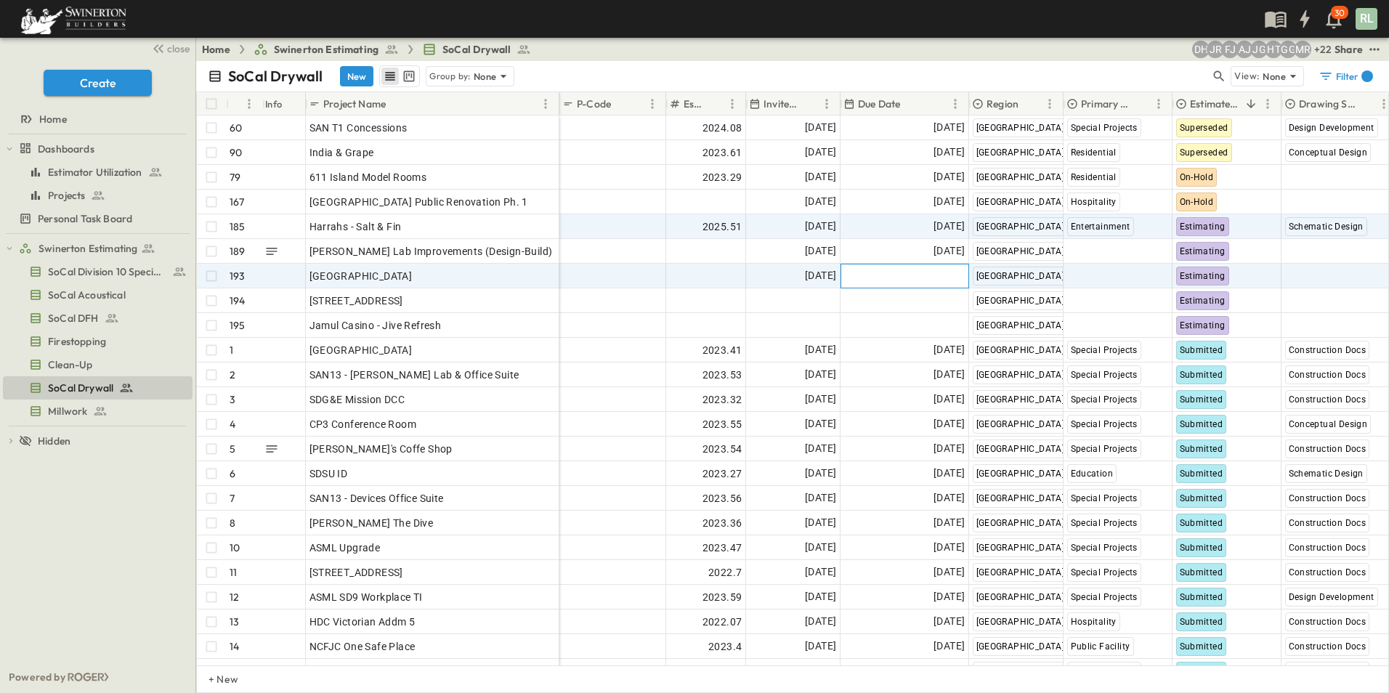
click at [920, 275] on div "Add Date" at bounding box center [904, 275] width 127 height 23
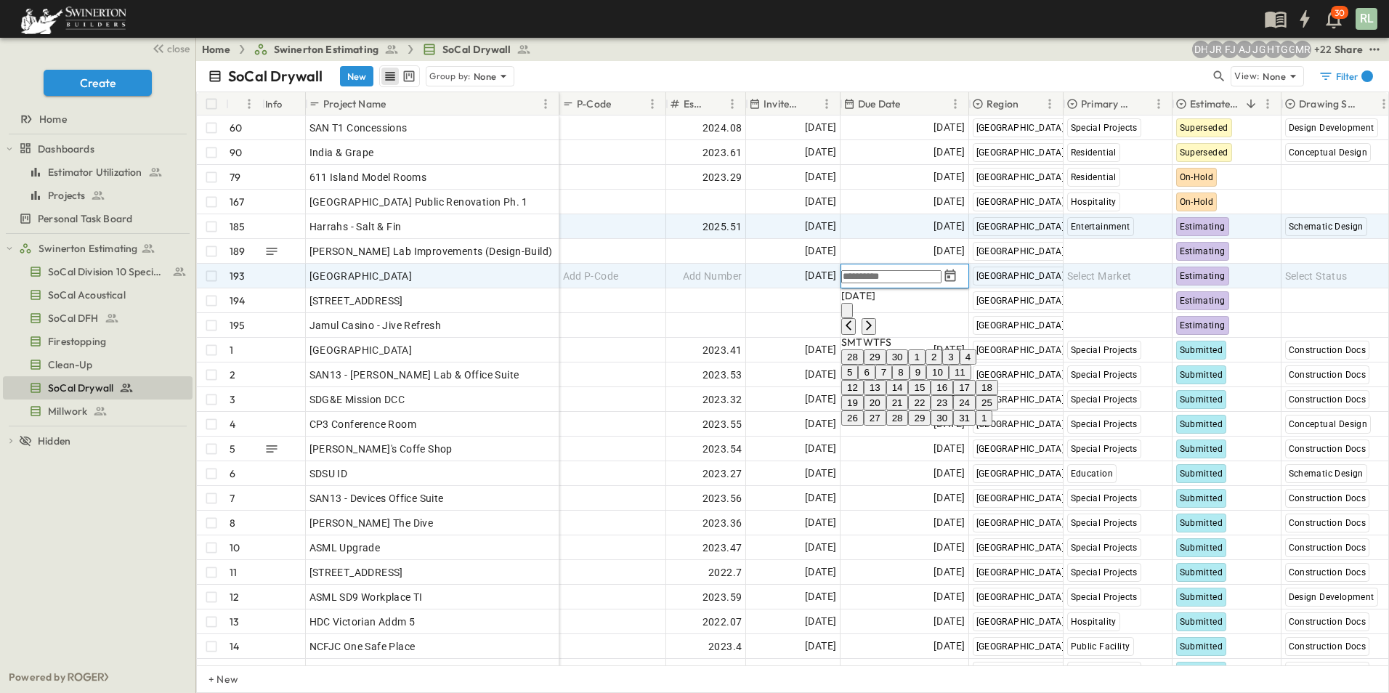
click at [909, 410] on button "21" at bounding box center [897, 402] width 23 height 15
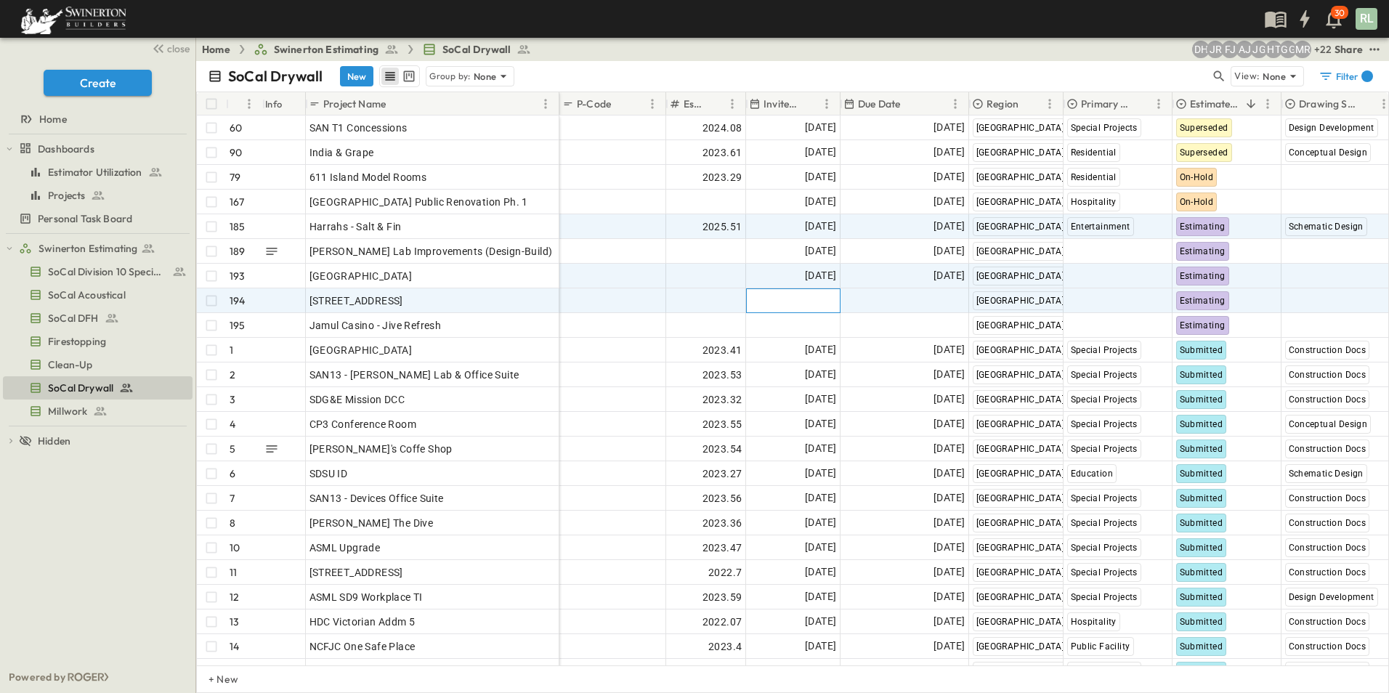
click at [811, 302] on span "Add Date" at bounding box center [814, 300] width 44 height 15
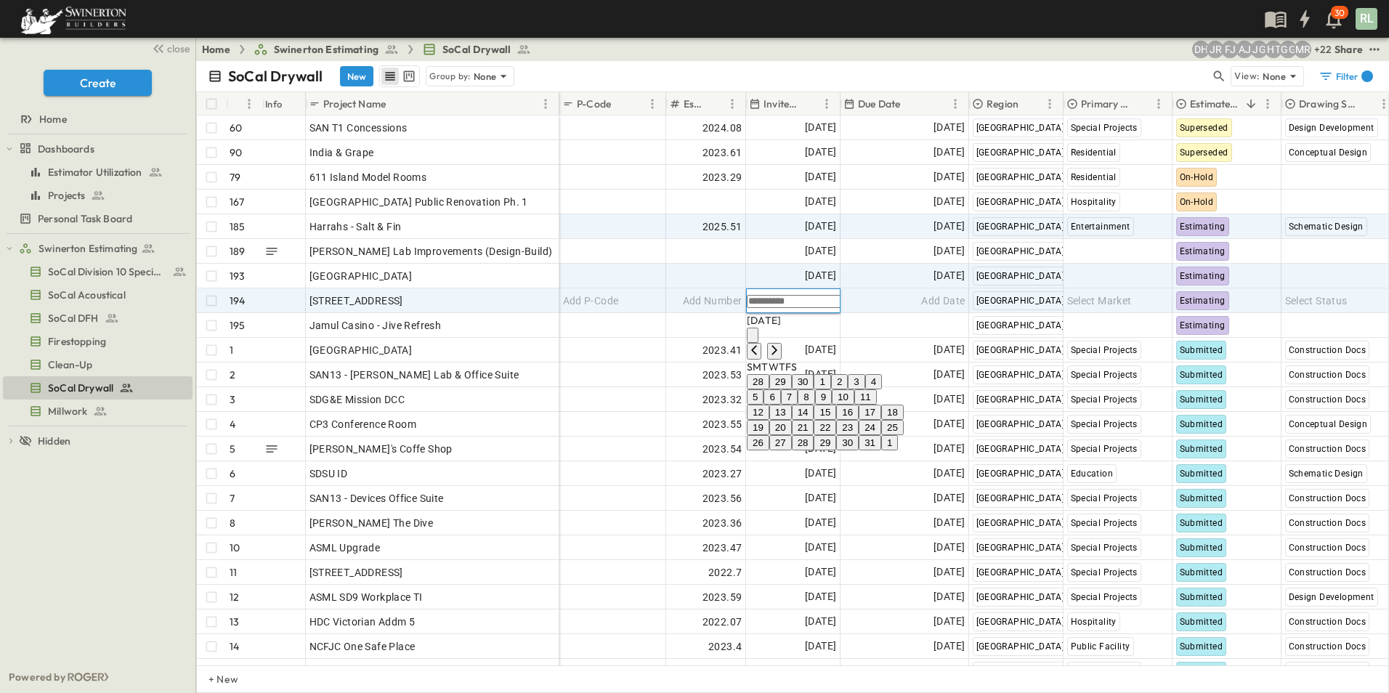
click at [854, 405] on button "10" at bounding box center [843, 396] width 23 height 15
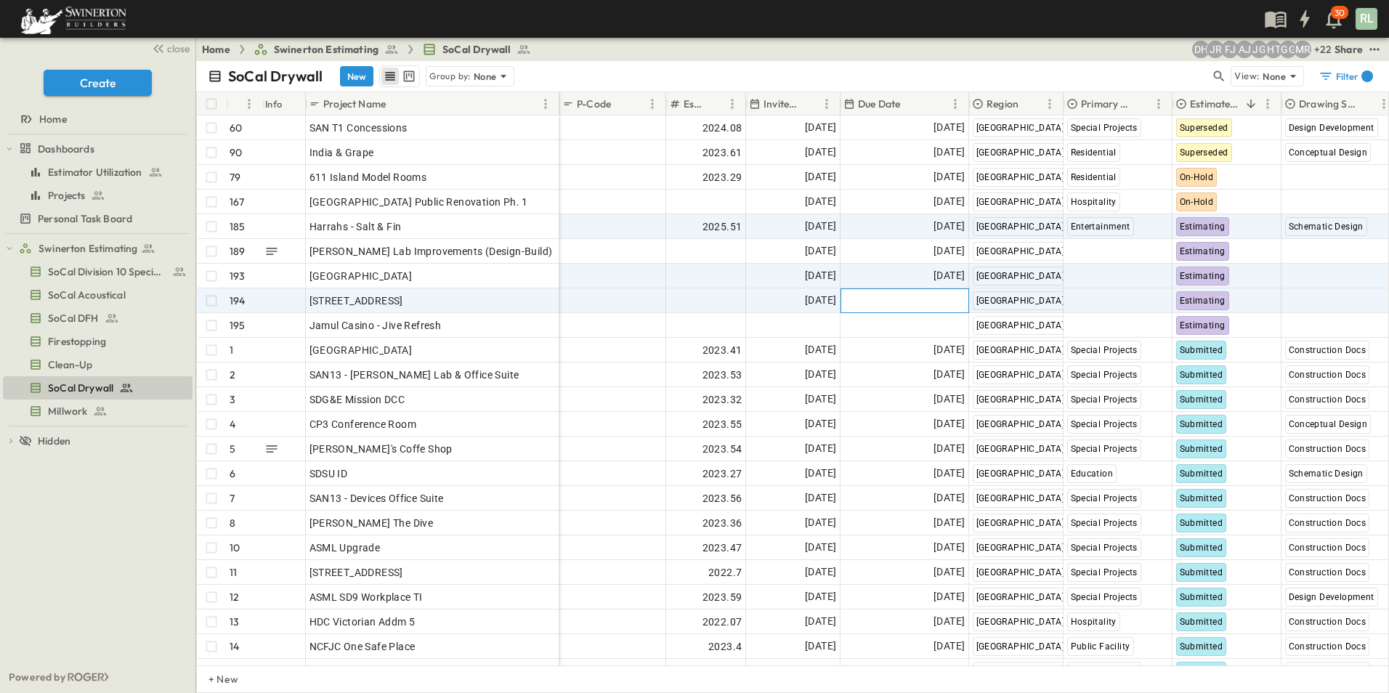
click at [909, 299] on div "Add Date" at bounding box center [904, 300] width 127 height 23
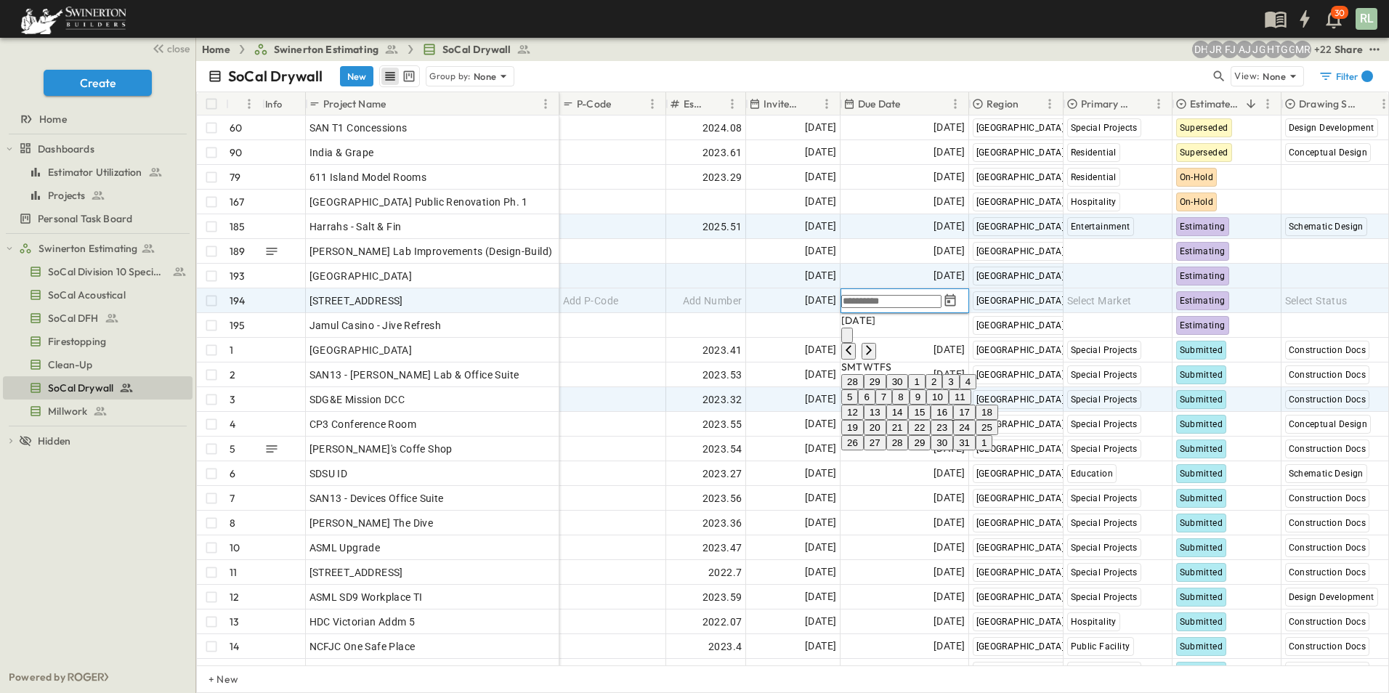
click at [975, 435] on button "24" at bounding box center [964, 427] width 23 height 15
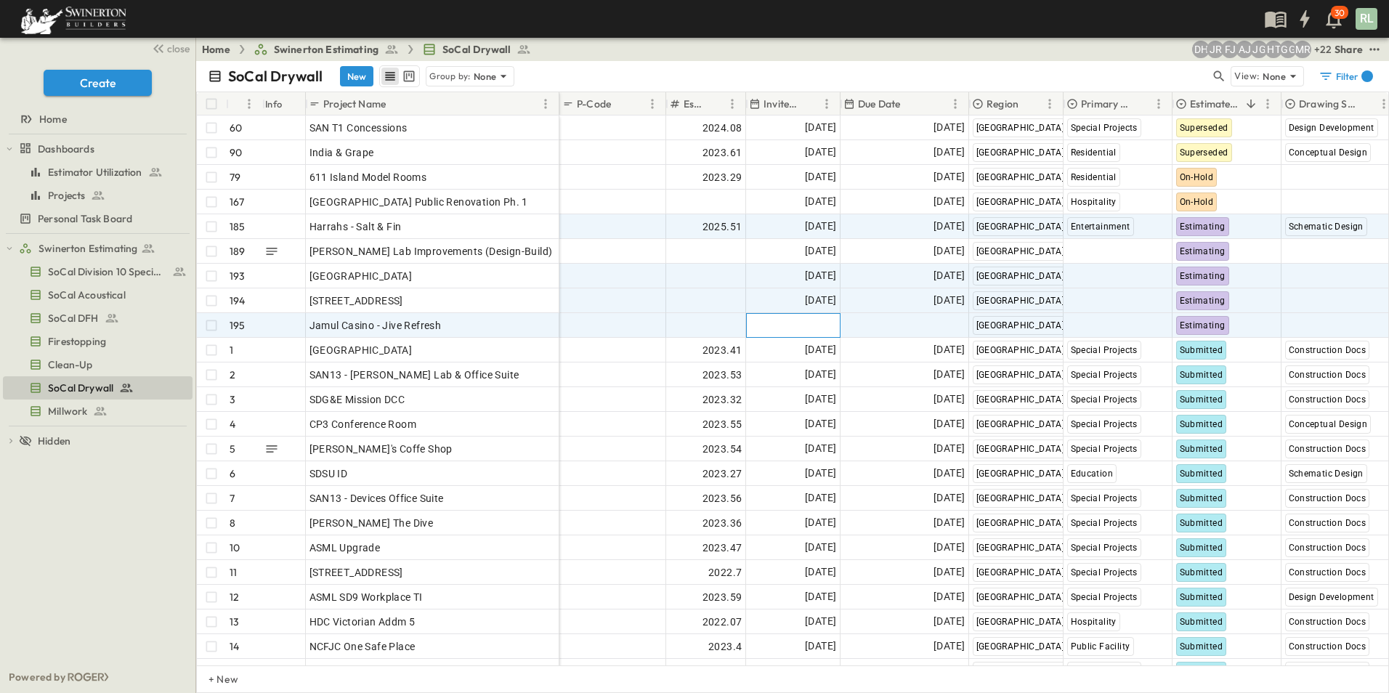
click at [796, 326] on span "Add Date" at bounding box center [814, 325] width 44 height 15
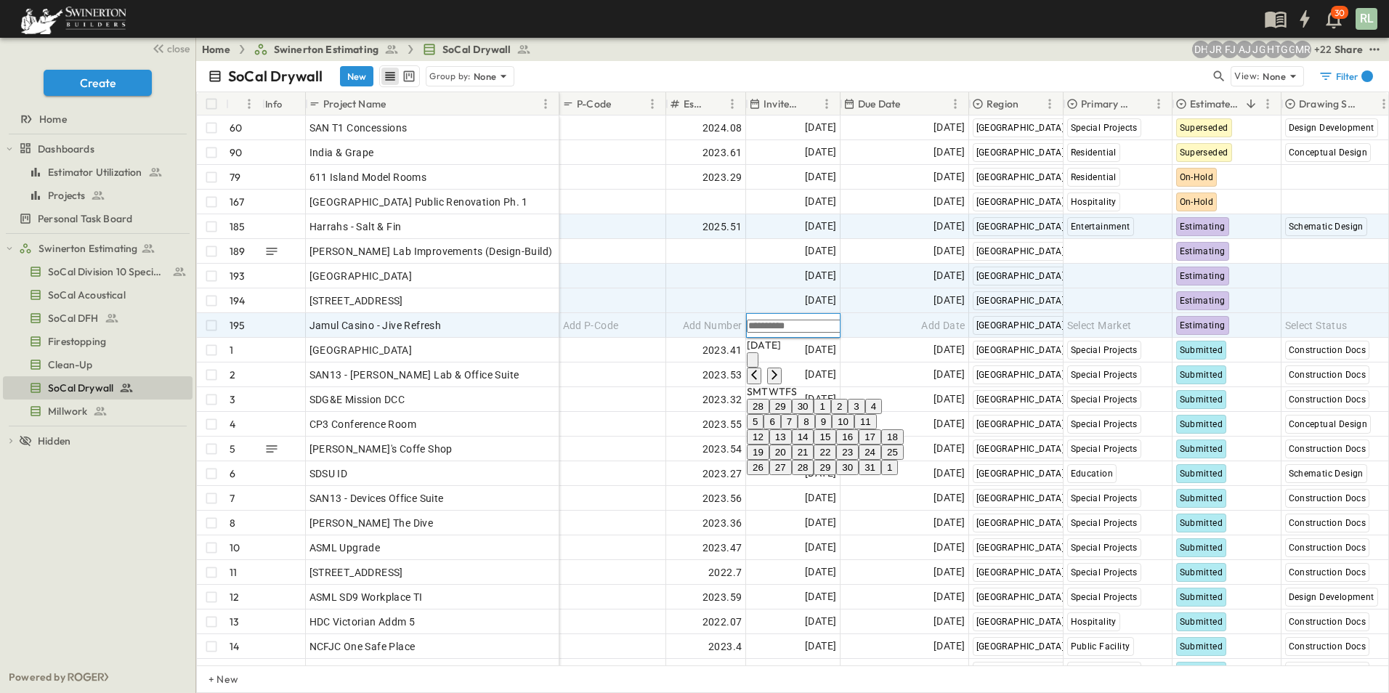
click at [792, 445] on button "13" at bounding box center [780, 436] width 23 height 15
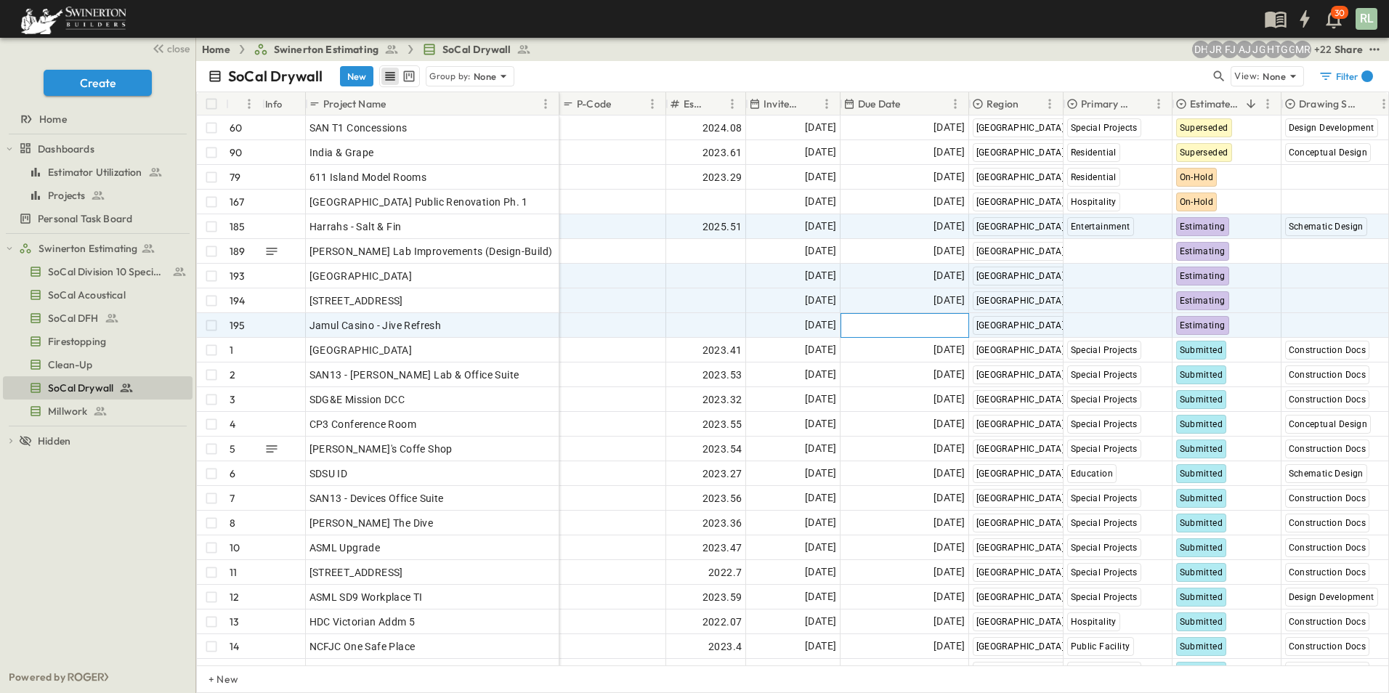
click at [914, 326] on div "Add Date" at bounding box center [904, 325] width 127 height 23
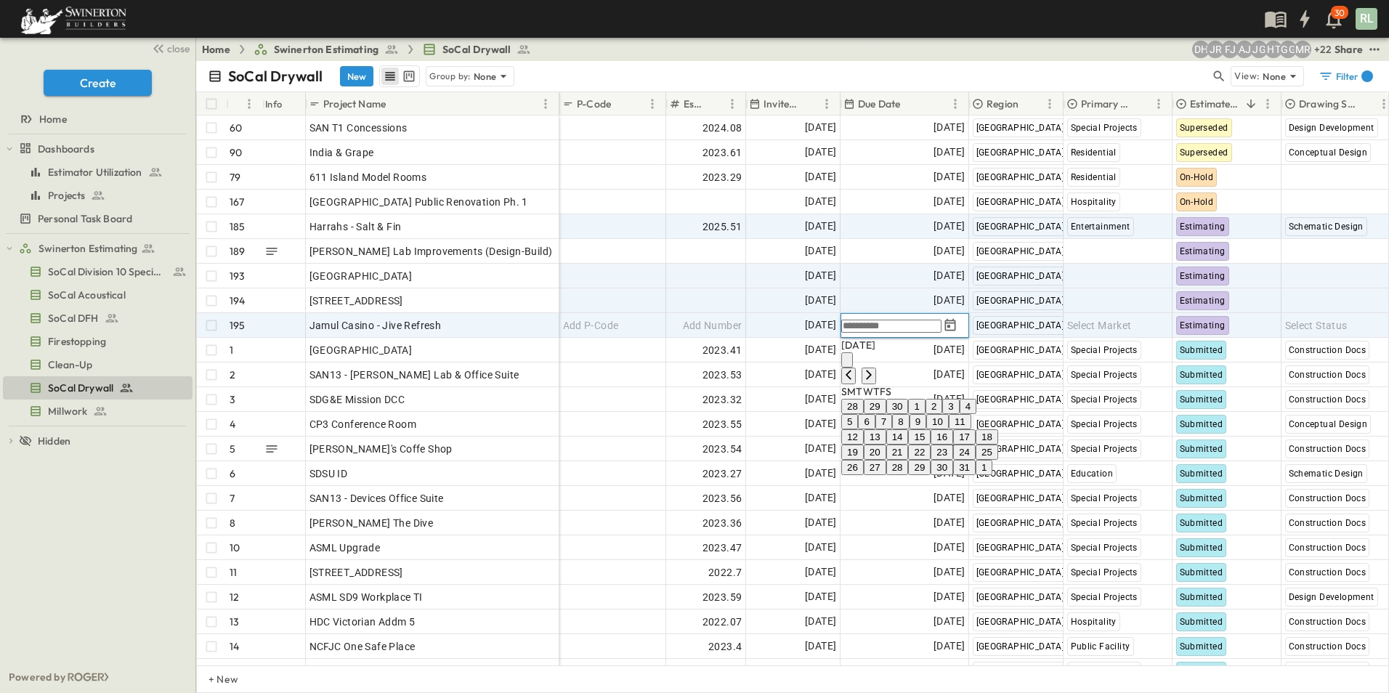
drag, startPoint x: 1013, startPoint y: 498, endPoint x: 941, endPoint y: 492, distance: 72.9
click at [975, 460] on button "24" at bounding box center [964, 452] width 23 height 15
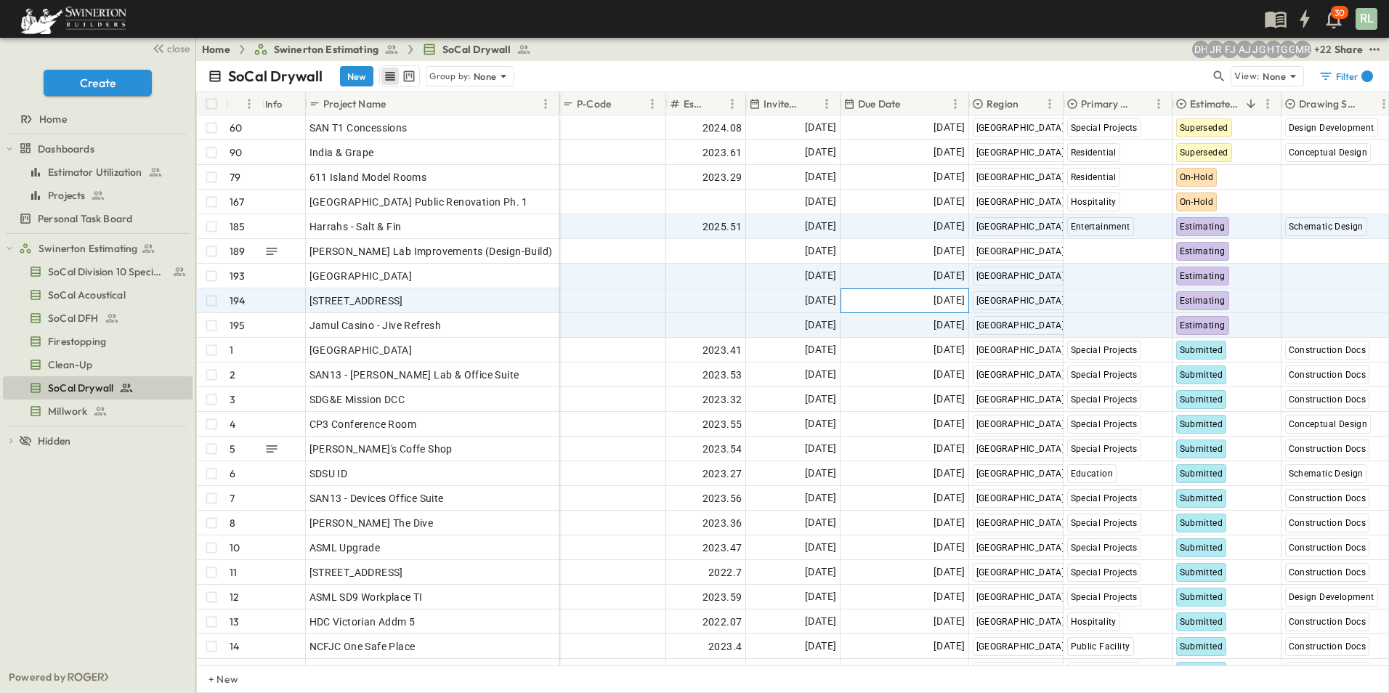
click at [933, 305] on span "[DATE]" at bounding box center [948, 300] width 31 height 17
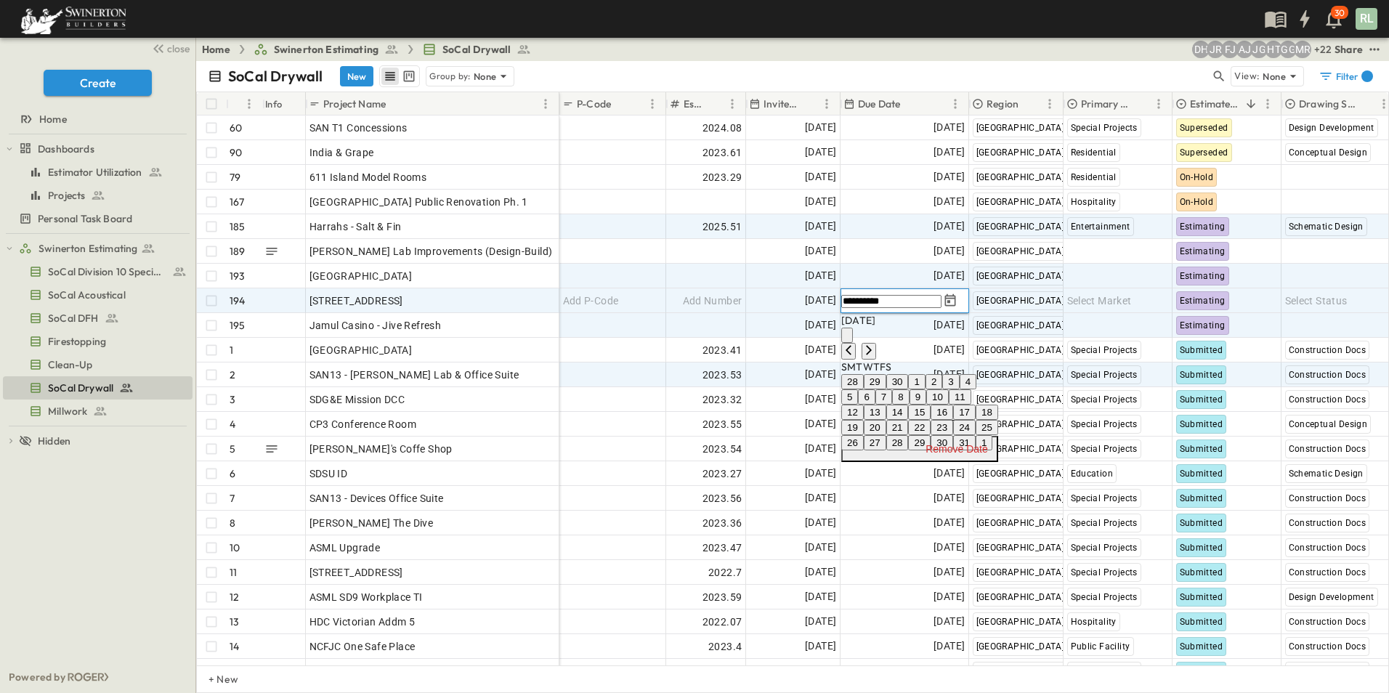
click at [909, 450] on button "28" at bounding box center [897, 442] width 23 height 15
